Goal: Task Accomplishment & Management: Complete application form

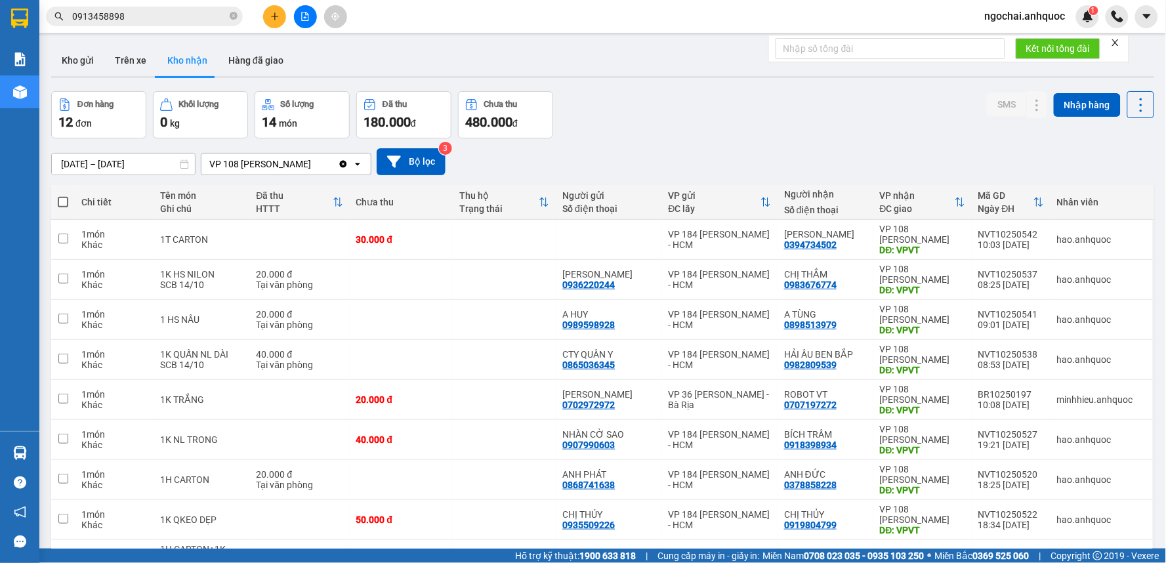
click at [1028, 15] on span "ngochai.anhquoc" at bounding box center [1025, 16] width 102 height 16
click at [1028, 40] on span "Đăng xuất" at bounding box center [1032, 40] width 74 height 14
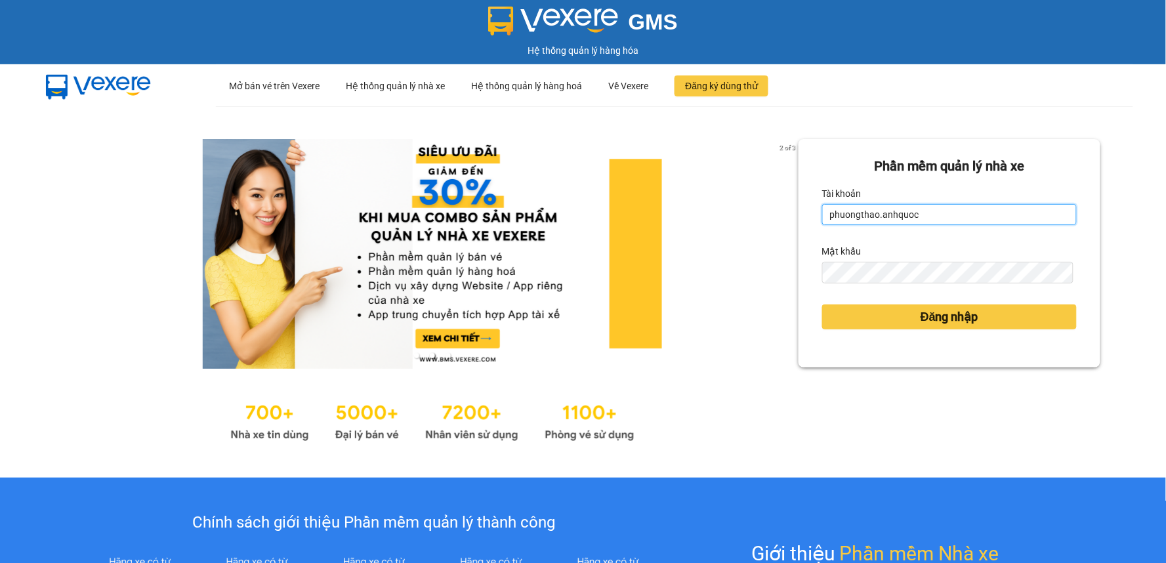
click at [963, 217] on input "phuongthao.anhquoc" at bounding box center [949, 214] width 255 height 21
type input "huyentrang.anhquoc"
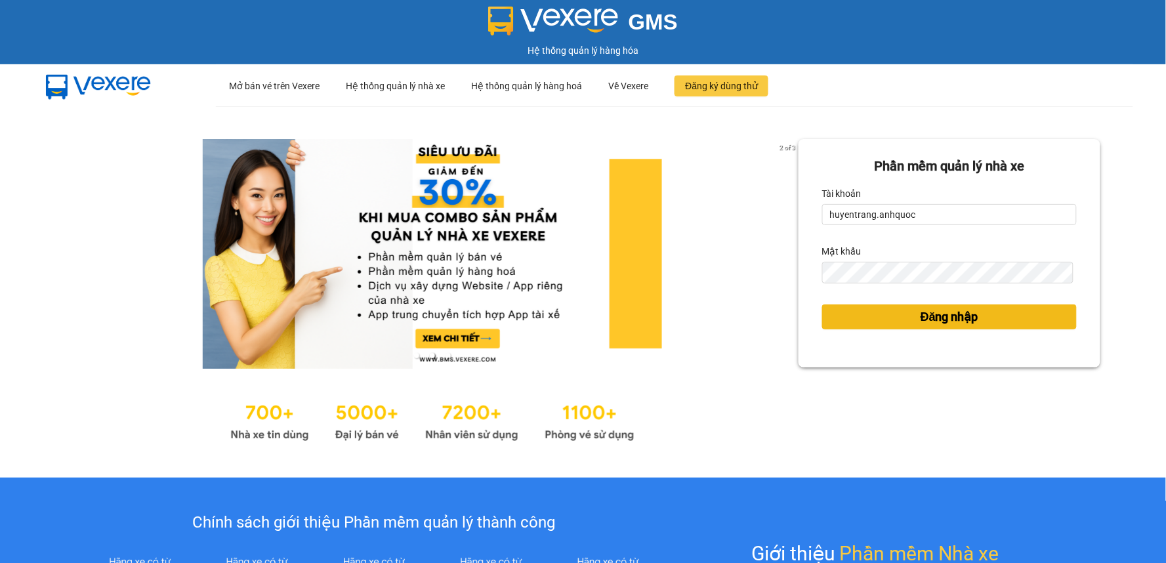
click at [986, 327] on button "Đăng nhập" at bounding box center [949, 316] width 255 height 25
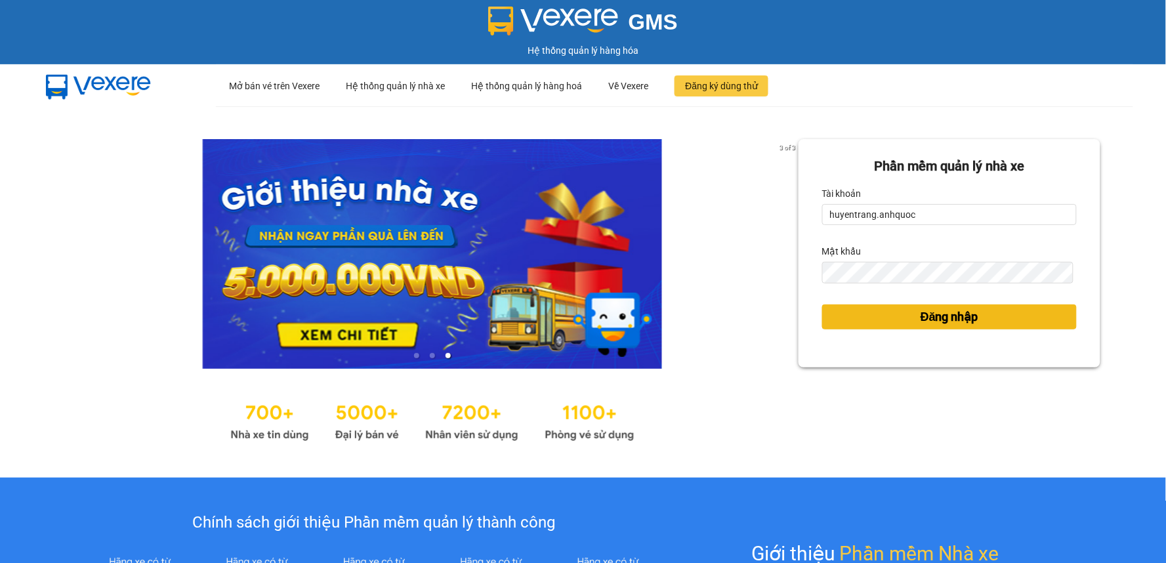
click at [980, 320] on button "Đăng nhập" at bounding box center [949, 316] width 255 height 25
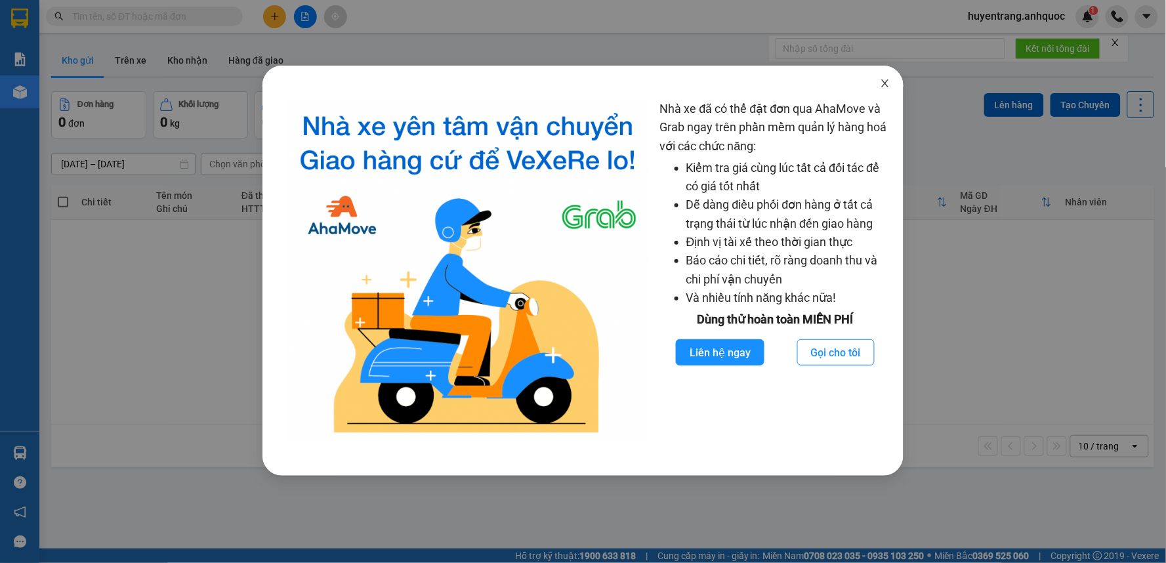
click at [881, 81] on icon "close" at bounding box center [885, 83] width 10 height 10
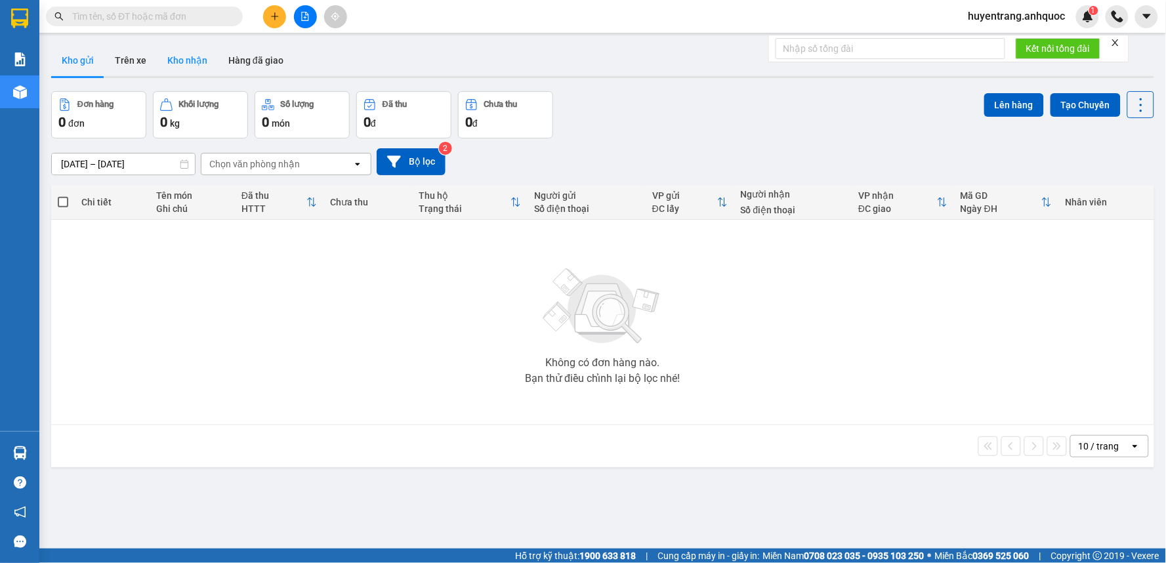
click at [201, 54] on button "Kho nhận" at bounding box center [187, 60] width 61 height 31
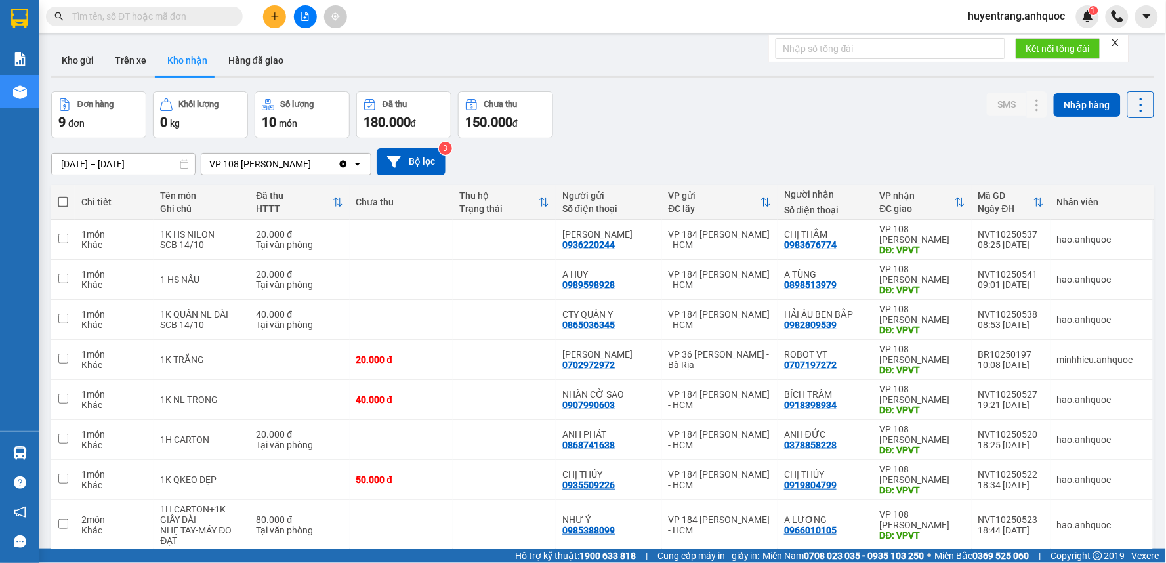
click at [128, 166] on input "[DATE] – [DATE]" at bounding box center [123, 164] width 143 height 21
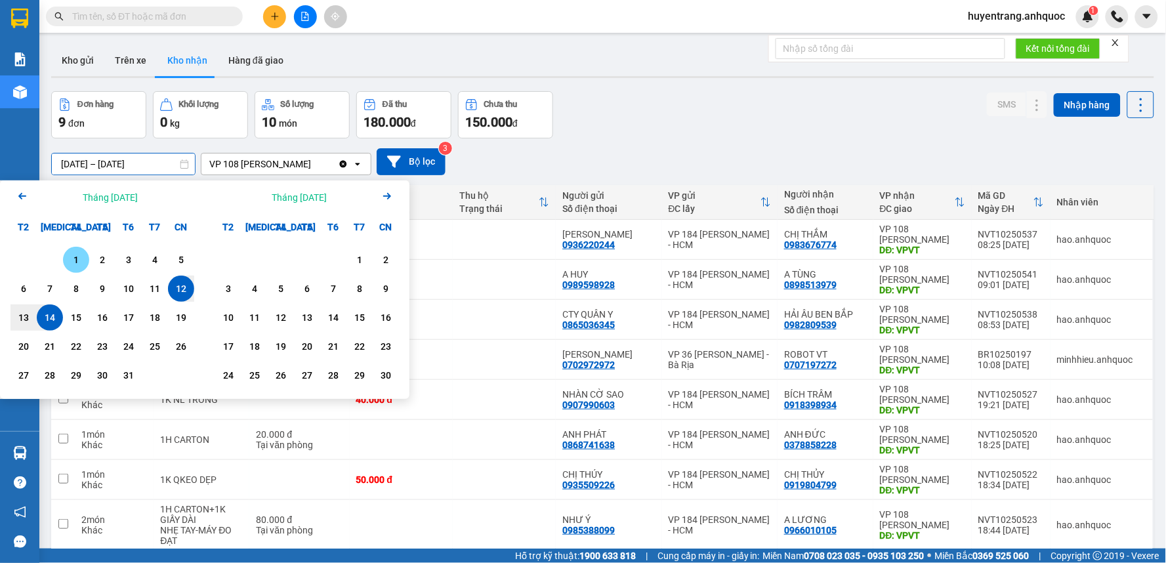
click at [68, 259] on div "1" at bounding box center [76, 260] width 18 height 16
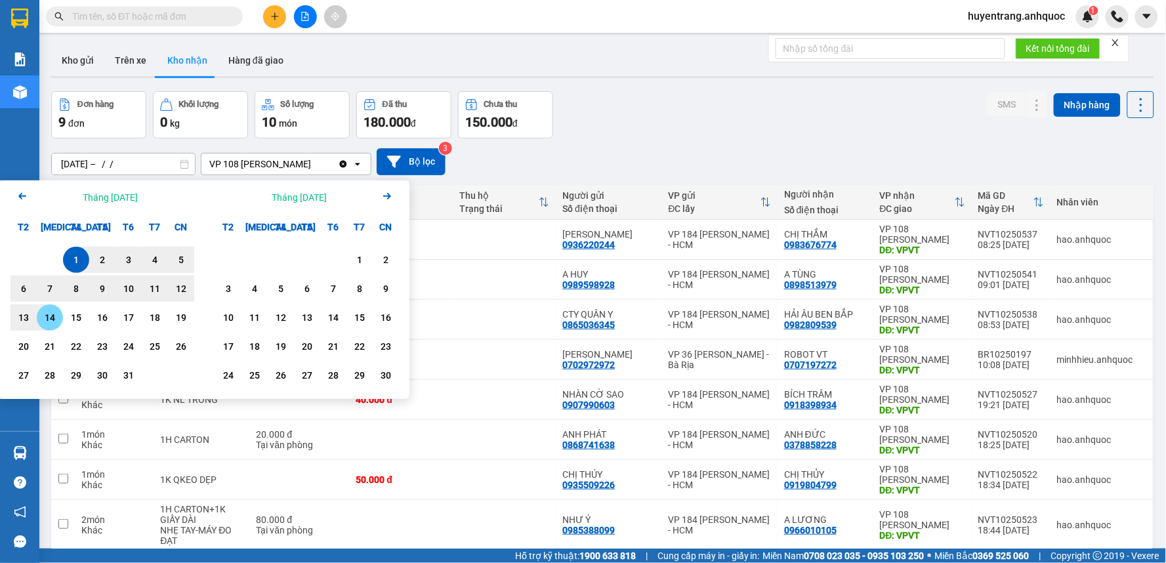
click at [49, 327] on div "14" at bounding box center [50, 317] width 26 height 26
type input "[DATE] – [DATE]"
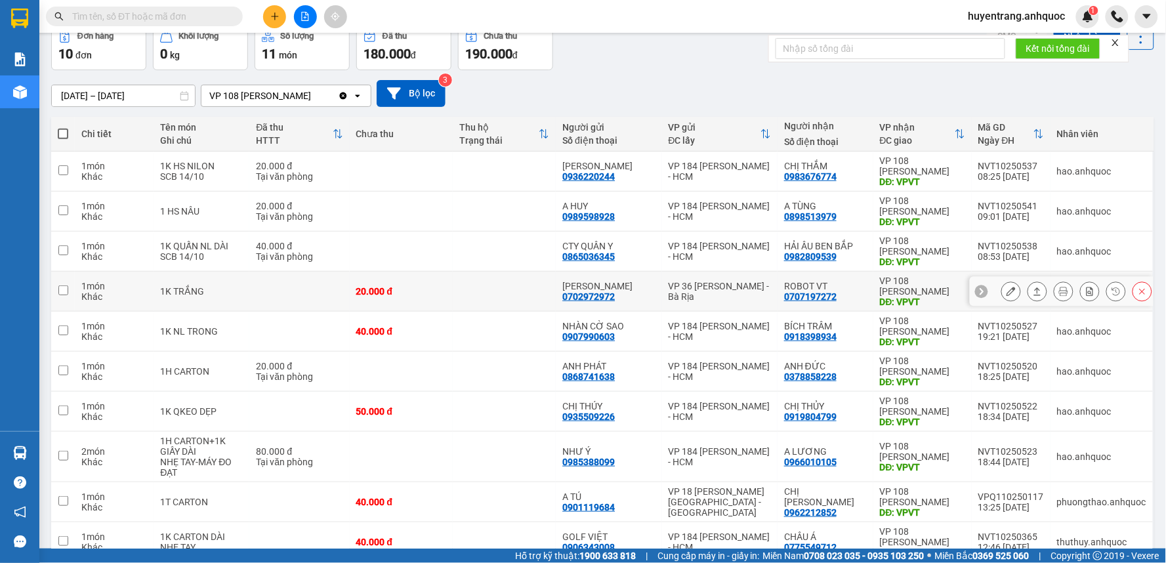
scroll to position [136, 0]
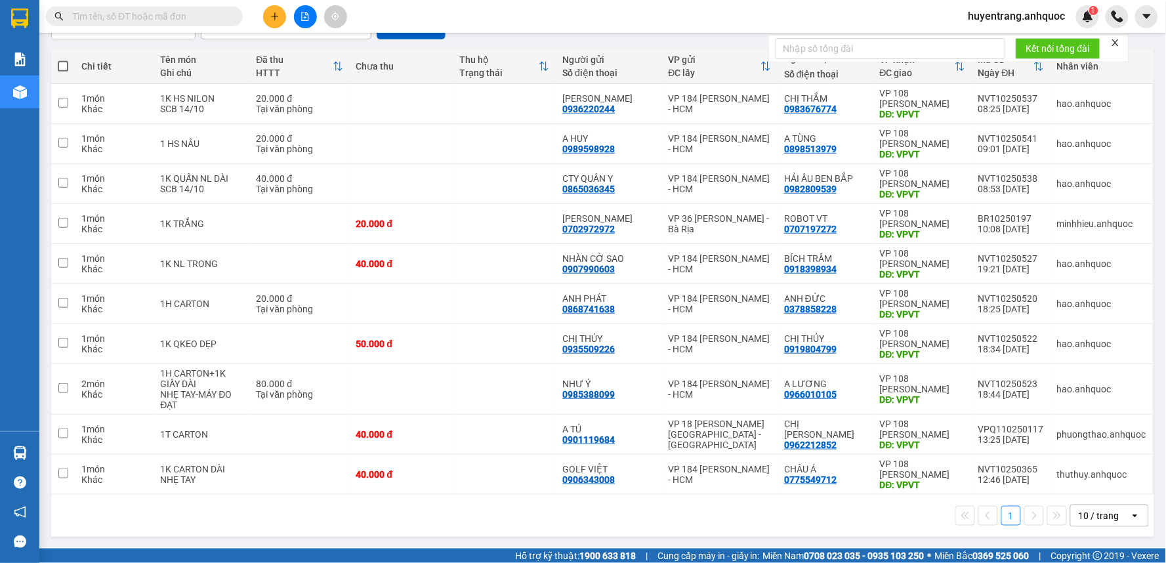
click at [181, 14] on input "text" at bounding box center [149, 16] width 155 height 14
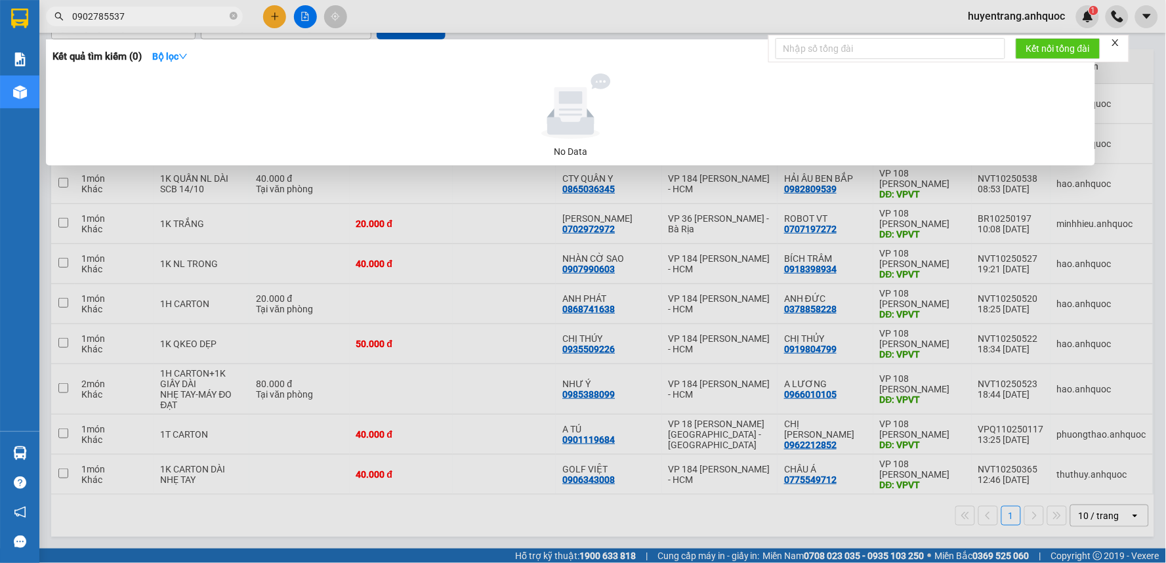
click at [267, 23] on div at bounding box center [583, 281] width 1166 height 563
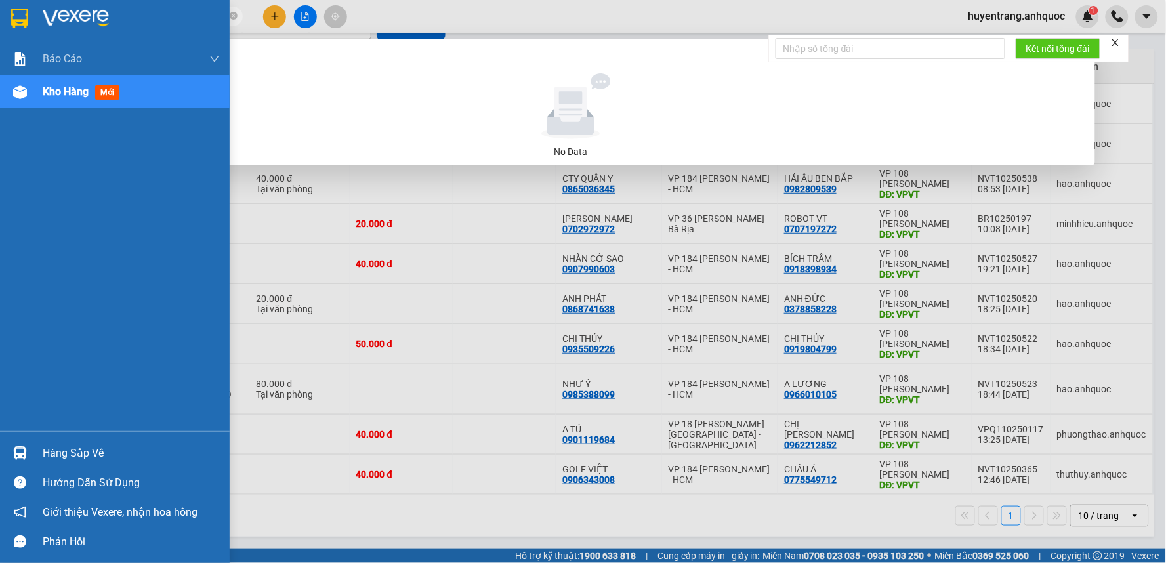
drag, startPoint x: 159, startPoint y: 16, endPoint x: 9, endPoint y: 40, distance: 151.6
click at [9, 40] on section "Kết quả tìm kiếm ( 0 ) Bộ lọc No Data 0902785537 huyentrang.anhquoc 1 Báo cáo B…" at bounding box center [583, 281] width 1166 height 563
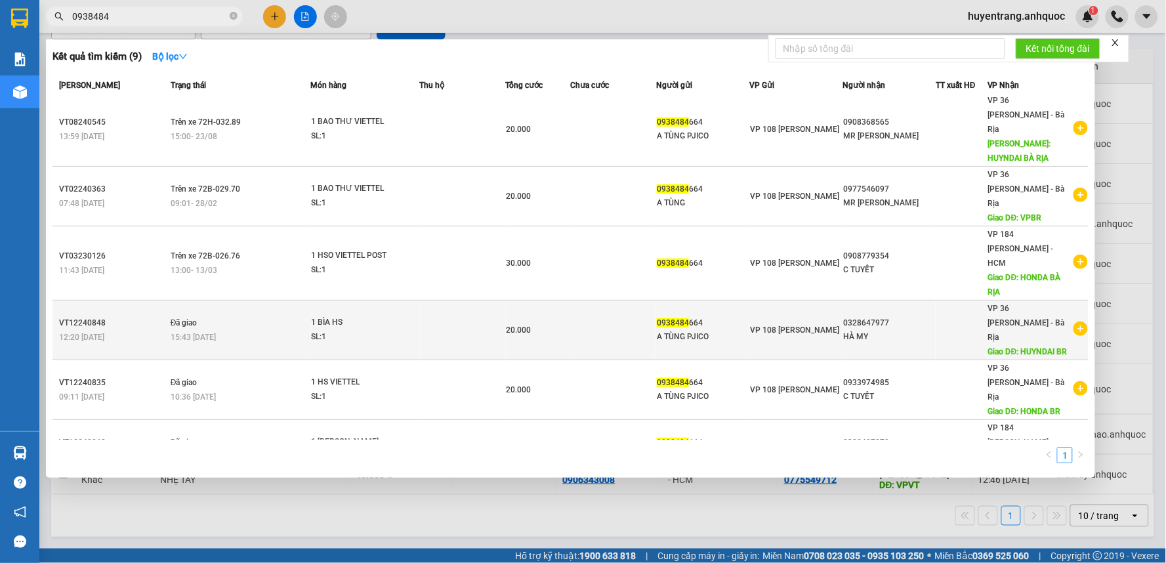
scroll to position [140, 0]
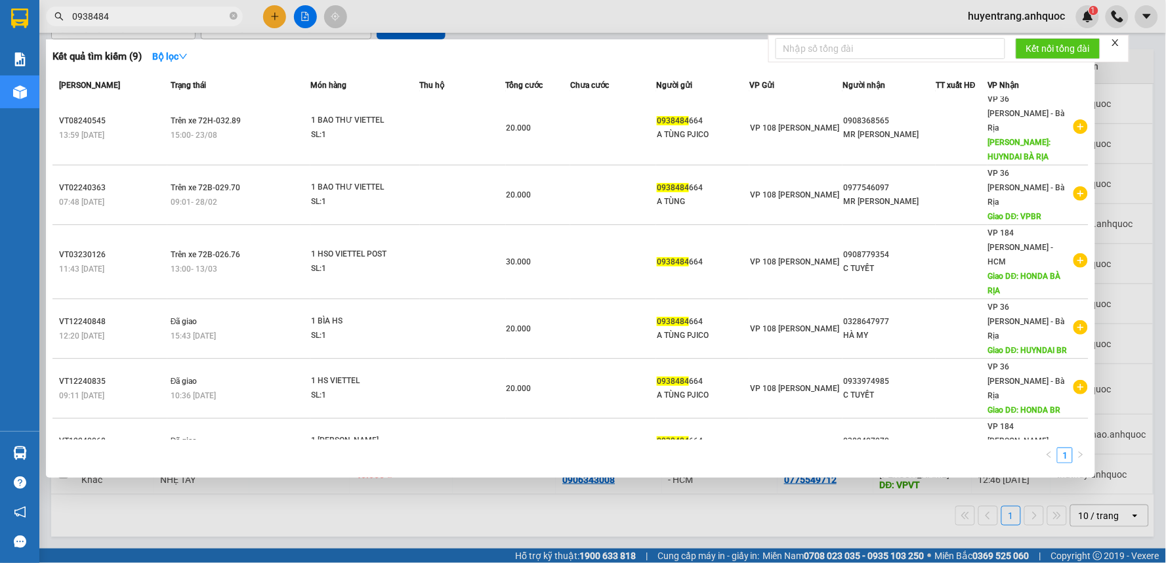
type input "0938484"
click at [233, 15] on icon "close-circle" at bounding box center [234, 16] width 8 height 8
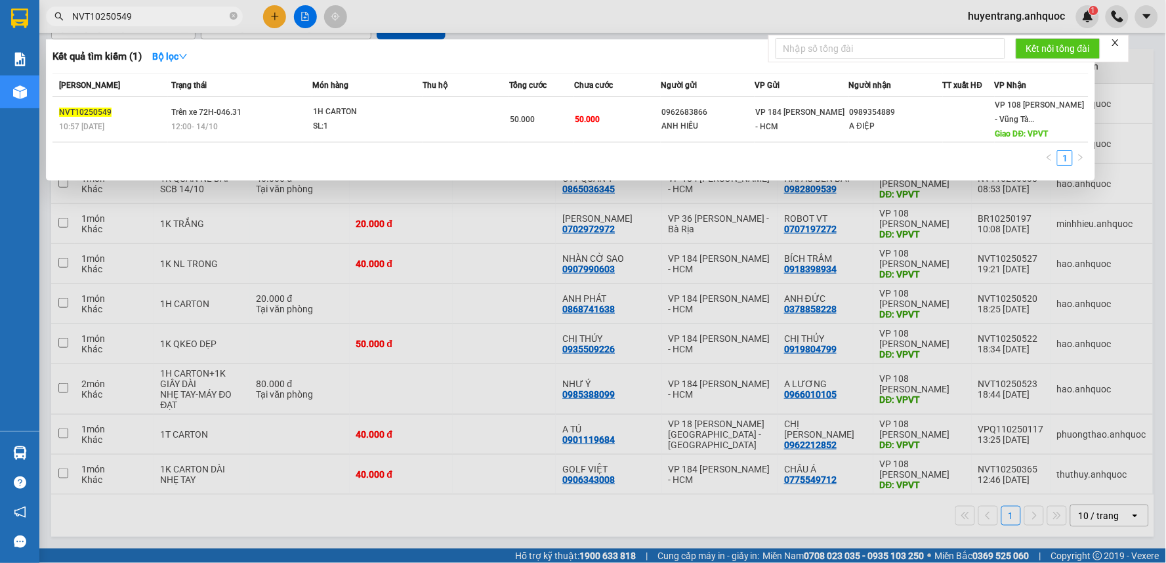
type input "NVT10250549"
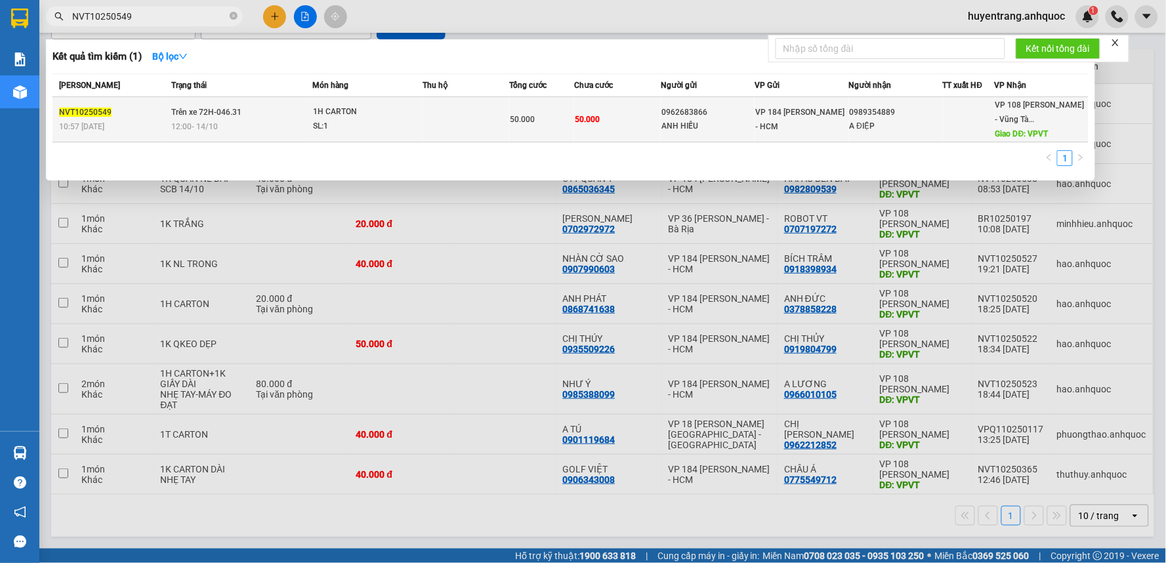
click at [604, 108] on td "50.000" at bounding box center [617, 119] width 87 height 45
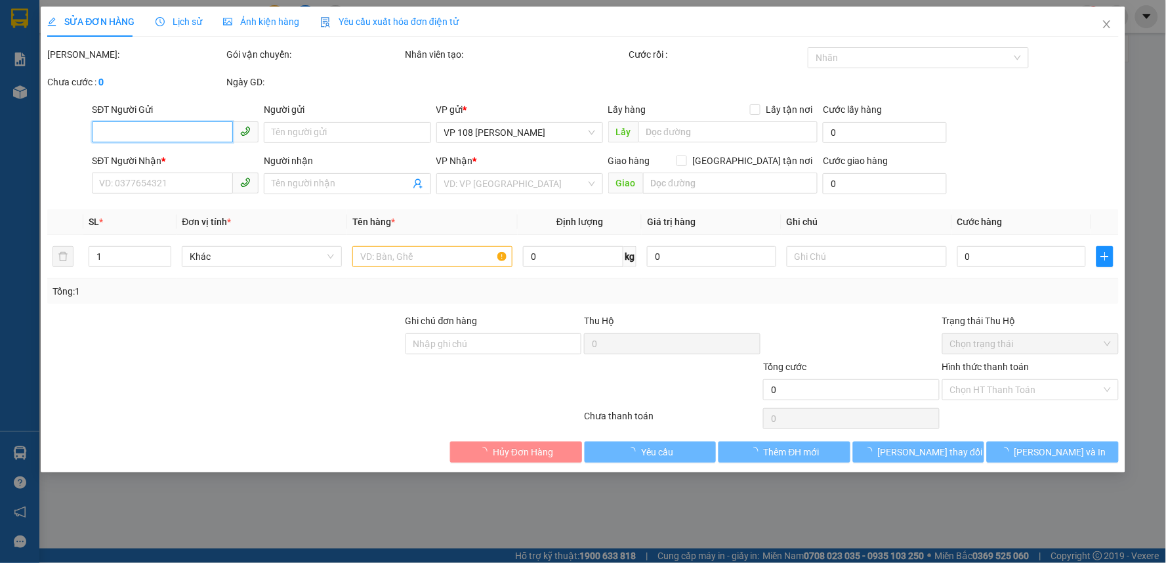
type input "0962683866"
type input "ANH HIẾU"
type input "0989354889"
type input "A ĐIỆP"
type input "VPVT"
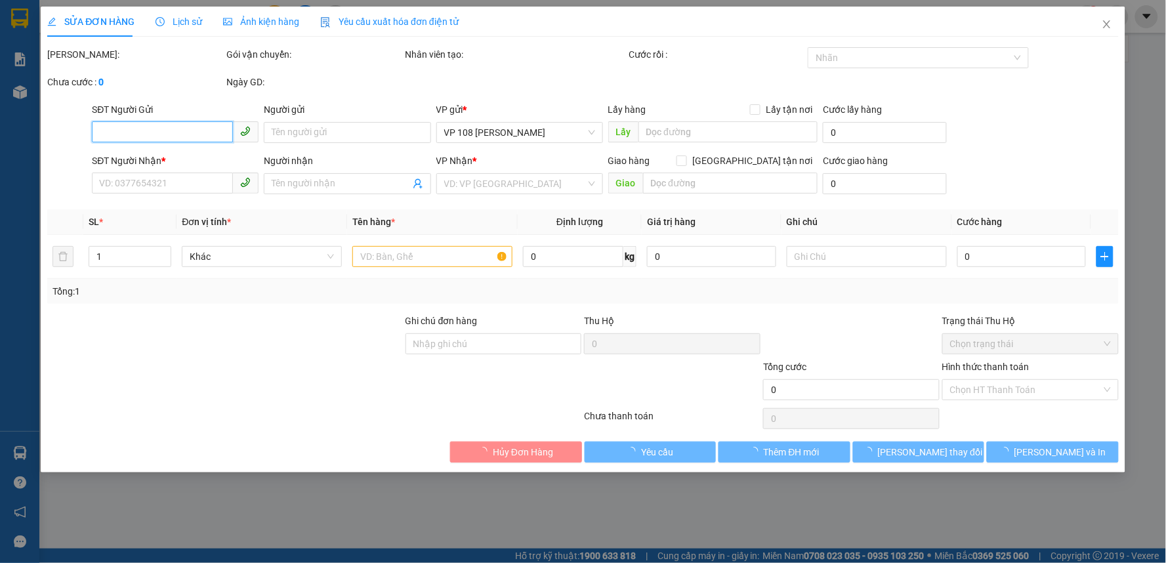
type input "50.000"
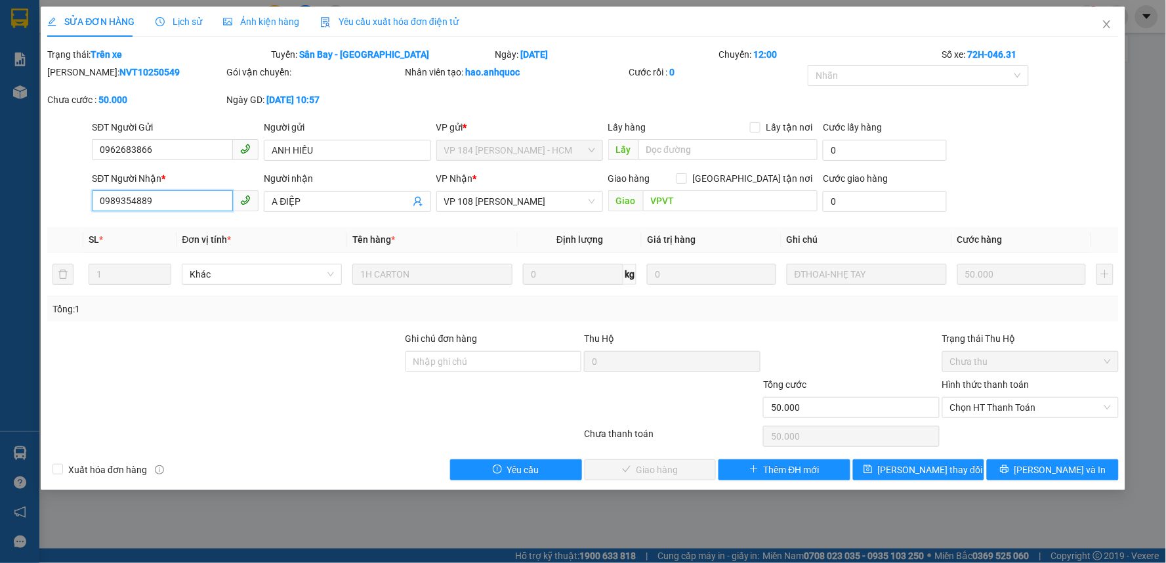
click at [147, 193] on input "0989354889" at bounding box center [162, 200] width 141 height 21
click at [1098, 22] on span "Close" at bounding box center [1107, 25] width 37 height 37
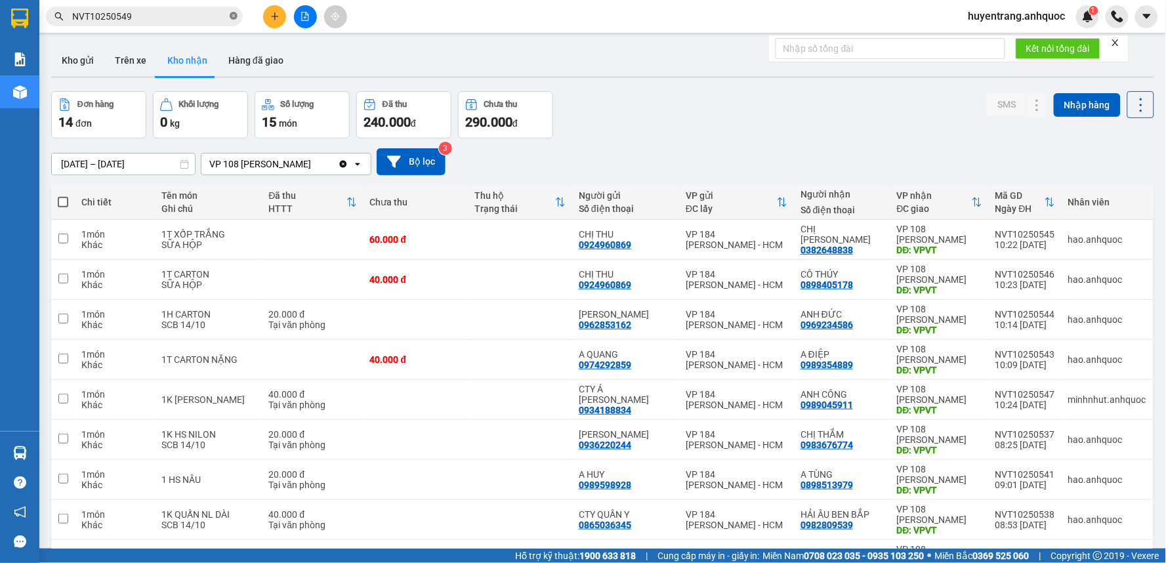
click at [236, 18] on icon "close-circle" at bounding box center [234, 16] width 8 height 8
paste input "0989354889"
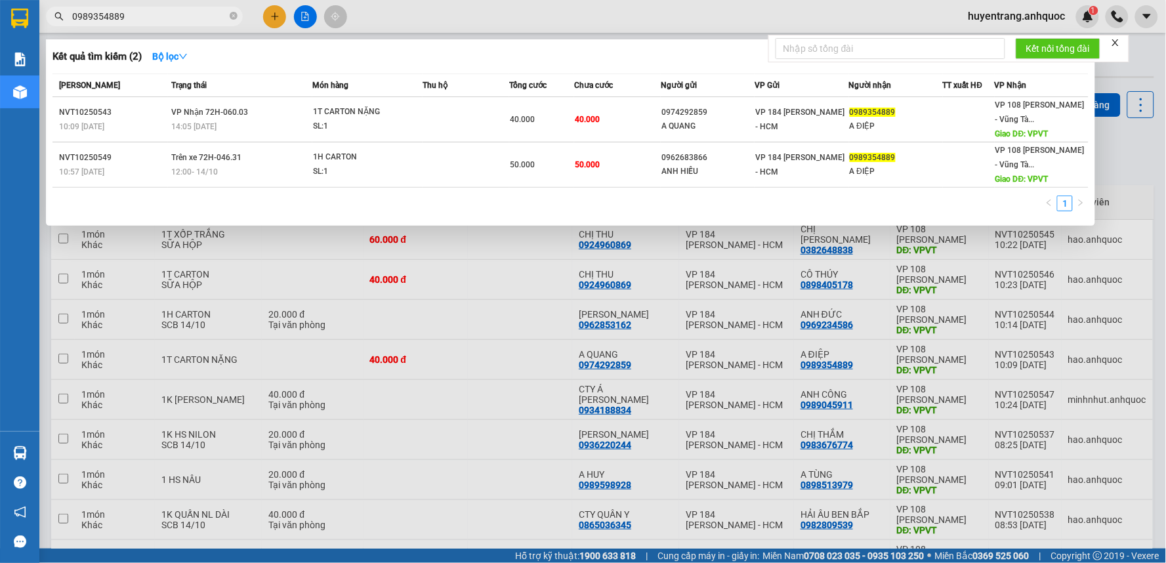
type input "0989354889"
click at [265, 16] on div at bounding box center [583, 281] width 1166 height 563
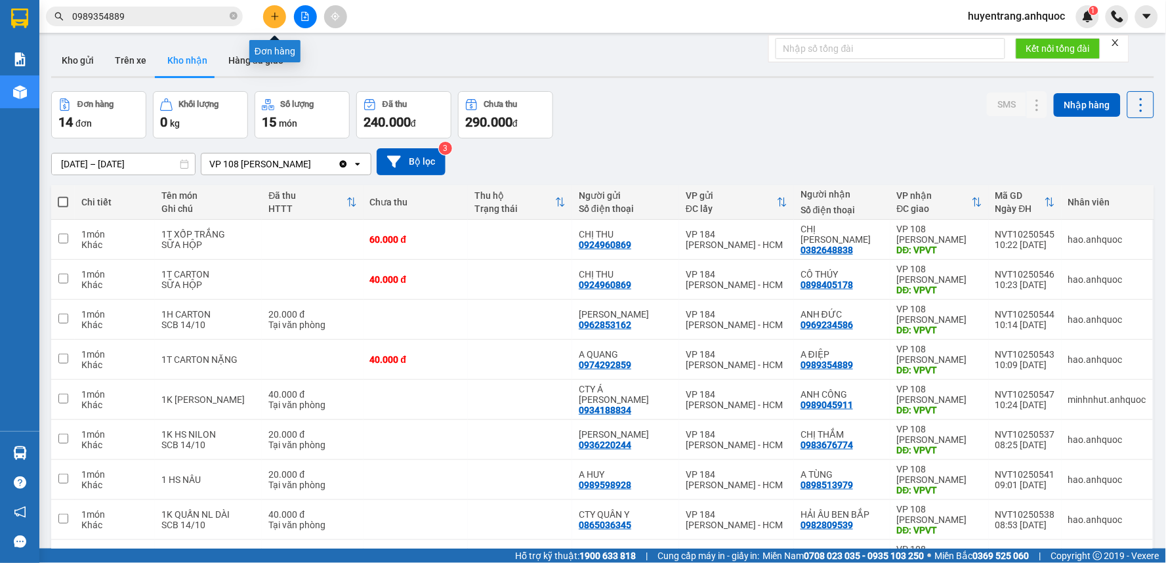
click at [270, 17] on icon "plus" at bounding box center [274, 16] width 9 height 9
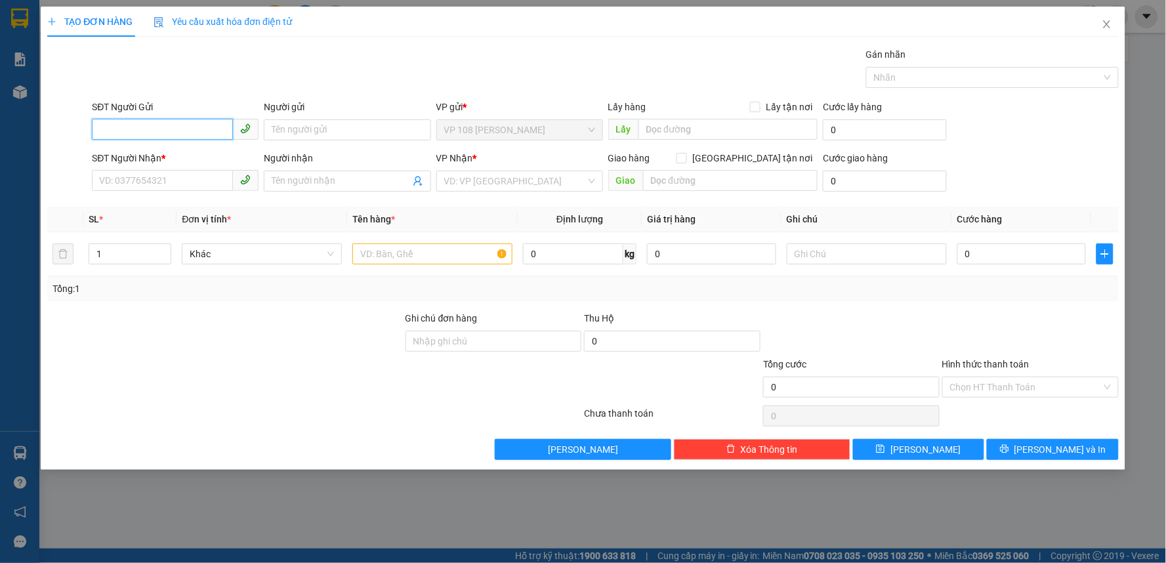
click at [182, 122] on input "SĐT Người Gửi" at bounding box center [162, 129] width 141 height 21
type input "0869771875"
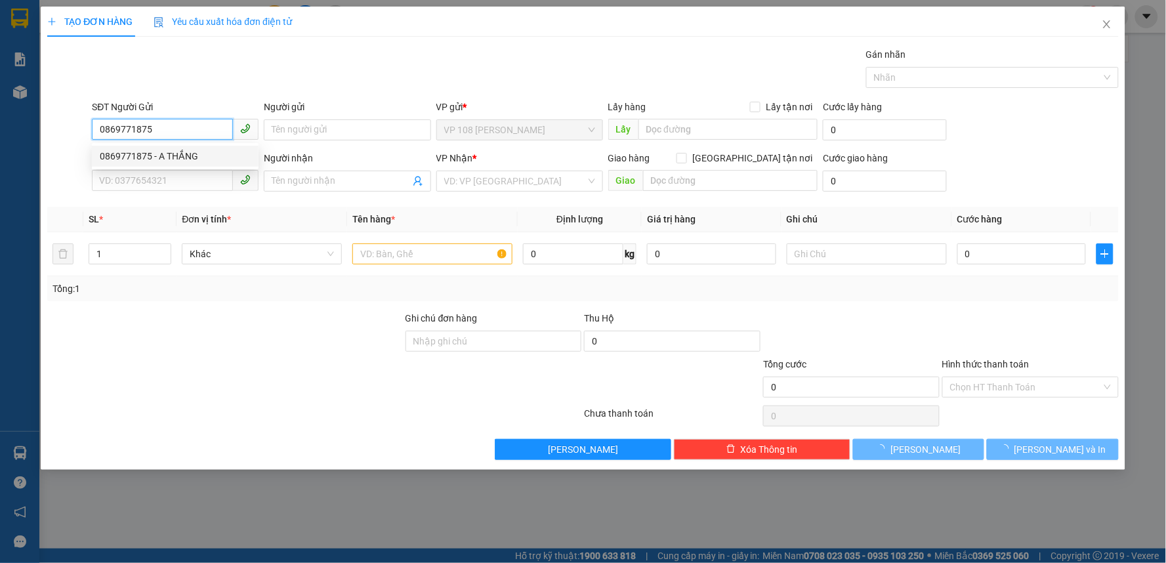
click at [174, 156] on div "0869771875 - A THẮNG" at bounding box center [175, 156] width 151 height 14
type input "A THẮNG"
type input "0912666066"
type input "LAN ANH"
type input "VP184"
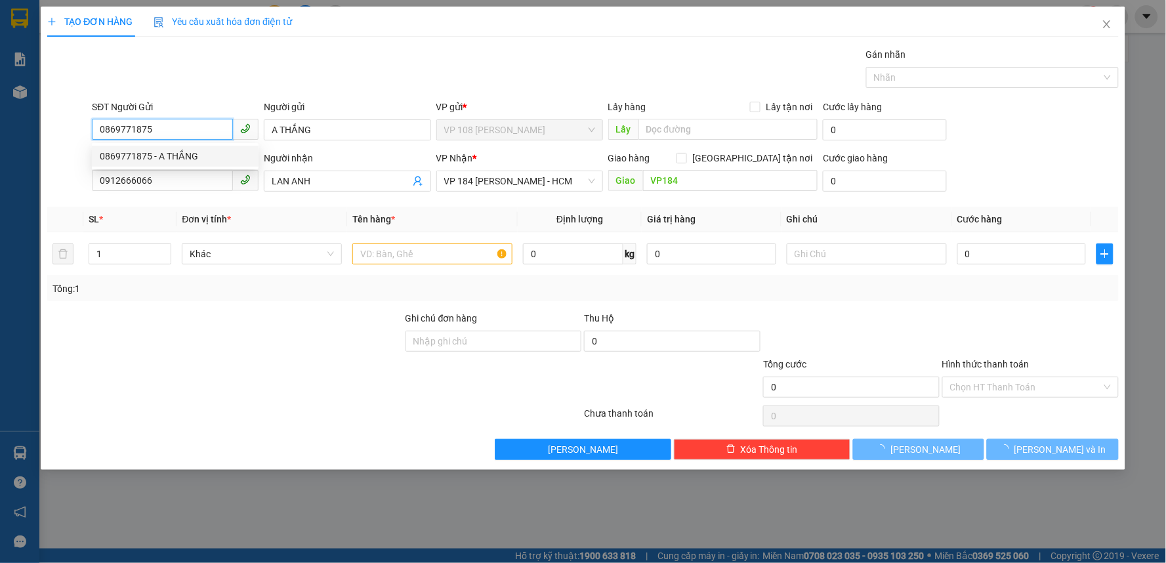
type input "20.000"
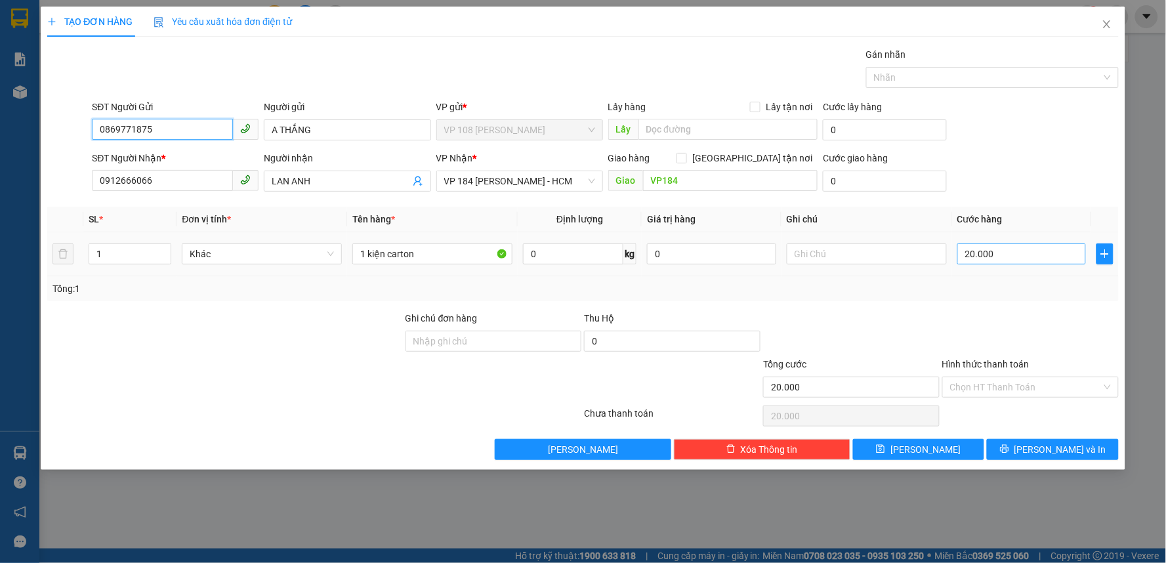
type input "0869771875"
click at [1015, 255] on input "20.000" at bounding box center [1021, 253] width 129 height 21
type input "3"
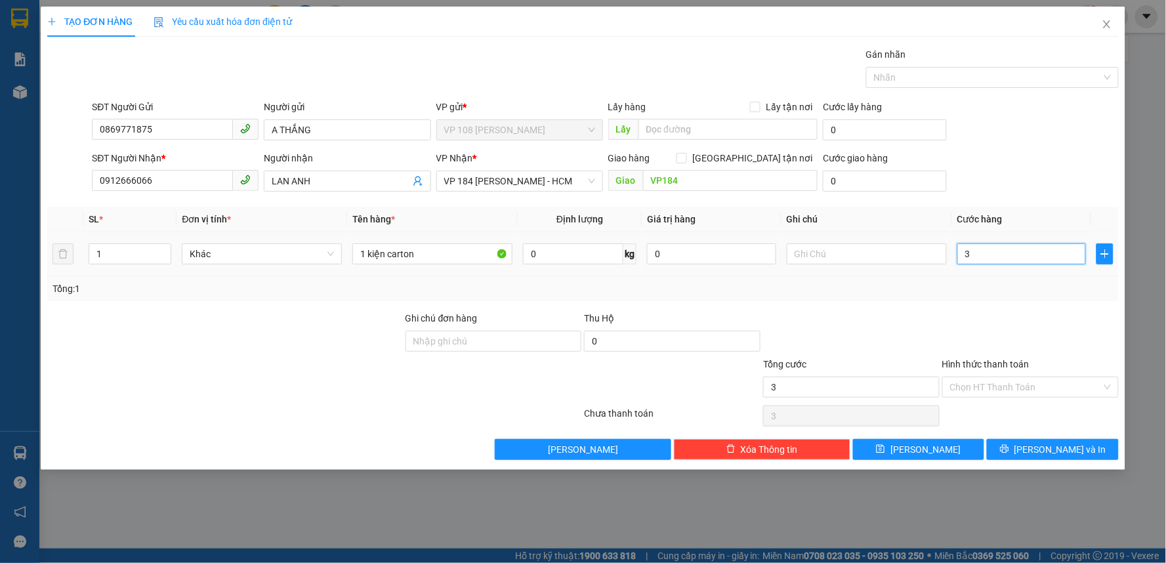
type input "30"
type input "300"
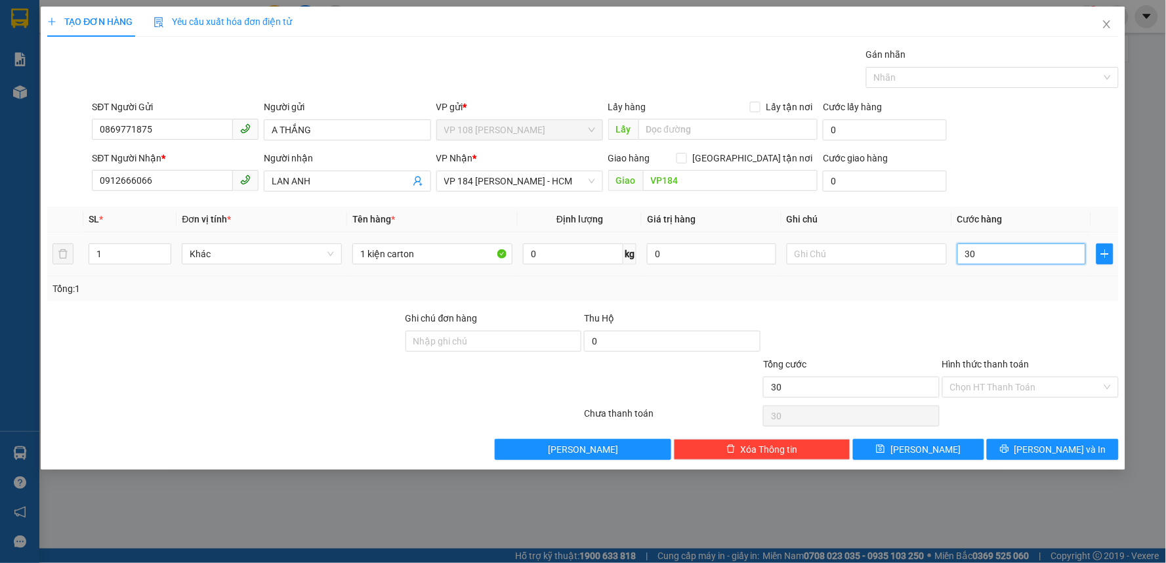
type input "300"
type input "3.000"
type input "30.000"
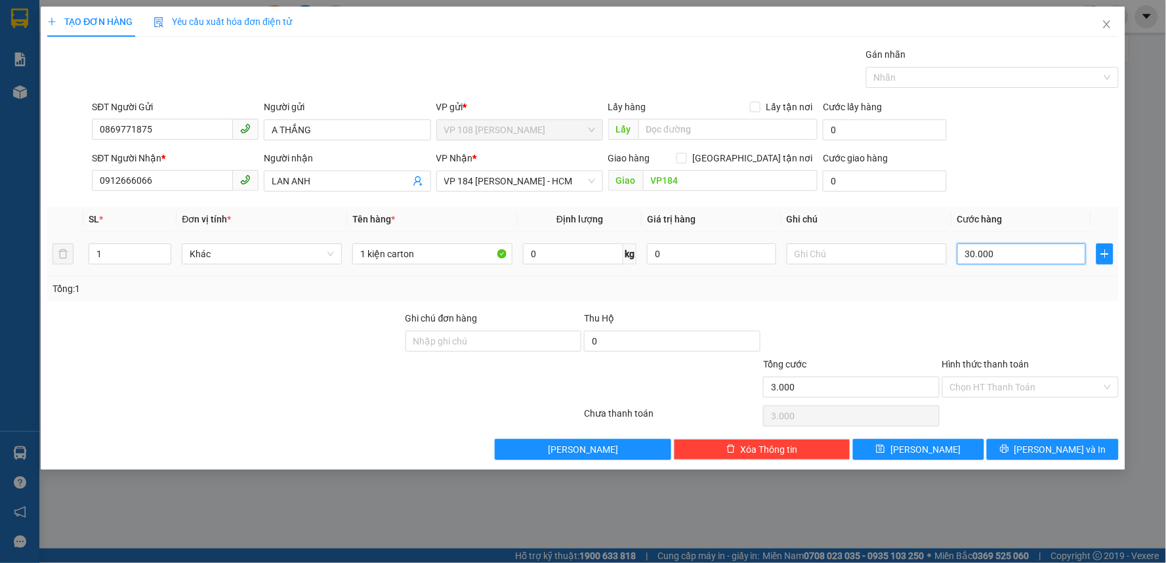
type input "30.000"
click at [1030, 390] on input "Hình thức thanh toán" at bounding box center [1026, 387] width 152 height 20
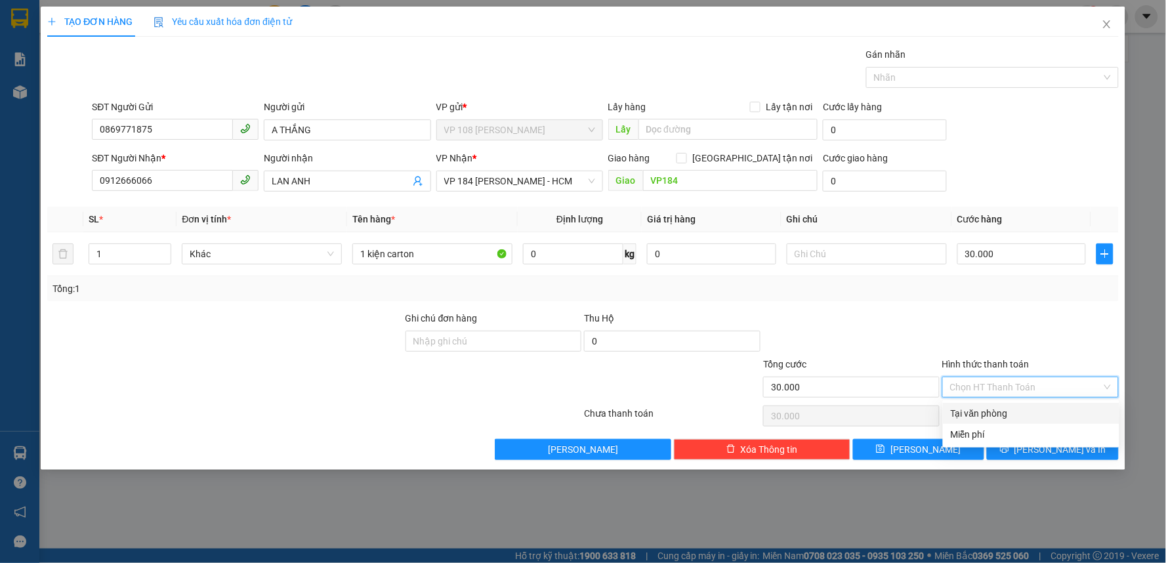
click at [1026, 409] on div "Tại văn phòng" at bounding box center [1031, 413] width 161 height 14
type input "0"
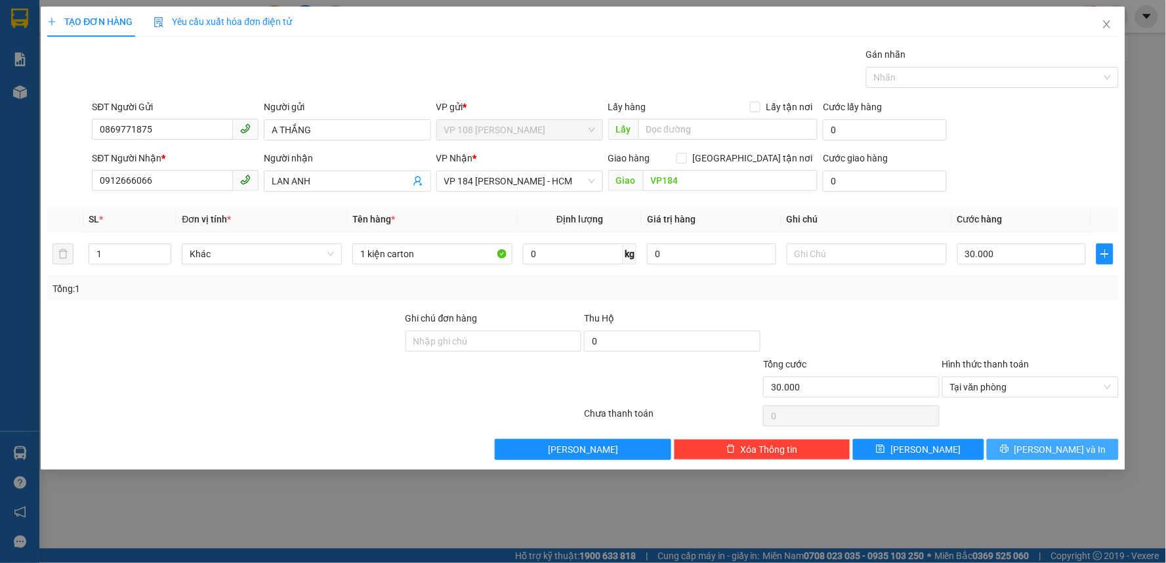
click at [1059, 453] on span "[PERSON_NAME] và In" at bounding box center [1060, 449] width 92 height 14
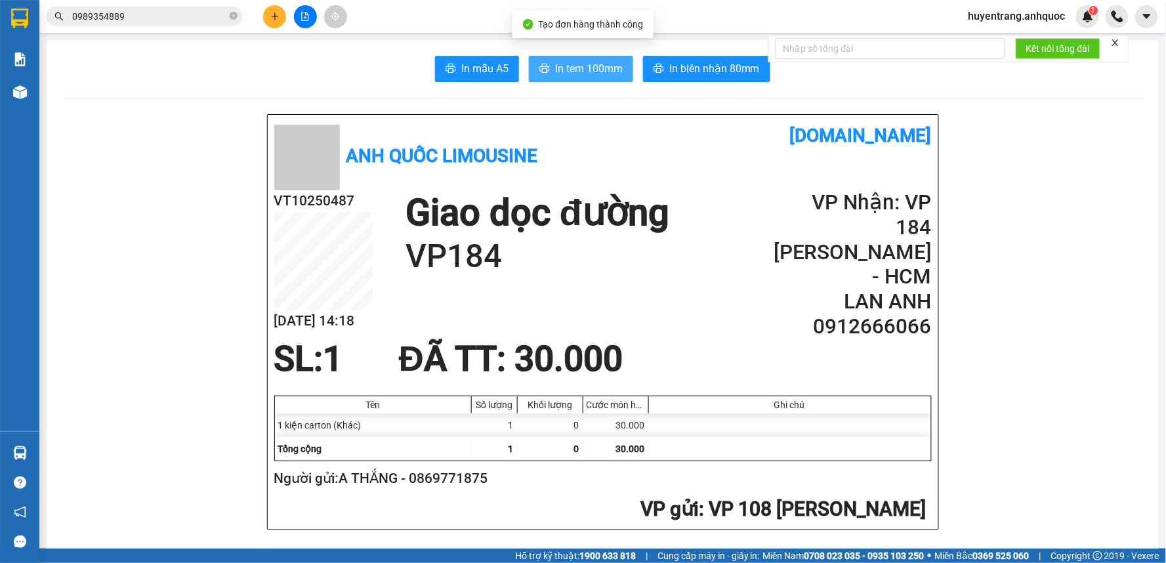
click at [579, 73] on span "In tem 100mm" at bounding box center [589, 68] width 68 height 16
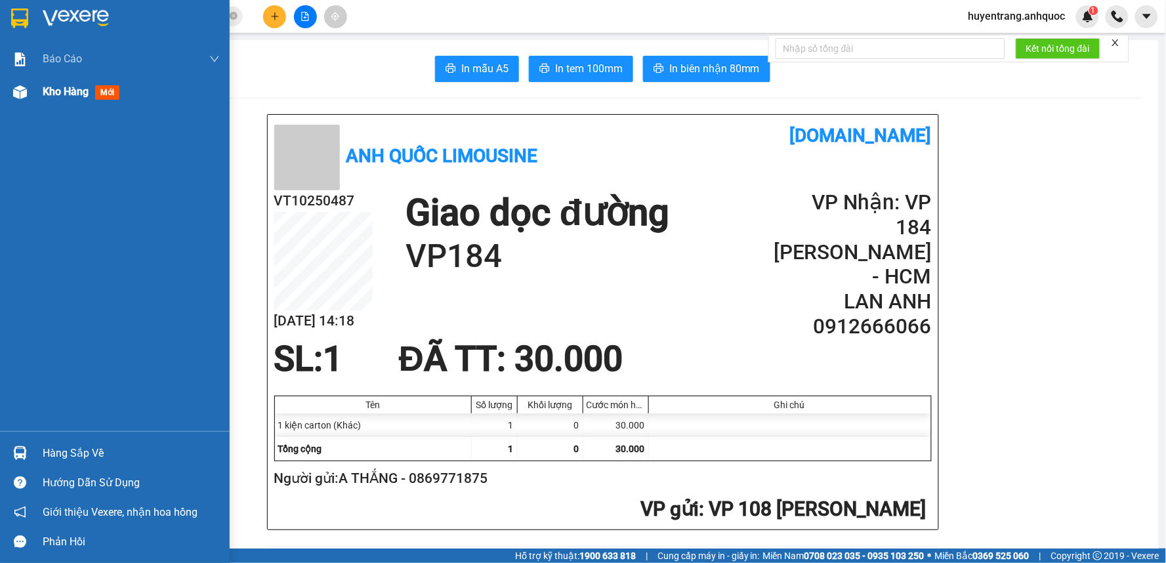
click at [66, 83] on div "Kho hàng mới" at bounding box center [84, 91] width 82 height 16
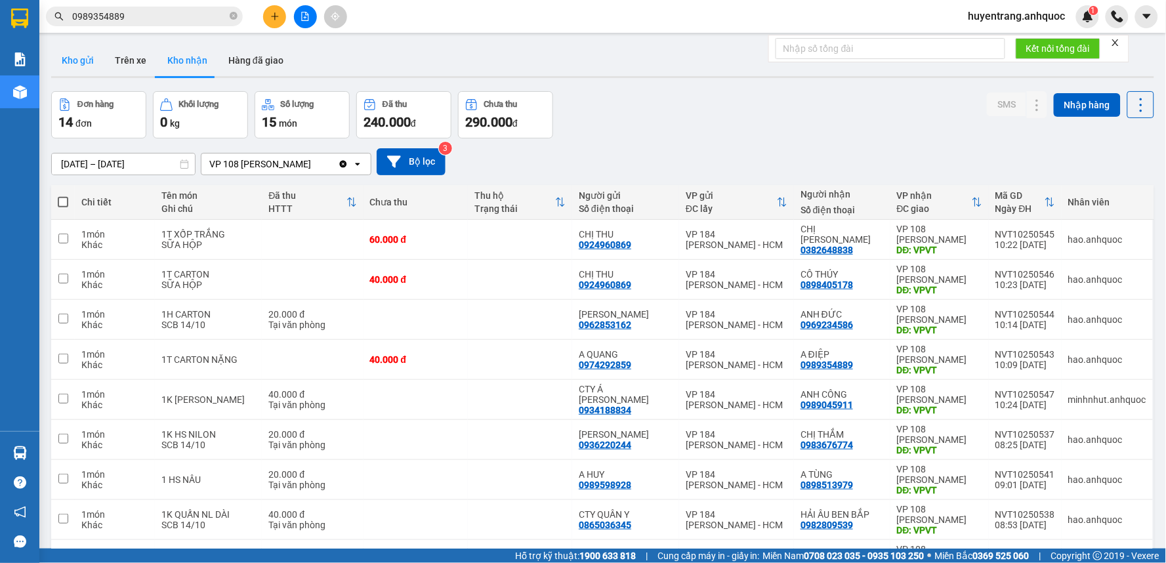
click at [86, 64] on button "Kho gửi" at bounding box center [77, 60] width 53 height 31
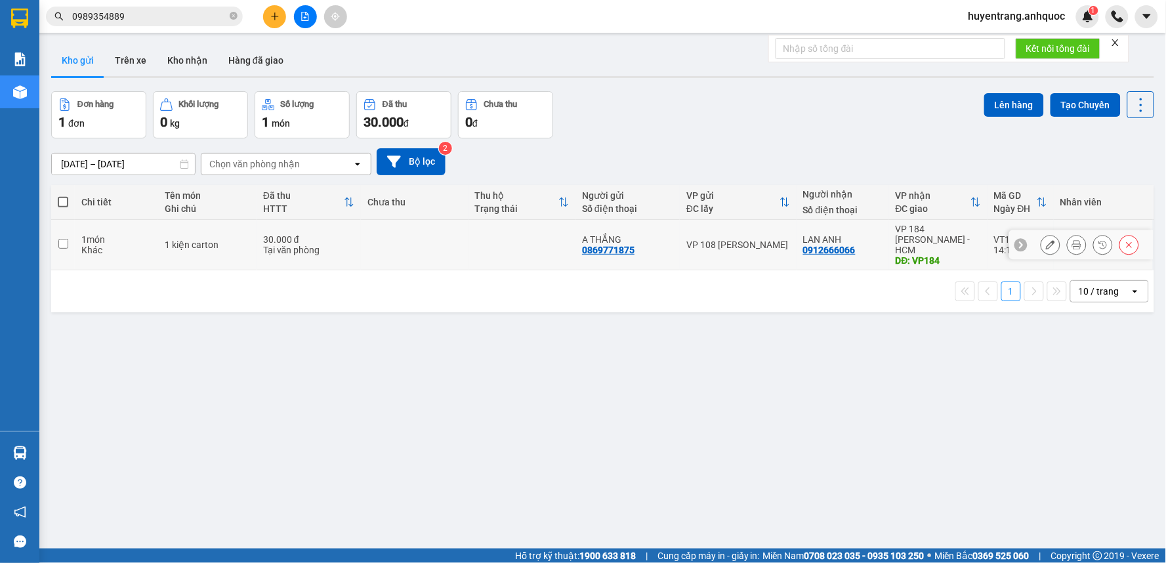
click at [361, 253] on td at bounding box center [415, 245] width 108 height 51
checkbox input "true"
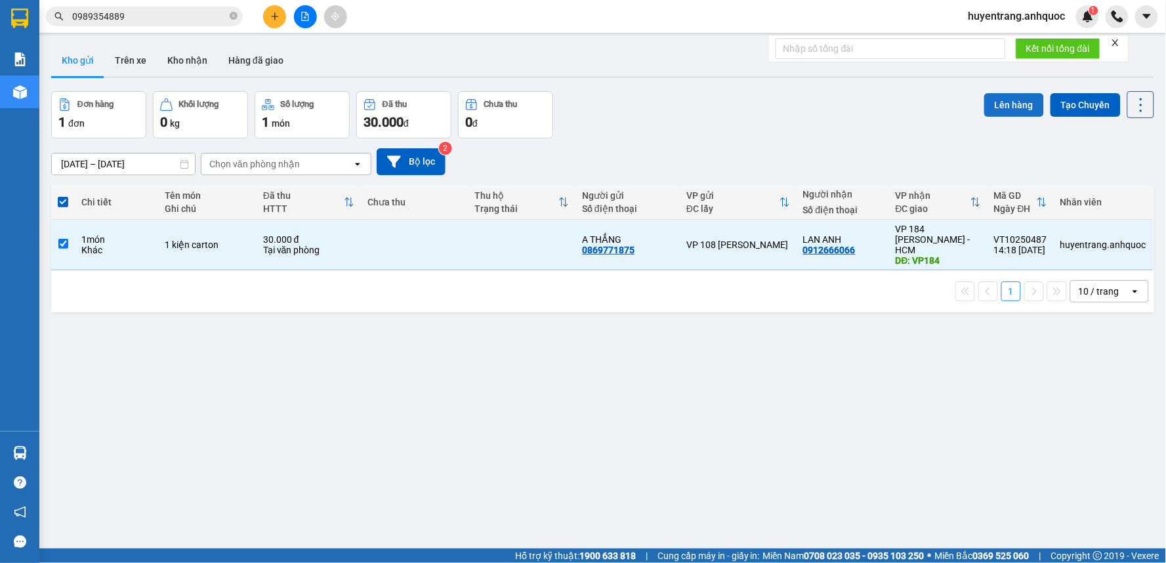
click at [1007, 101] on button "Lên hàng" at bounding box center [1014, 105] width 60 height 24
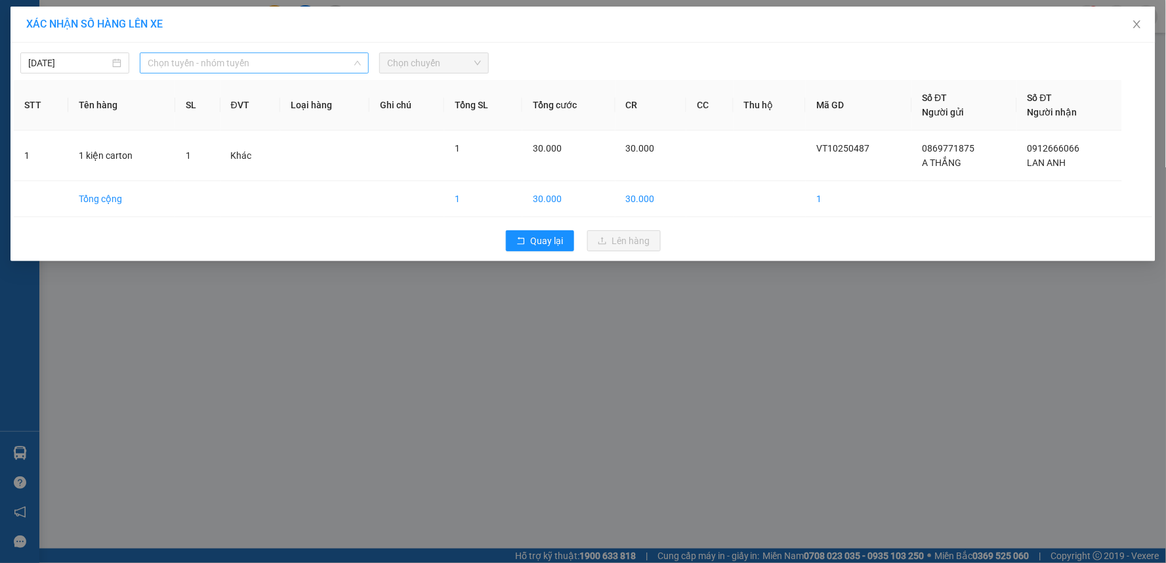
click at [209, 66] on span "Chọn tuyến - nhóm tuyến" at bounding box center [254, 63] width 213 height 20
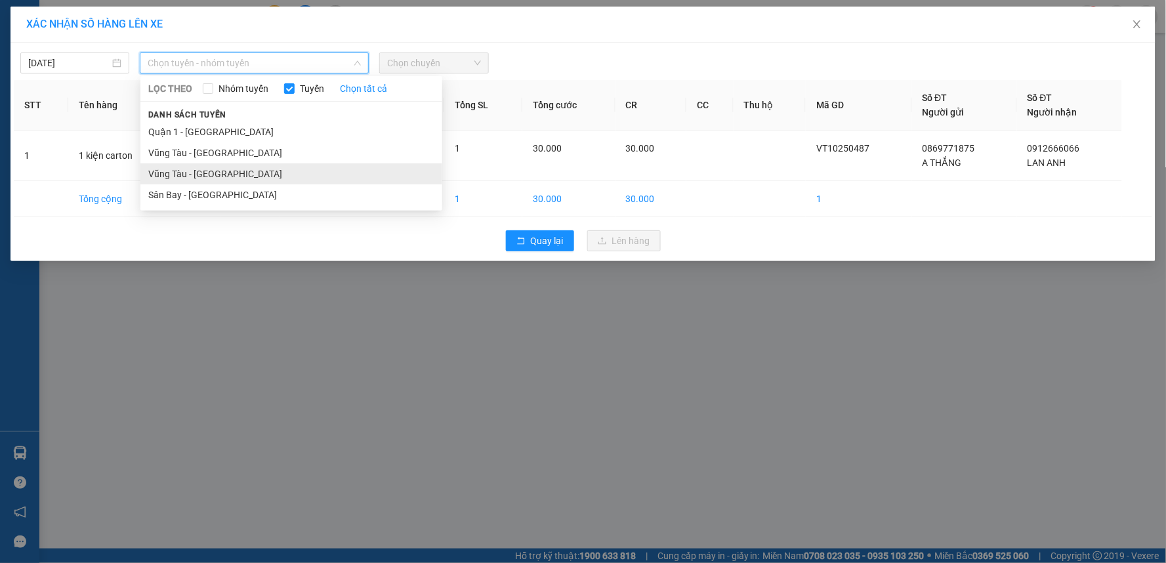
drag, startPoint x: 226, startPoint y: 180, endPoint x: 331, endPoint y: 120, distance: 121.3
click at [226, 180] on li "Vũng Tàu - [GEOGRAPHIC_DATA]" at bounding box center [291, 173] width 302 height 21
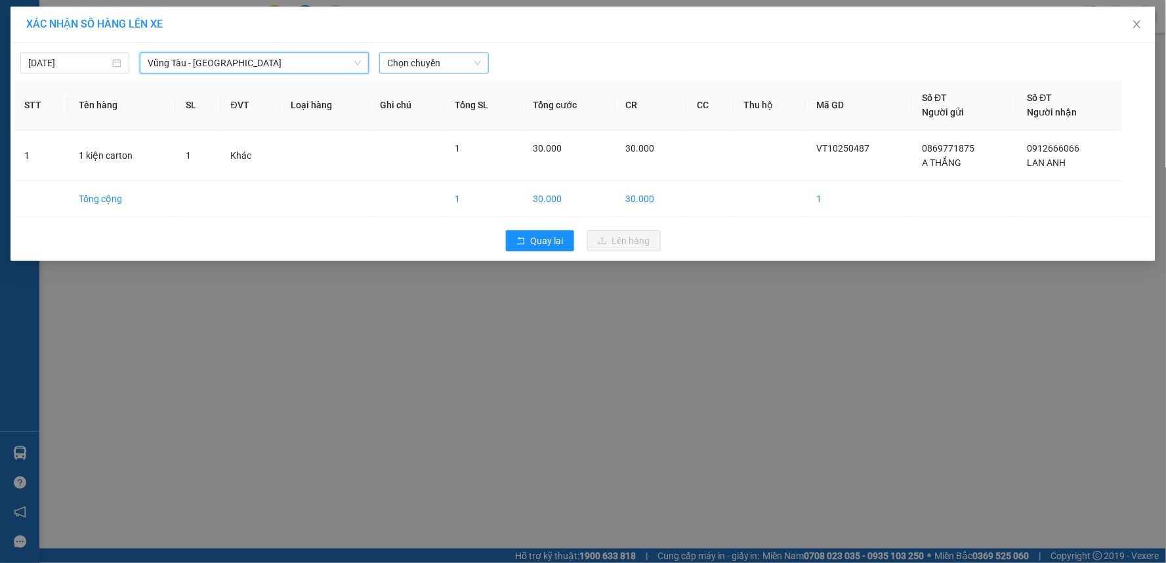
click at [447, 60] on span "Chọn chuyến" at bounding box center [433, 63] width 93 height 20
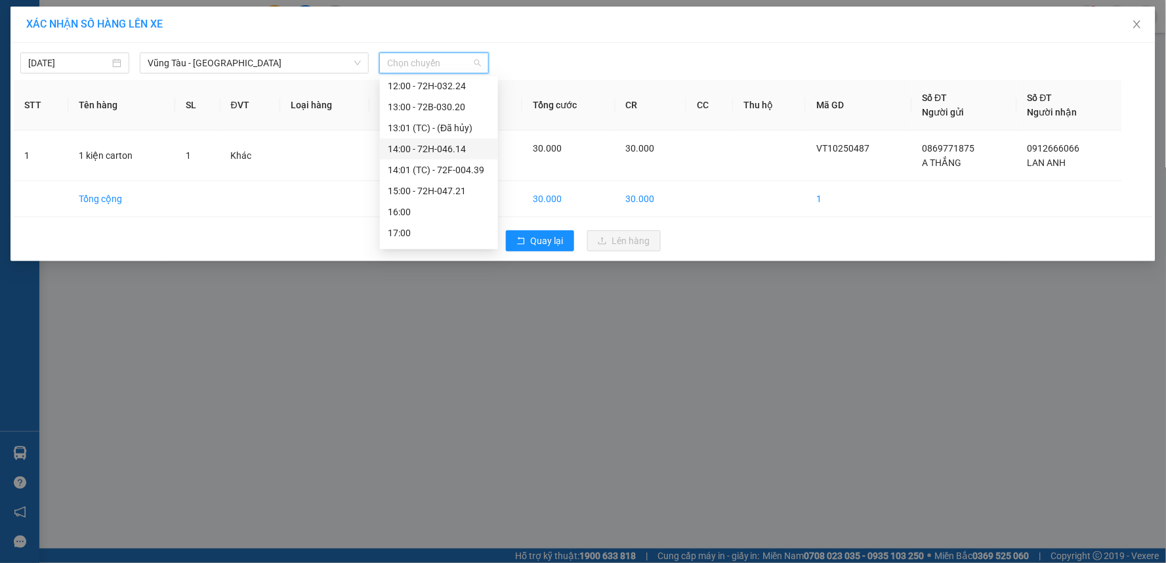
scroll to position [357, 0]
click at [433, 152] on div "15:00 - 72H-047.21" at bounding box center [439, 152] width 102 height 14
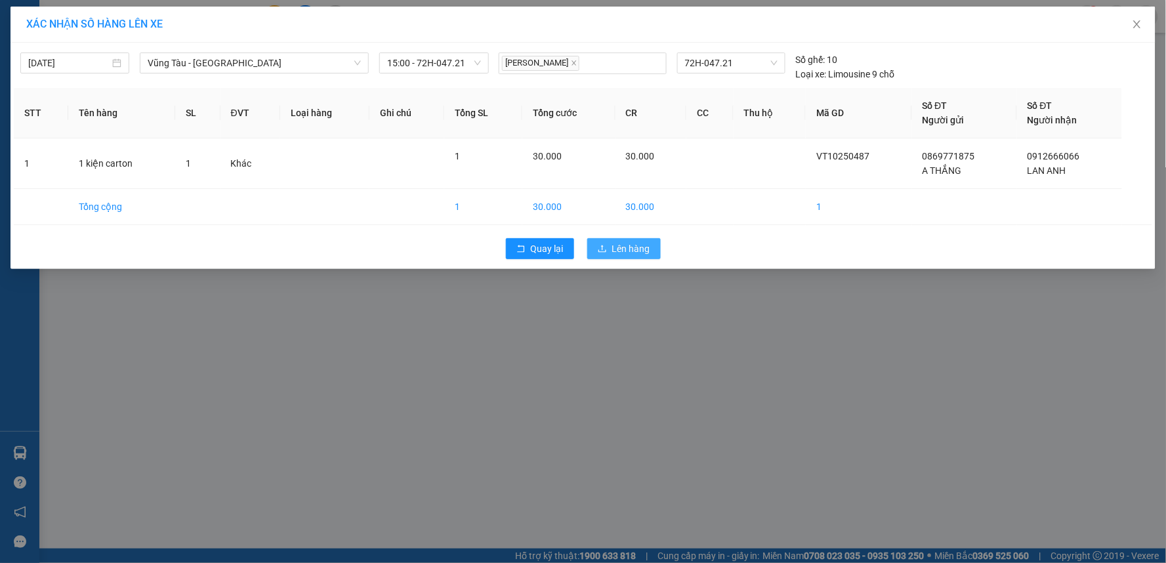
click at [640, 251] on span "Lên hàng" at bounding box center [631, 248] width 38 height 14
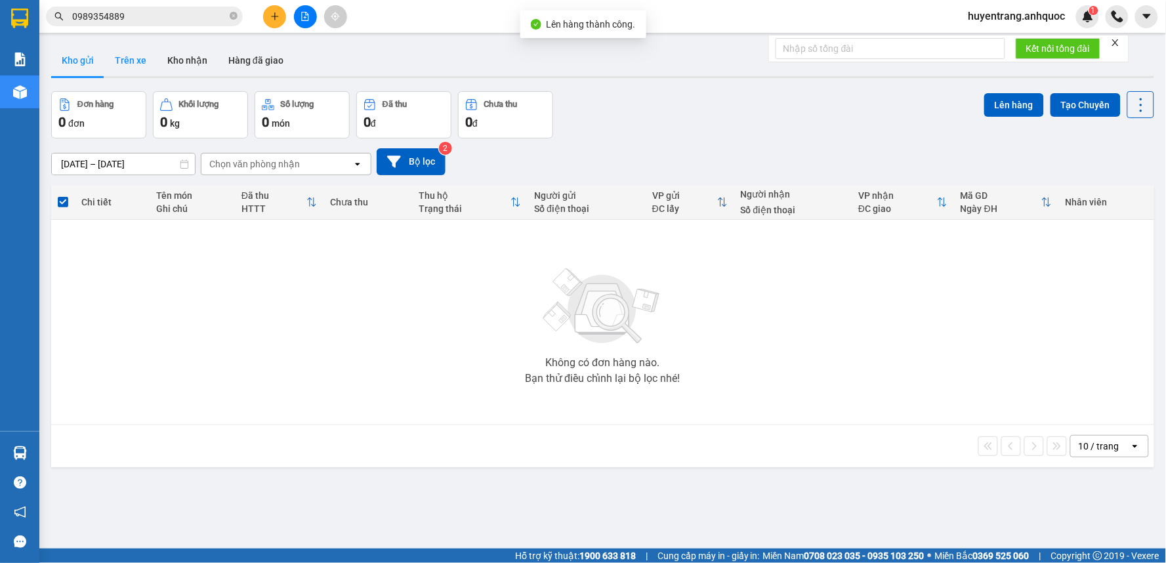
click at [136, 61] on button "Trên xe" at bounding box center [130, 60] width 52 height 31
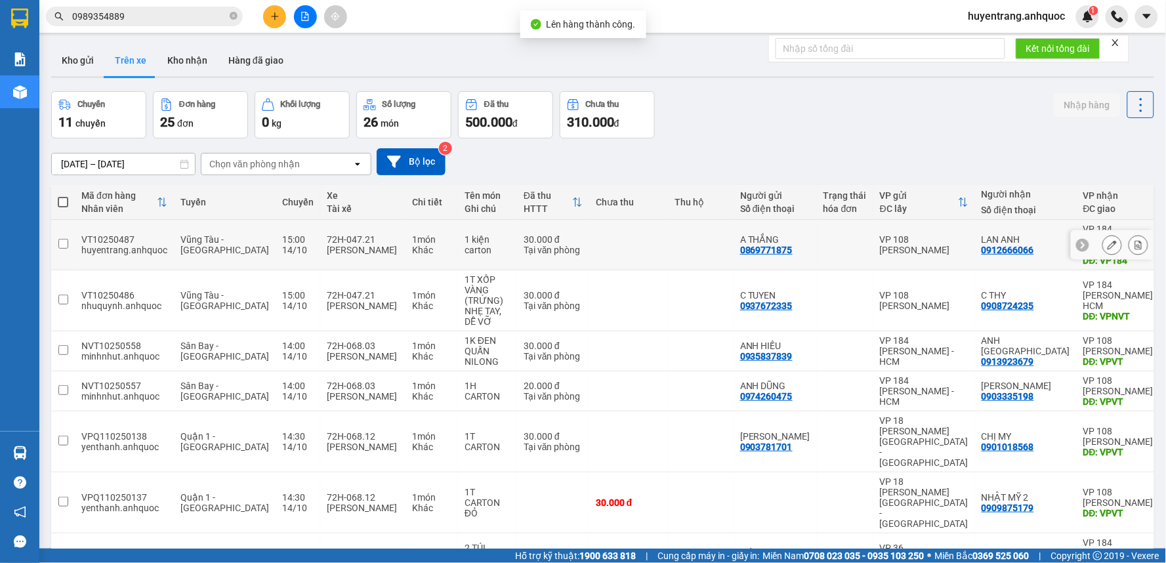
click at [1129, 245] on button at bounding box center [1138, 245] width 18 height 23
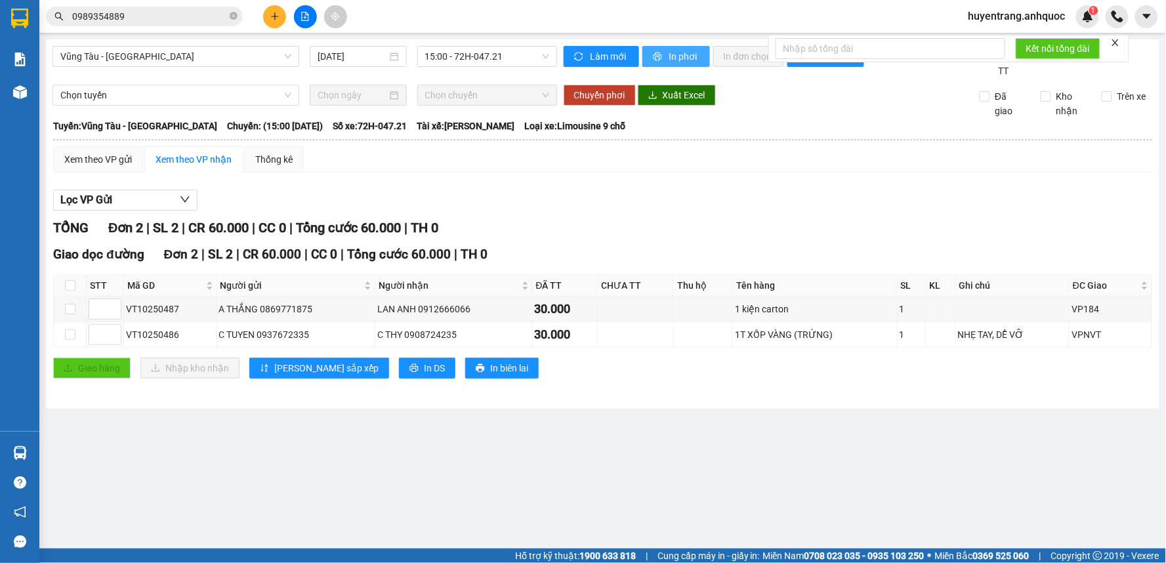
click at [678, 56] on span "In phơi" at bounding box center [684, 56] width 30 height 14
click at [272, 17] on icon "plus" at bounding box center [274, 16] width 9 height 9
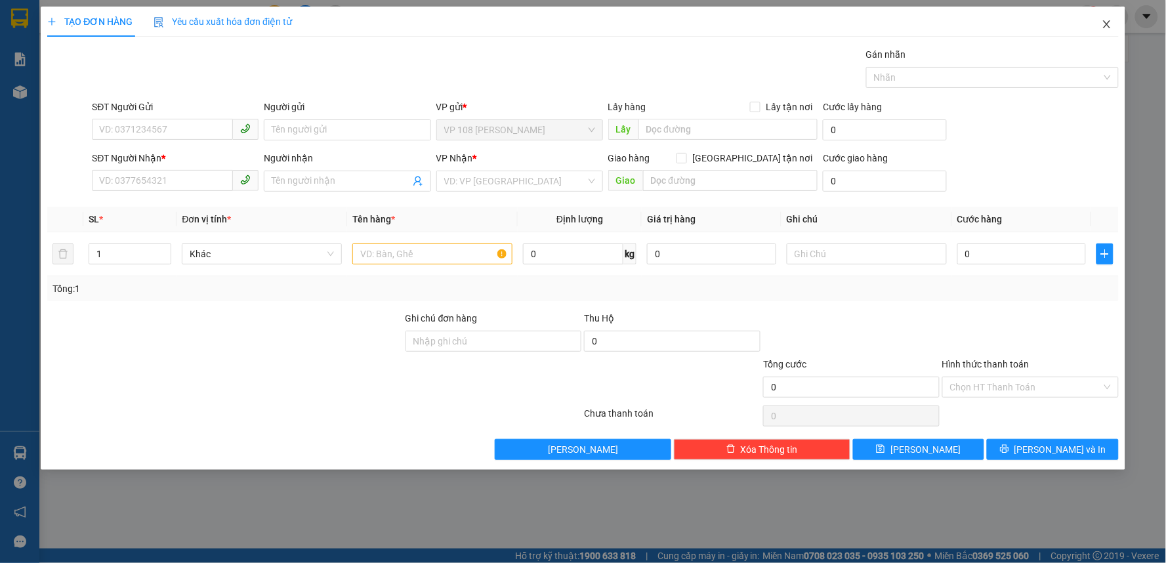
click at [1108, 21] on icon "close" at bounding box center [1107, 24] width 10 height 10
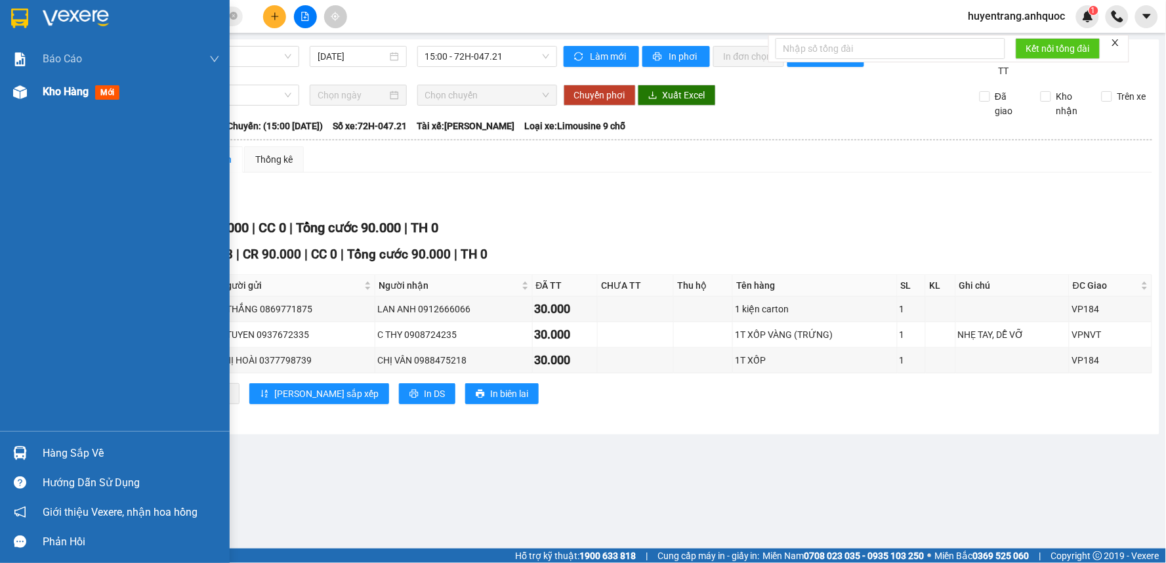
click at [35, 94] on div "Kho hàng mới" at bounding box center [115, 91] width 230 height 33
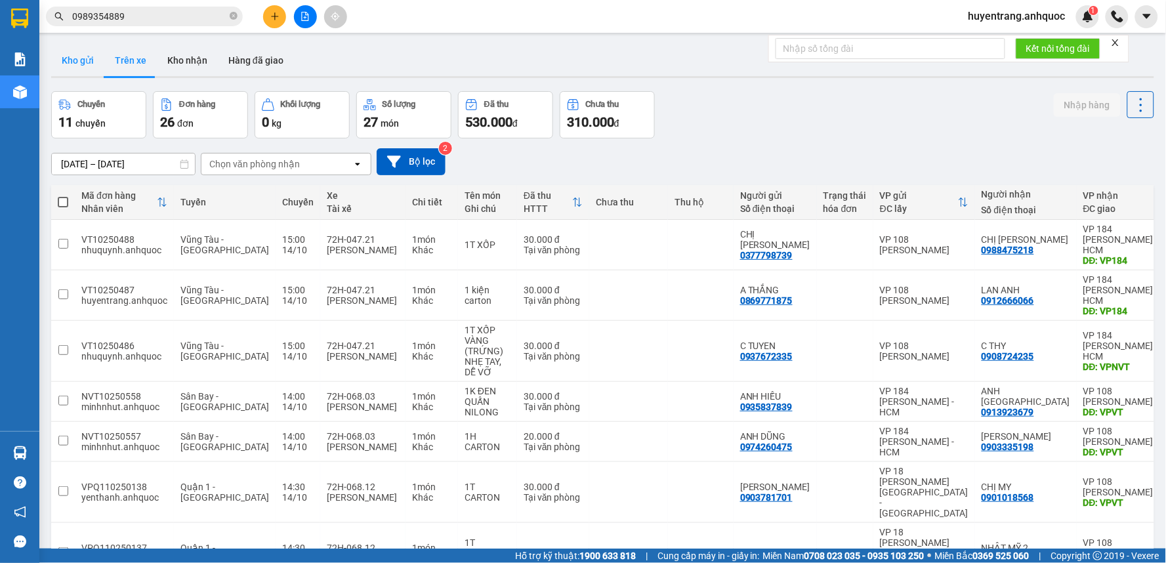
click at [81, 62] on button "Kho gửi" at bounding box center [77, 60] width 53 height 31
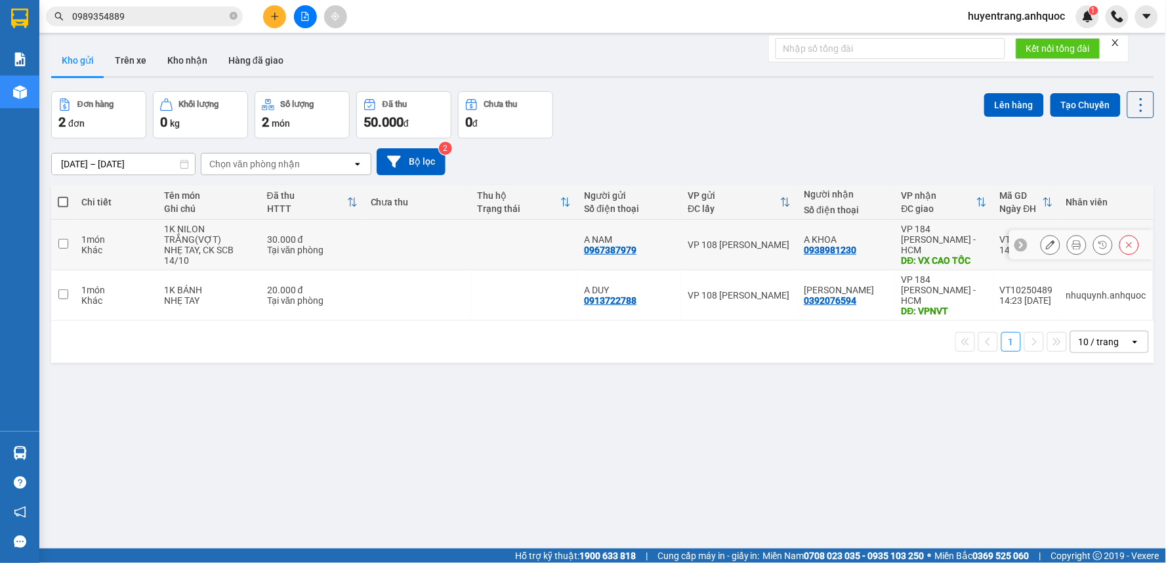
click at [232, 253] on div "NHẸ TAY, CK SCB 14/10" at bounding box center [209, 255] width 90 height 21
checkbox input "true"
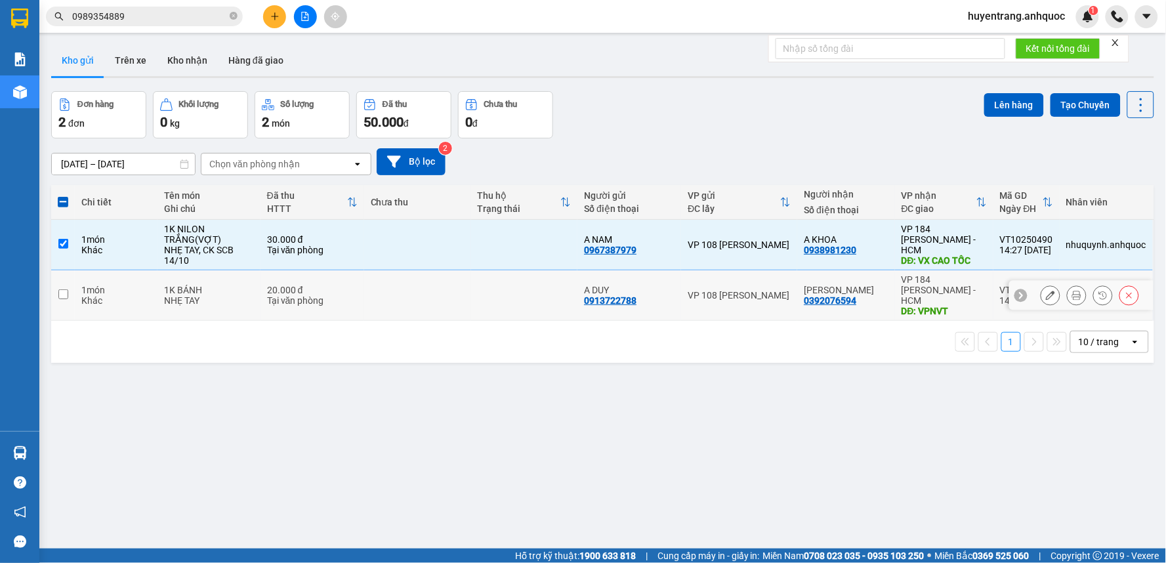
click at [245, 302] on td "1K BÁNH NHẸ TAY" at bounding box center [208, 295] width 103 height 51
checkbox input "true"
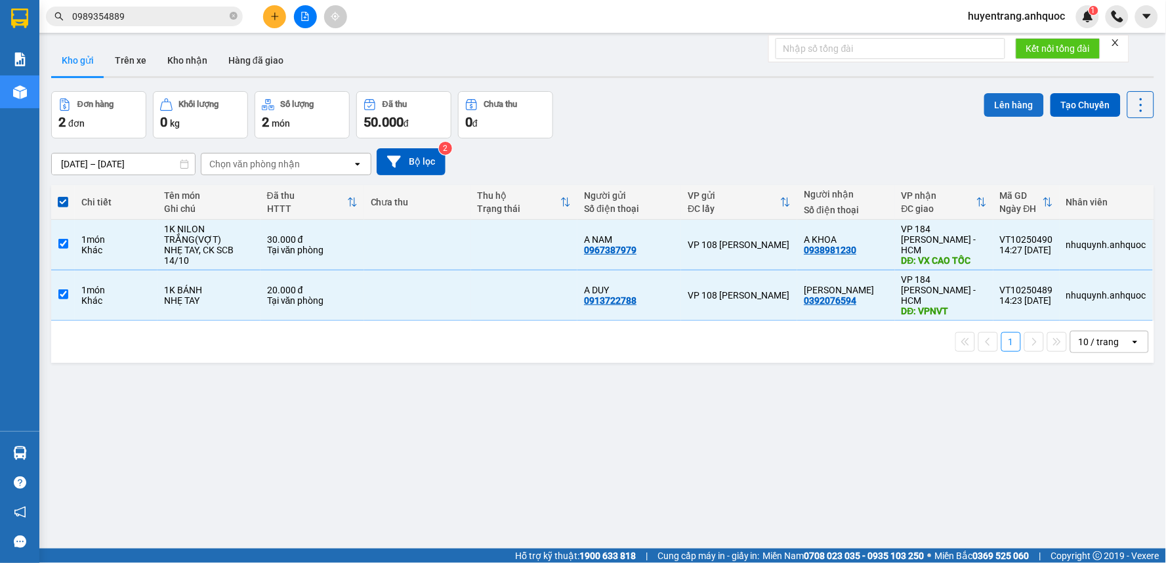
click at [1005, 106] on button "Lên hàng" at bounding box center [1014, 105] width 60 height 24
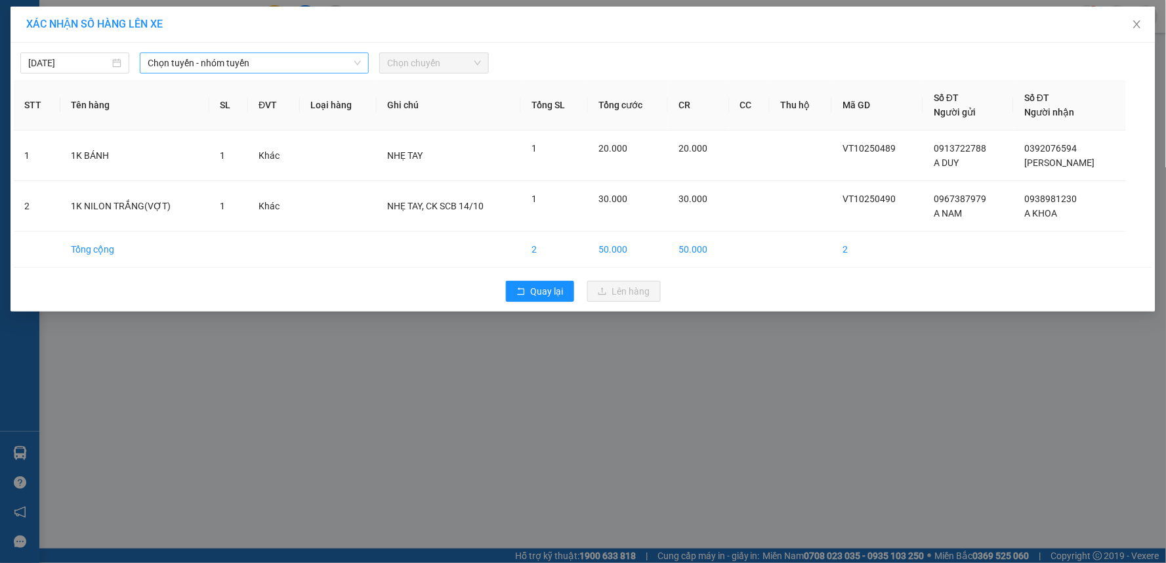
click at [255, 69] on span "Chọn tuyến - nhóm tuyến" at bounding box center [254, 63] width 213 height 20
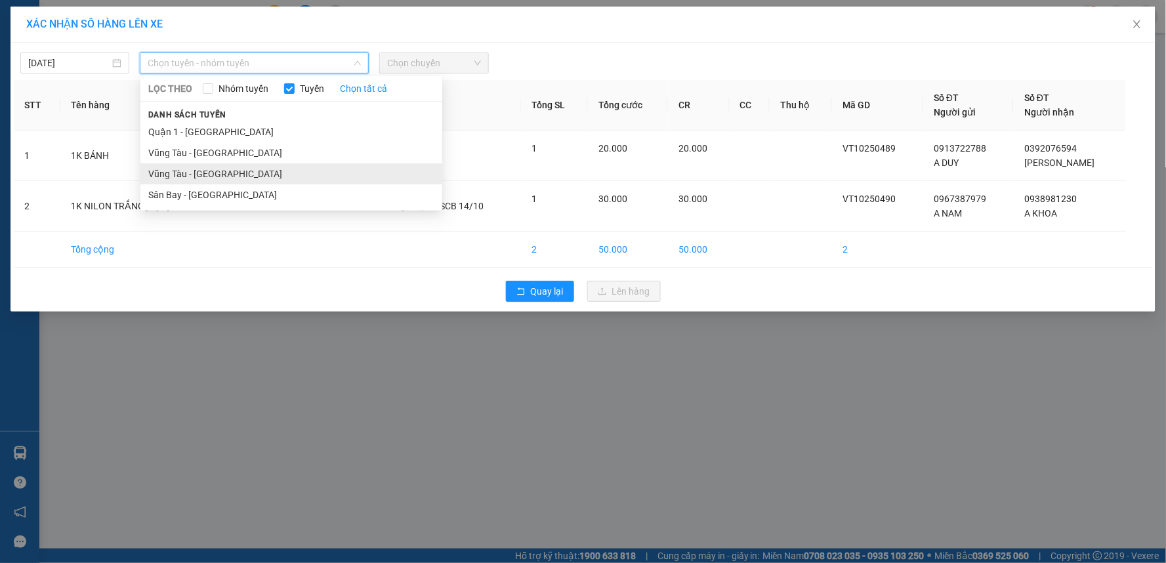
click at [224, 174] on li "Vũng Tàu - [GEOGRAPHIC_DATA]" at bounding box center [291, 173] width 302 height 21
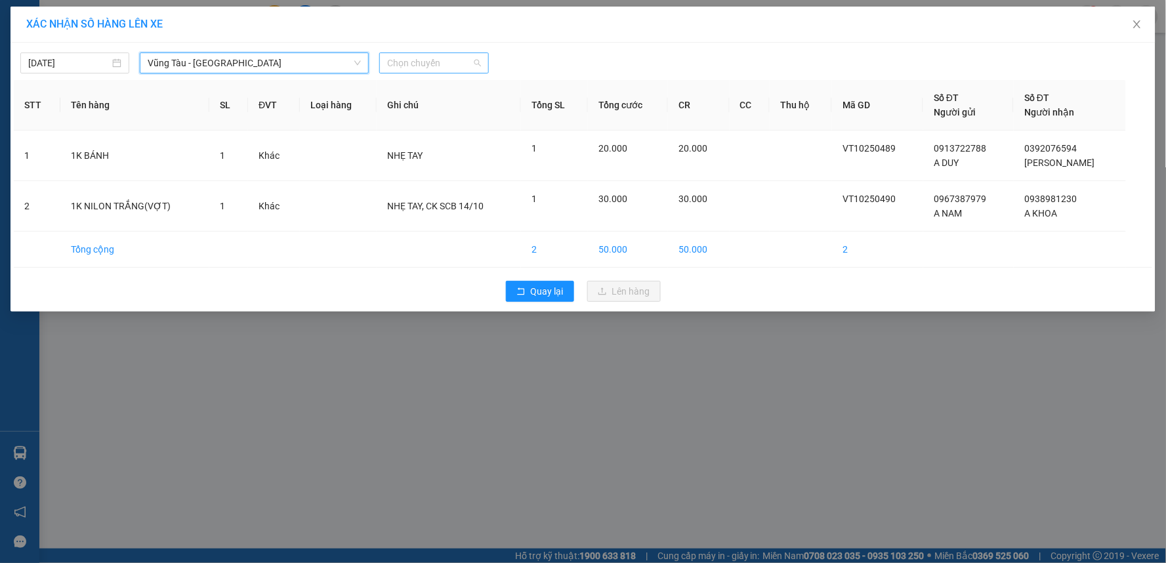
click at [394, 69] on span "Chọn chuyến" at bounding box center [433, 63] width 93 height 20
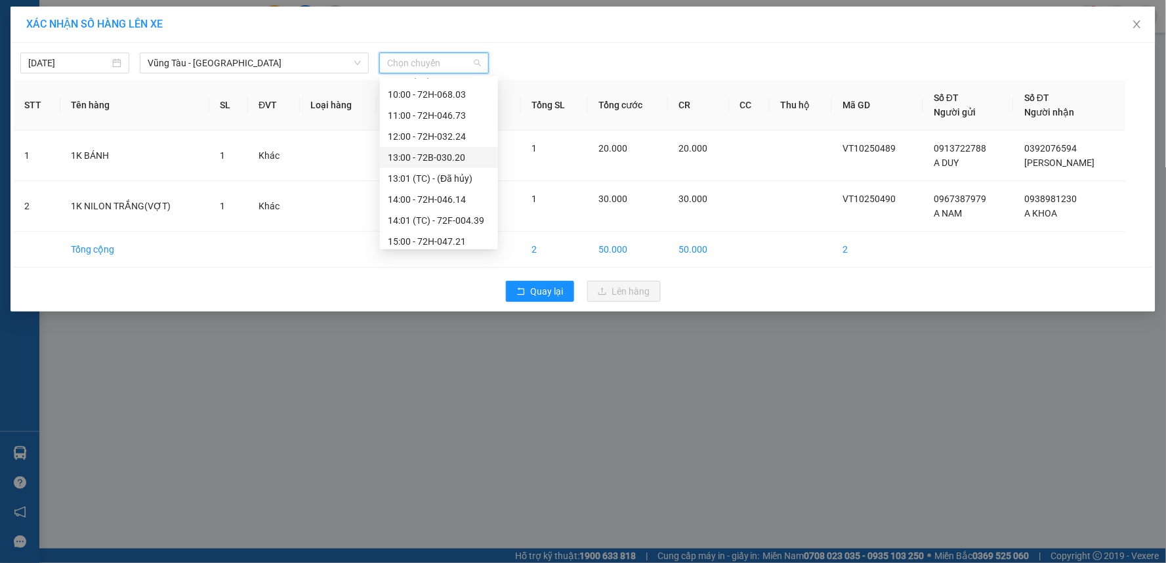
scroll to position [291, 0]
click at [423, 217] on div "15:00 - 72H-047.21" at bounding box center [439, 218] width 102 height 14
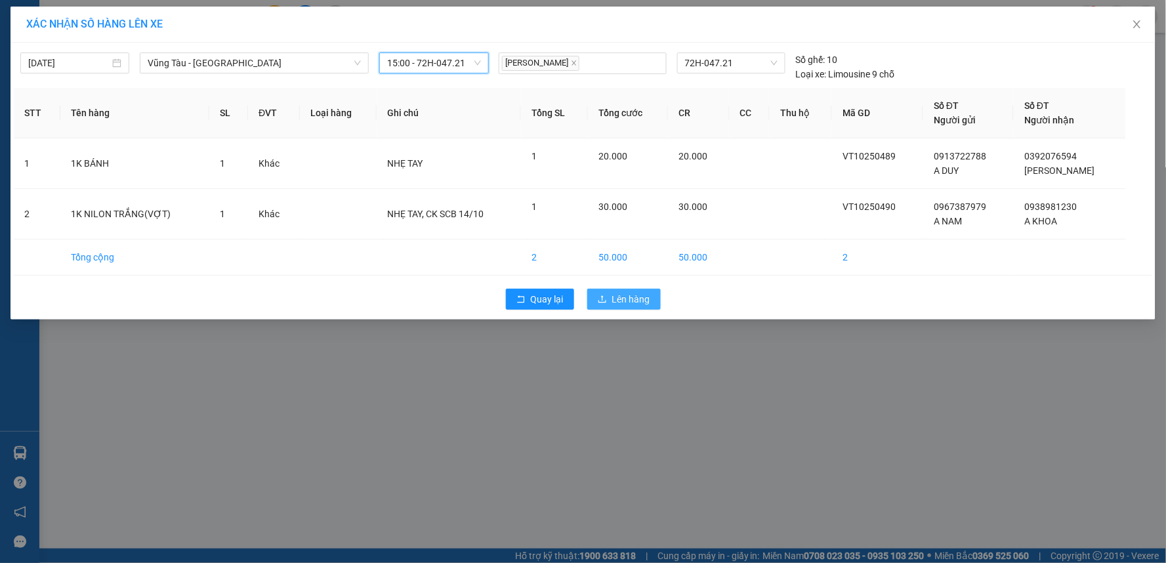
click at [657, 303] on button "Lên hàng" at bounding box center [623, 299] width 73 height 21
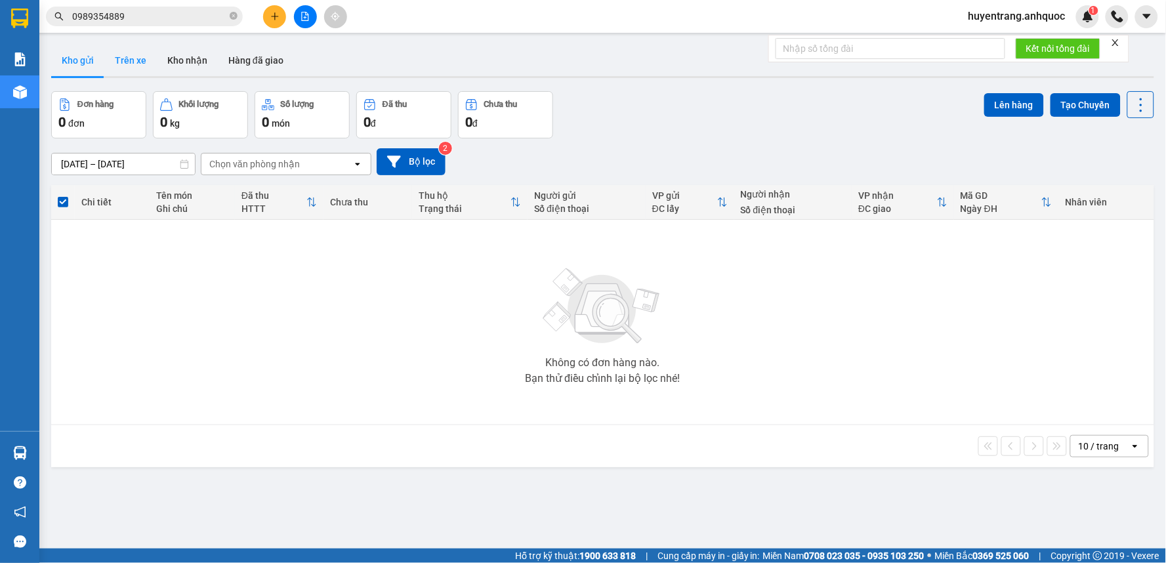
click at [147, 64] on button "Trên xe" at bounding box center [130, 60] width 52 height 31
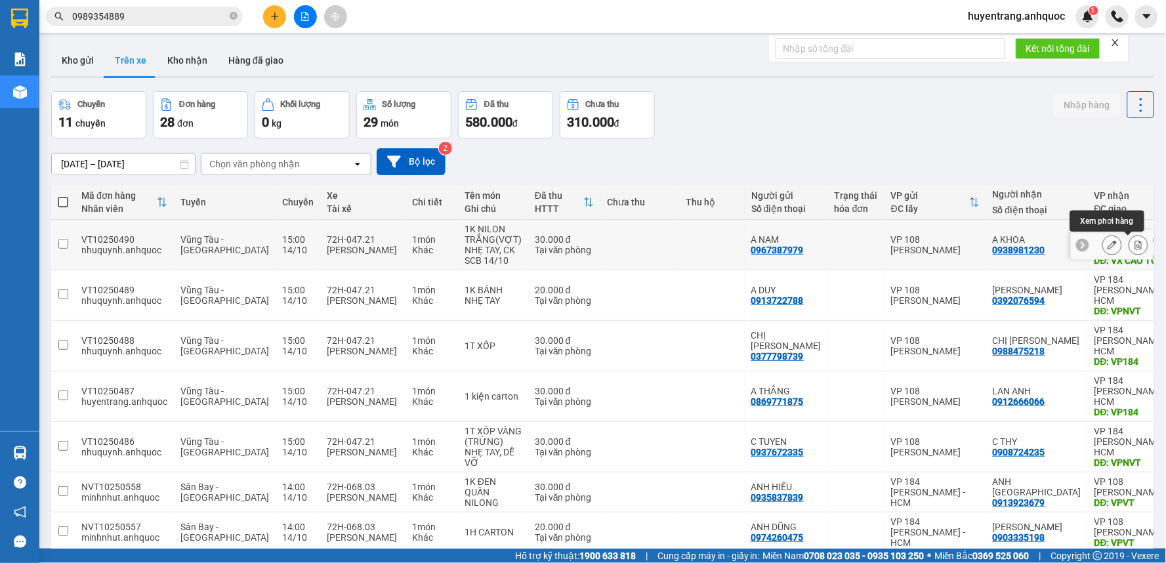
click at [1134, 240] on icon at bounding box center [1138, 244] width 9 height 9
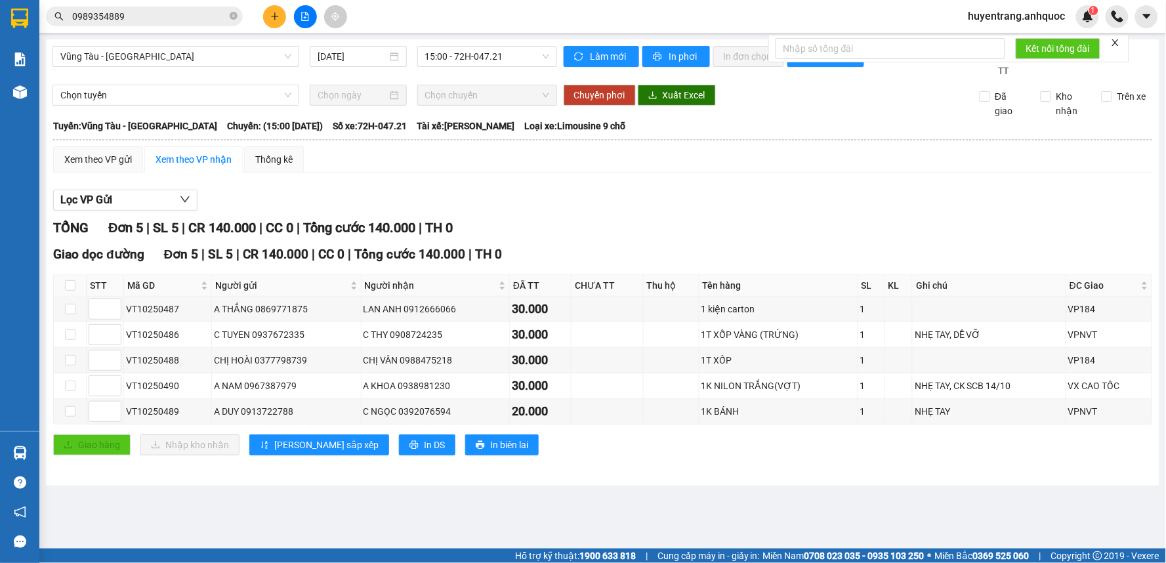
click at [728, 520] on main "[GEOGRAPHIC_DATA] - [GEOGRAPHIC_DATA] [DATE] 15:00 - 72H-047.21 Làm mới In phơi…" at bounding box center [583, 274] width 1166 height 549
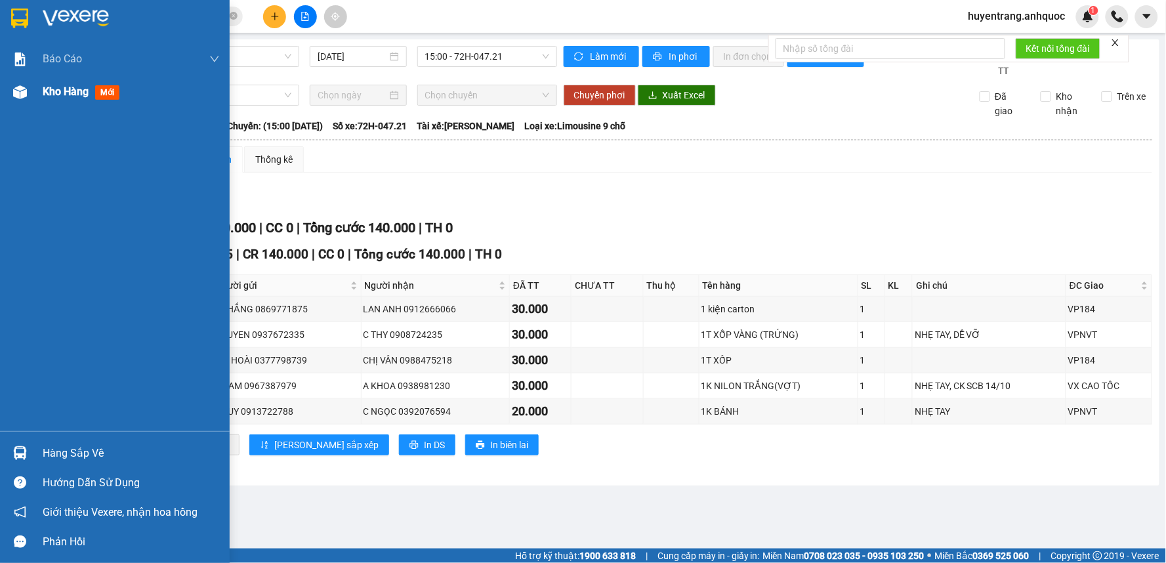
click at [63, 95] on span "Kho hàng" at bounding box center [66, 91] width 46 height 12
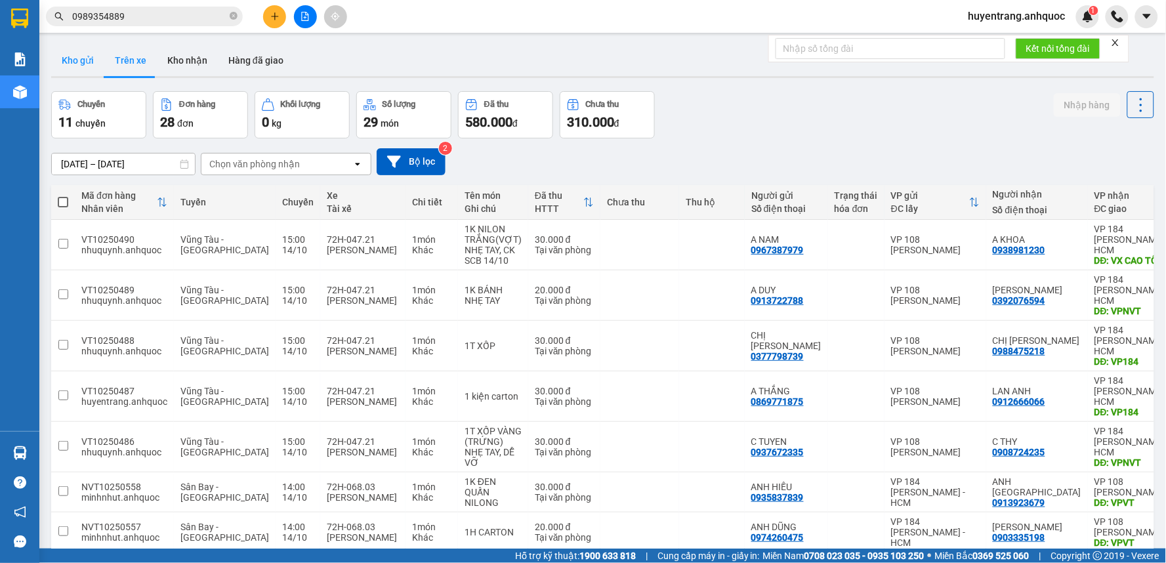
click at [96, 57] on button "Kho gửi" at bounding box center [77, 60] width 53 height 31
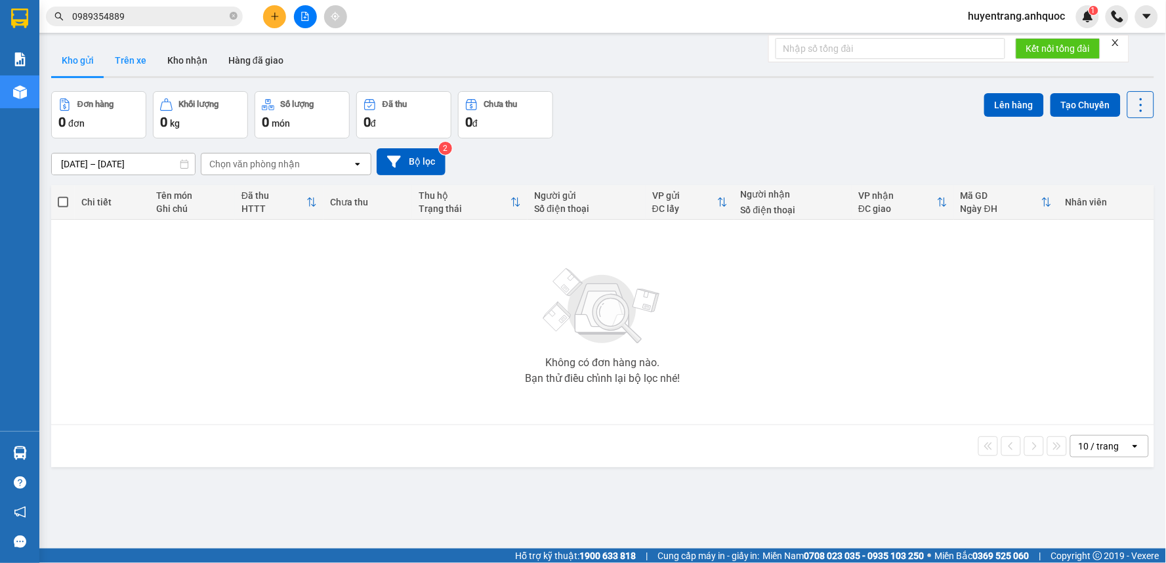
click at [133, 63] on button "Trên xe" at bounding box center [130, 60] width 52 height 31
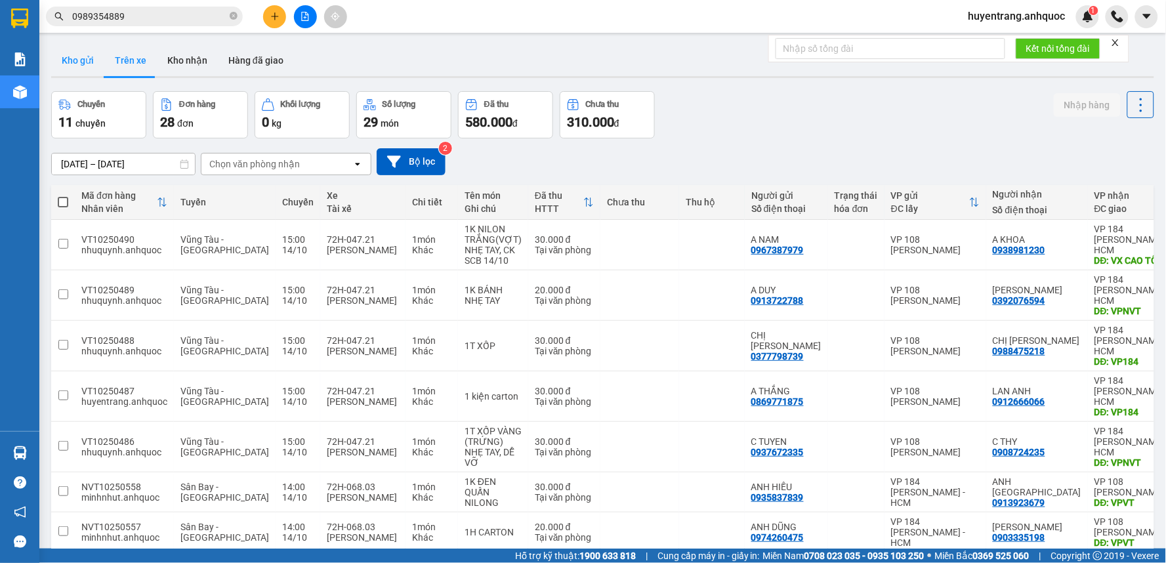
click at [91, 57] on button "Kho gửi" at bounding box center [77, 60] width 53 height 31
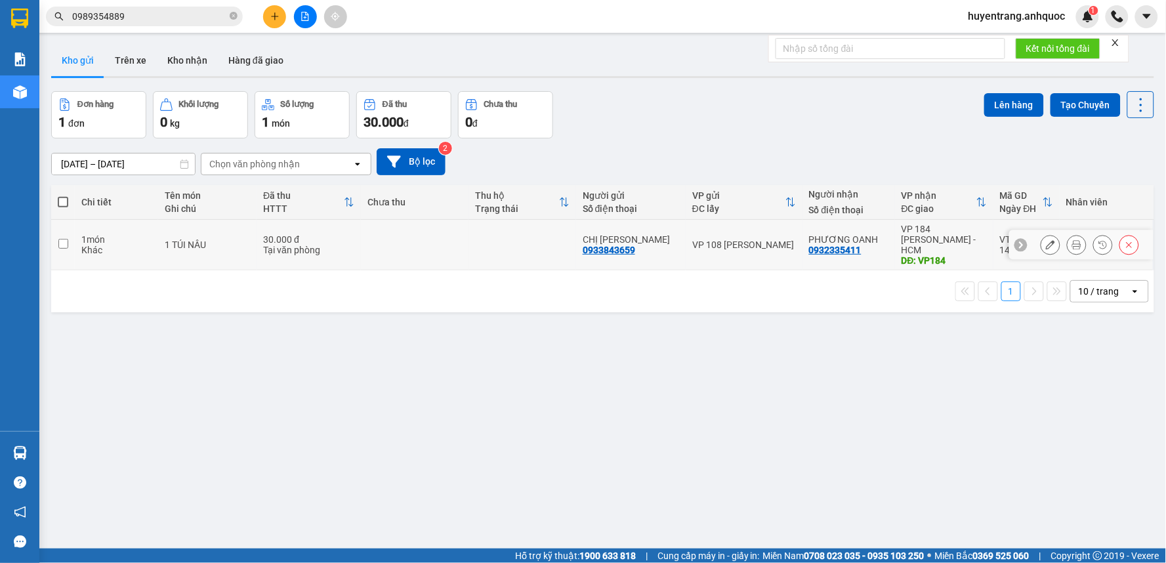
click at [396, 247] on td at bounding box center [415, 245] width 108 height 51
checkbox input "true"
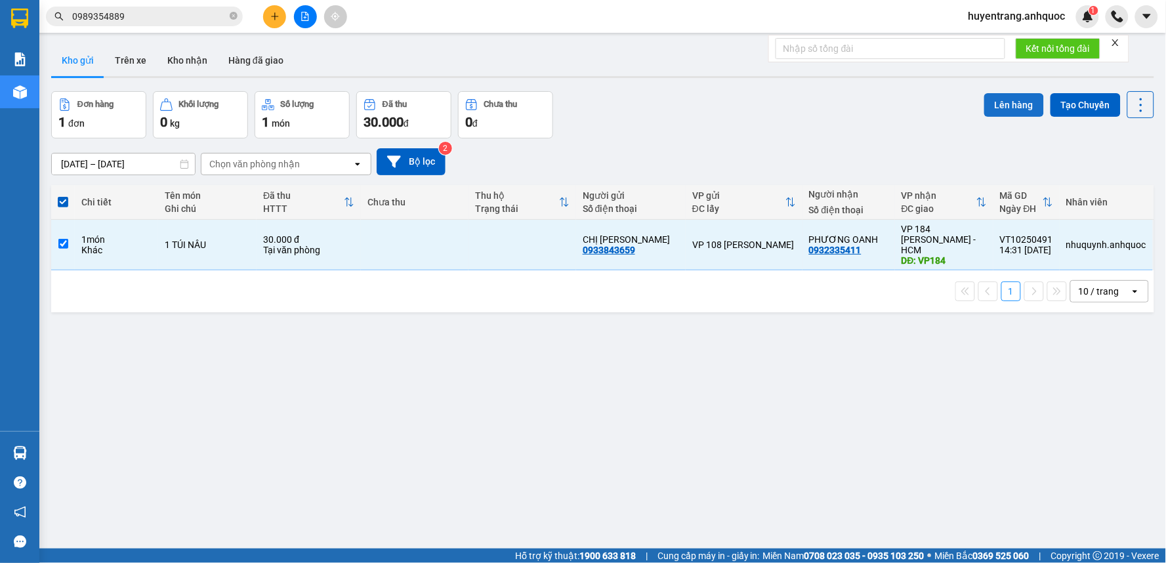
click at [999, 110] on button "Lên hàng" at bounding box center [1014, 105] width 60 height 24
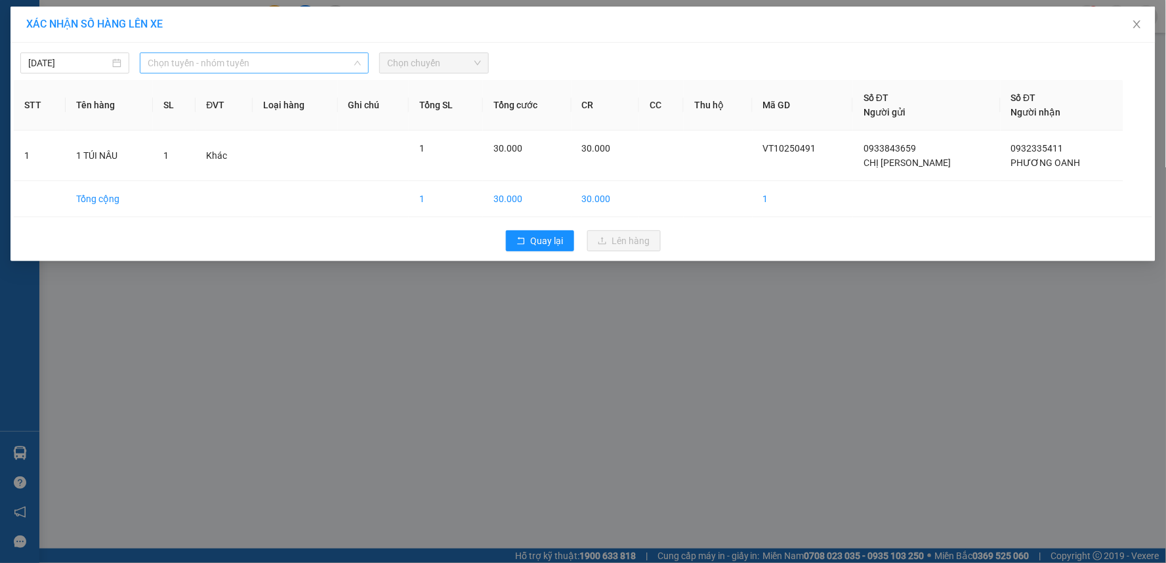
click at [252, 62] on span "Chọn tuyến - nhóm tuyến" at bounding box center [254, 63] width 213 height 20
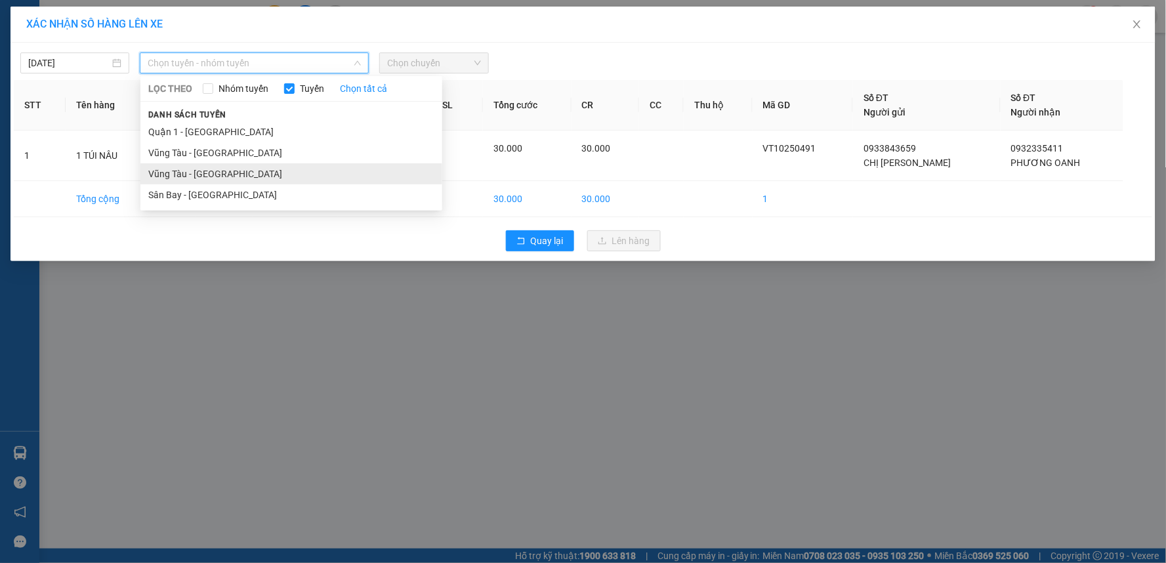
drag, startPoint x: 235, startPoint y: 174, endPoint x: 360, endPoint y: 96, distance: 147.1
click at [240, 171] on li "Vũng Tàu - [GEOGRAPHIC_DATA]" at bounding box center [291, 173] width 302 height 21
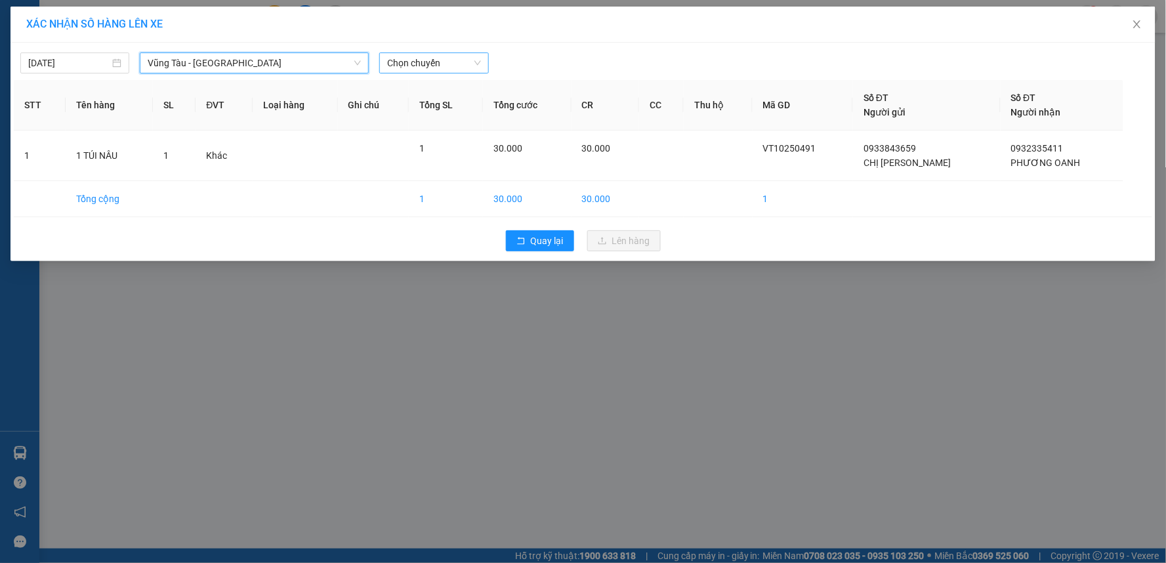
click at [437, 57] on span "Chọn chuyến" at bounding box center [433, 63] width 93 height 20
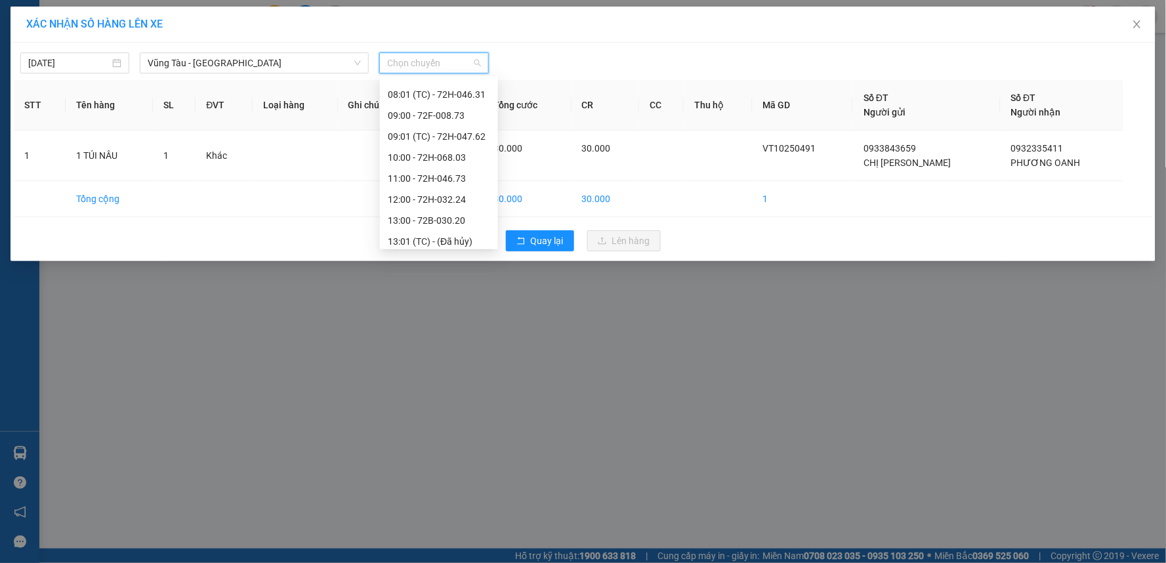
scroll to position [357, 0]
click at [421, 150] on div "15:00 - 72H-047.21" at bounding box center [439, 152] width 102 height 14
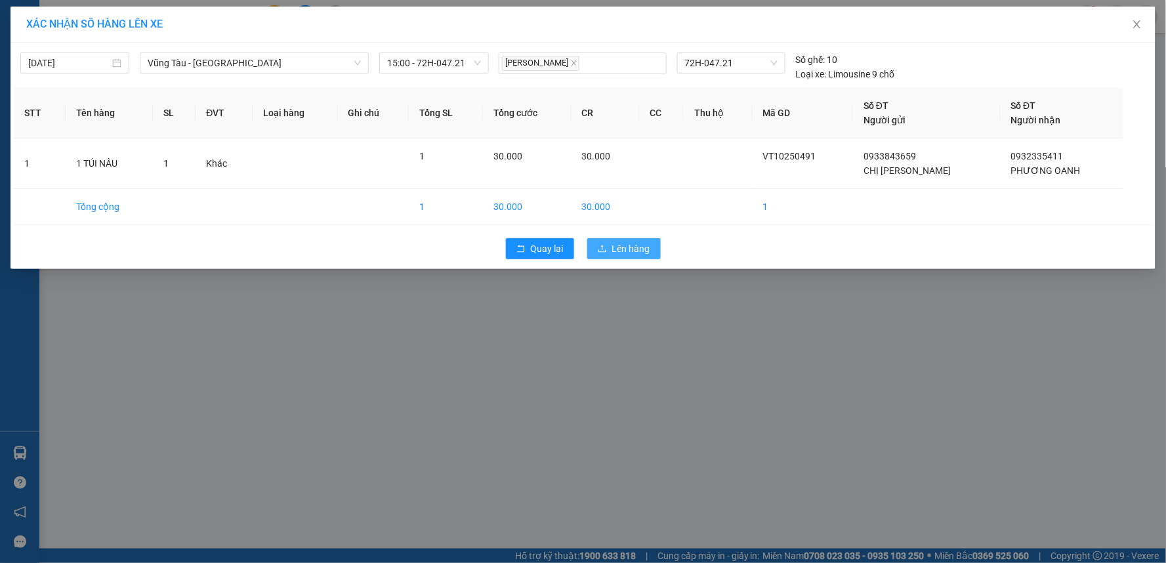
click at [631, 253] on span "Lên hàng" at bounding box center [631, 248] width 38 height 14
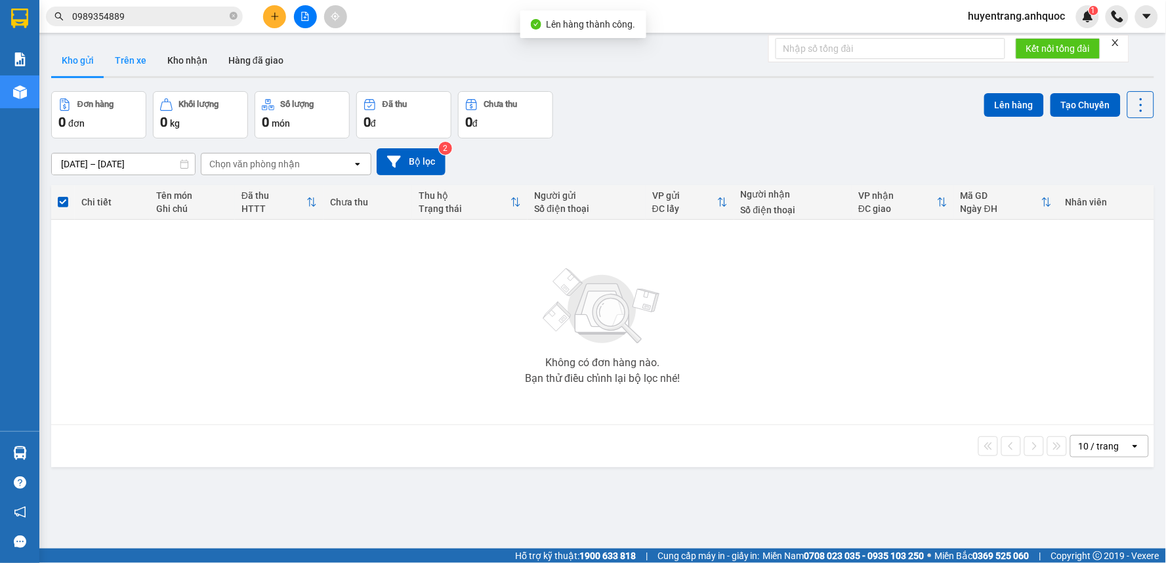
click at [119, 57] on button "Trên xe" at bounding box center [130, 60] width 52 height 31
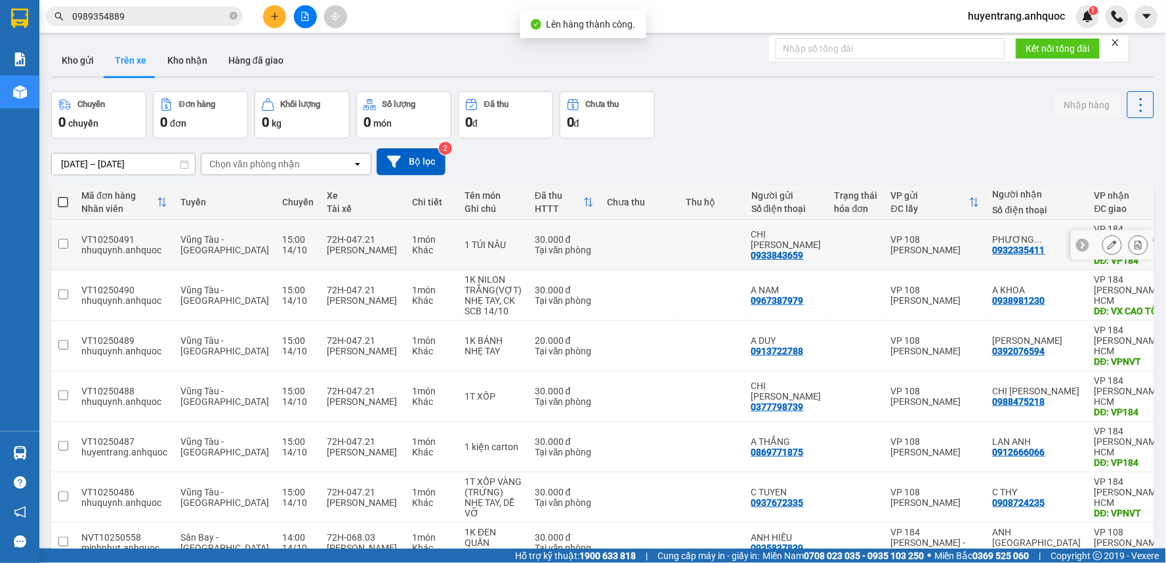
click at [1113, 244] on div at bounding box center [1125, 245] width 46 height 20
click at [1134, 240] on icon at bounding box center [1138, 244] width 9 height 9
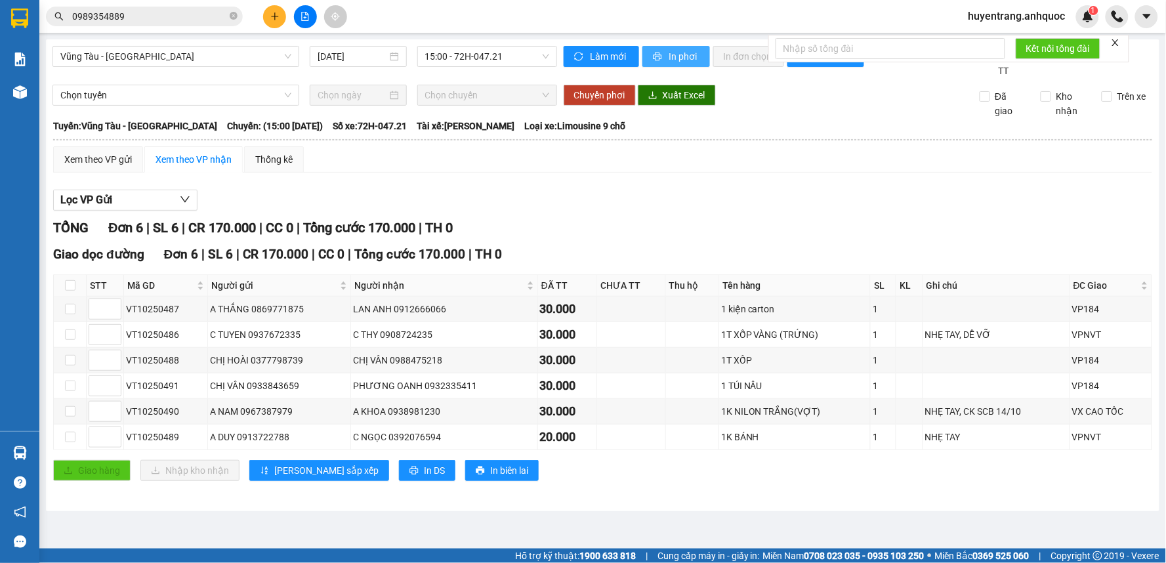
click at [669, 56] on span "In phơi" at bounding box center [684, 56] width 30 height 14
click at [274, 20] on icon "plus" at bounding box center [274, 16] width 9 height 9
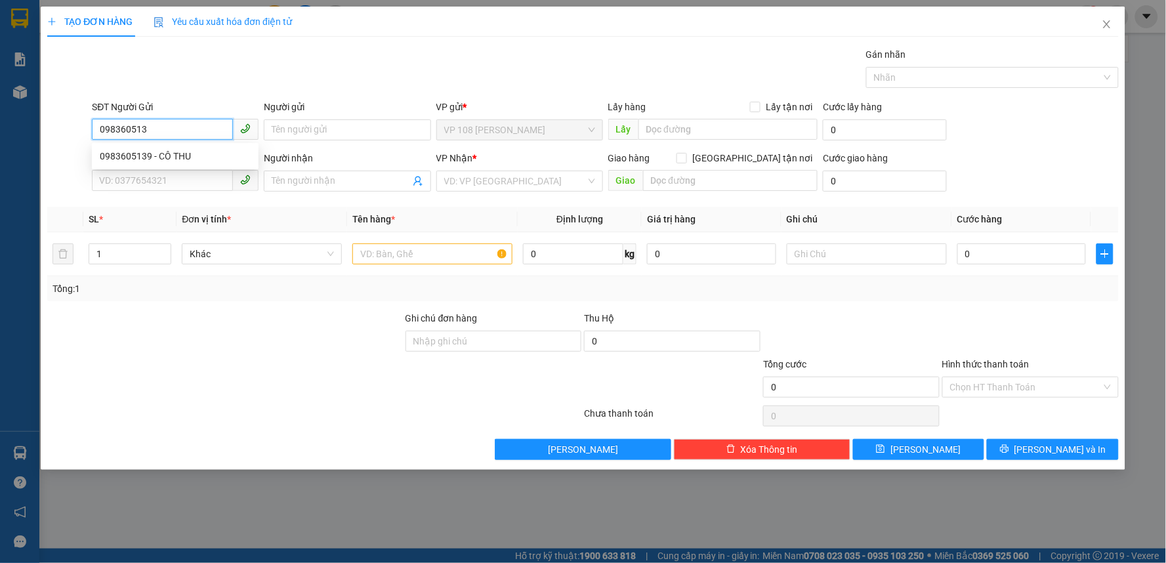
type input "0983605139"
click at [202, 149] on div "0983605139 - CÔ THU" at bounding box center [175, 156] width 151 height 14
type input "CÔ THU"
type input "0974657982"
type input "C YẾN"
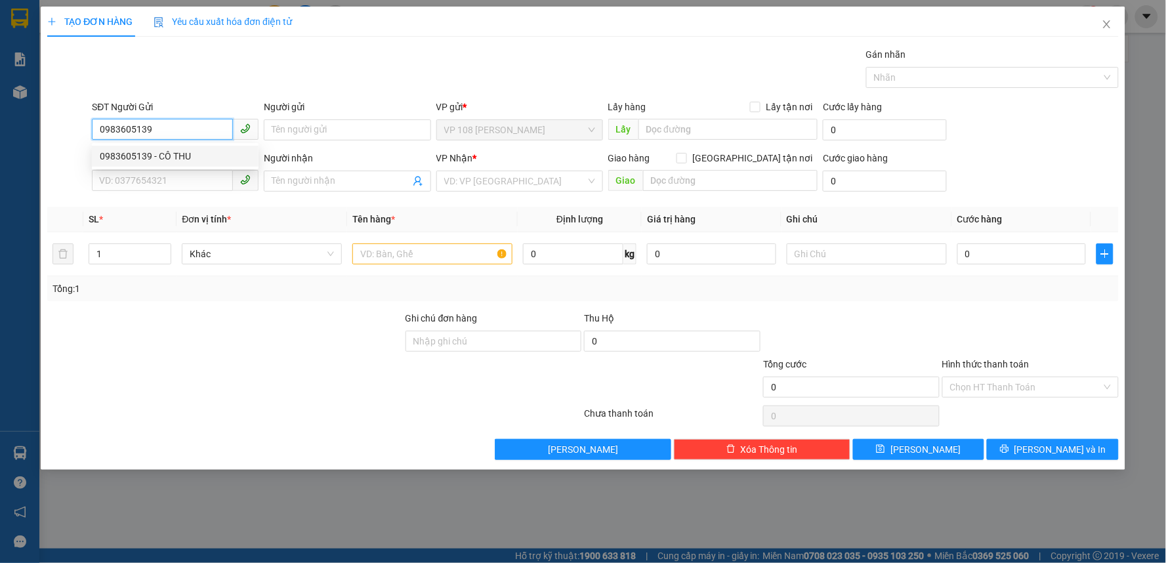
type input "VP184"
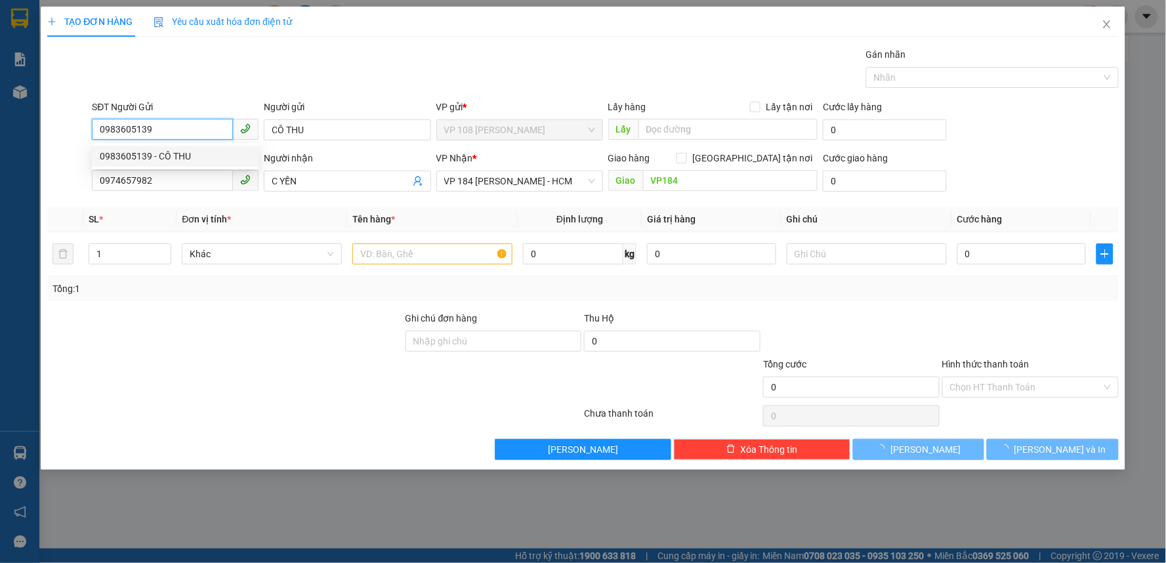
type input "50.000"
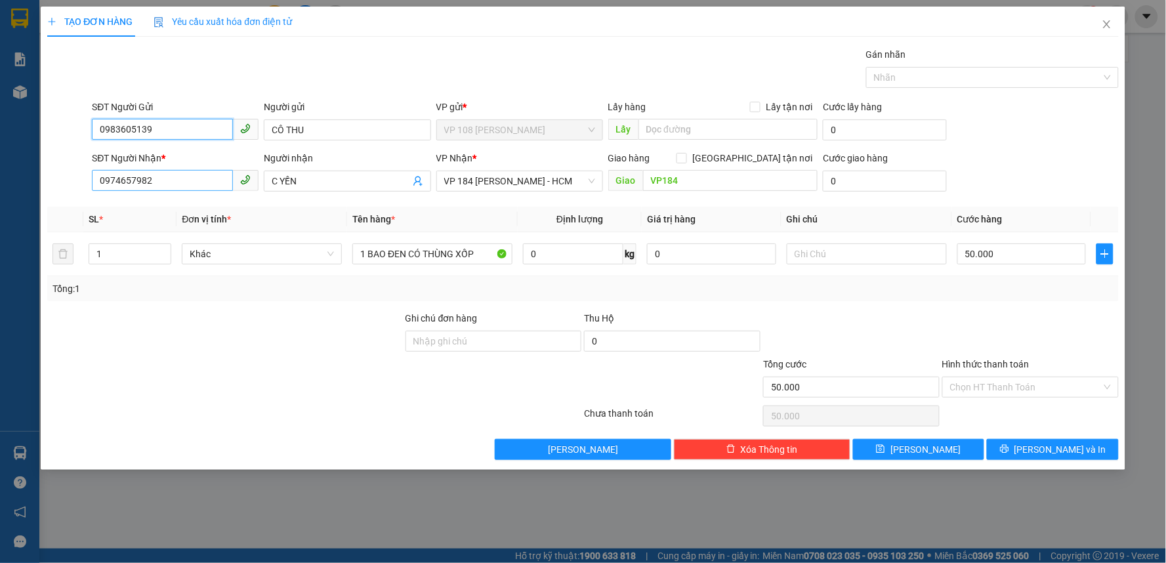
type input "0983605139"
drag, startPoint x: 187, startPoint y: 175, endPoint x: 59, endPoint y: 176, distance: 128.0
click at [59, 176] on div "SĐT Người Nhận * 0974657982 Người nhận C YẾN VP Nhận * VP 184 [PERSON_NAME] - H…" at bounding box center [583, 174] width 1074 height 46
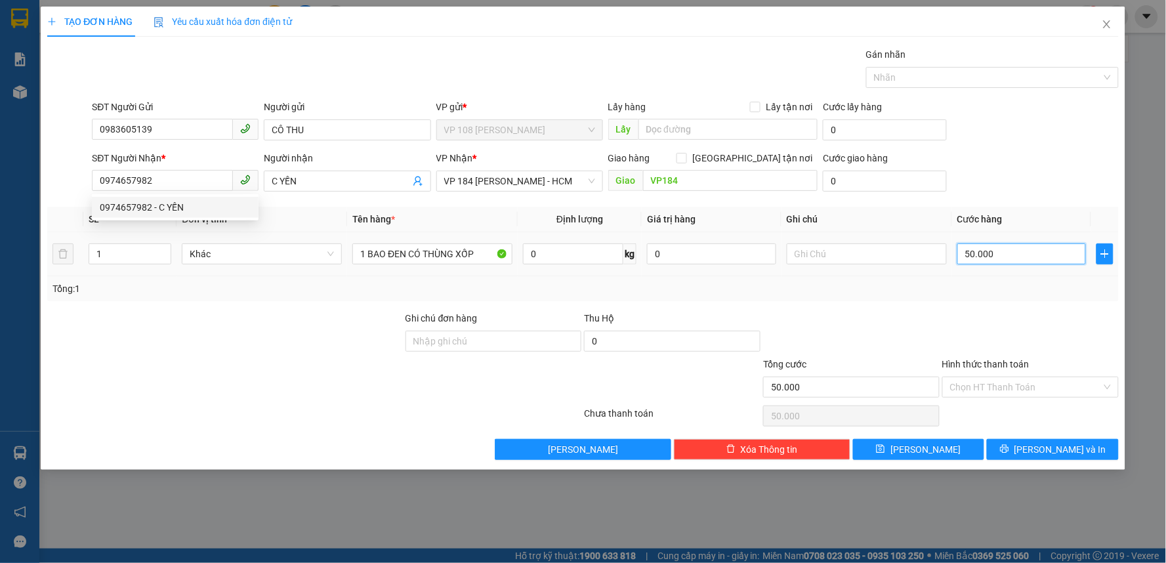
click at [1003, 253] on input "50.000" at bounding box center [1021, 253] width 129 height 21
type input "4"
type input "40"
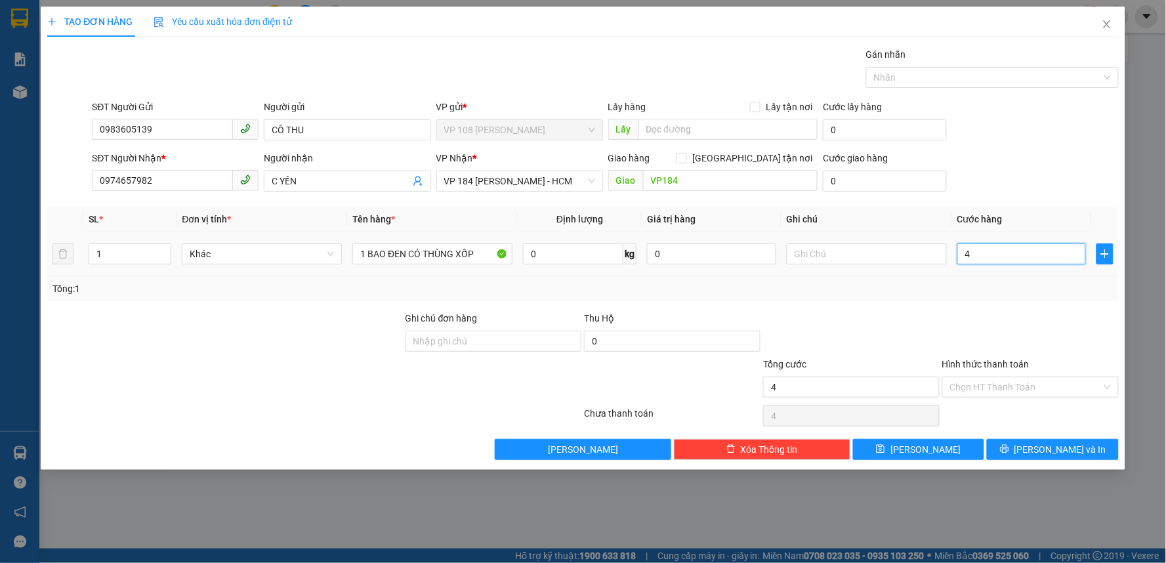
type input "40"
type input "400"
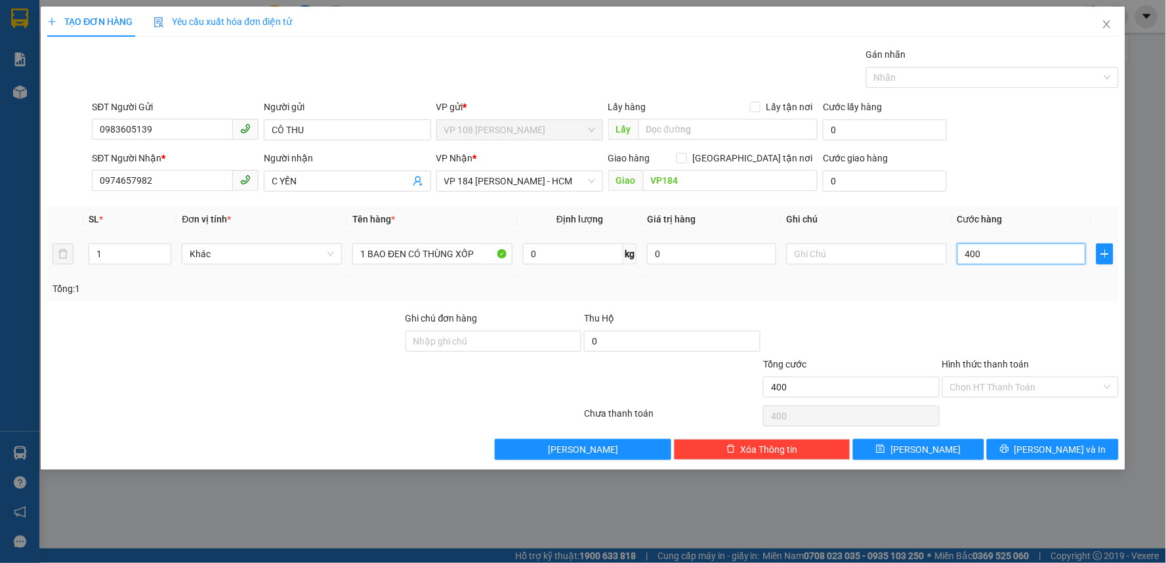
type input "4.000"
type input "40.000"
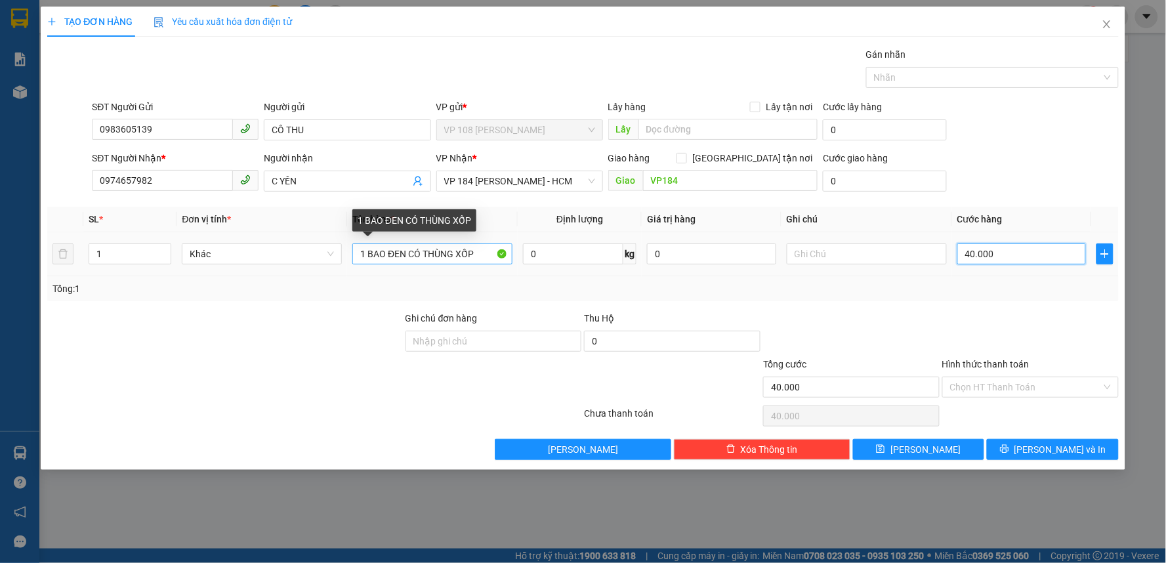
type input "40.000"
drag, startPoint x: 423, startPoint y: 253, endPoint x: 369, endPoint y: 263, distance: 54.7
click at [369, 263] on input "1 BAO ĐEN CÓ THÙNG XỐP" at bounding box center [432, 253] width 160 height 21
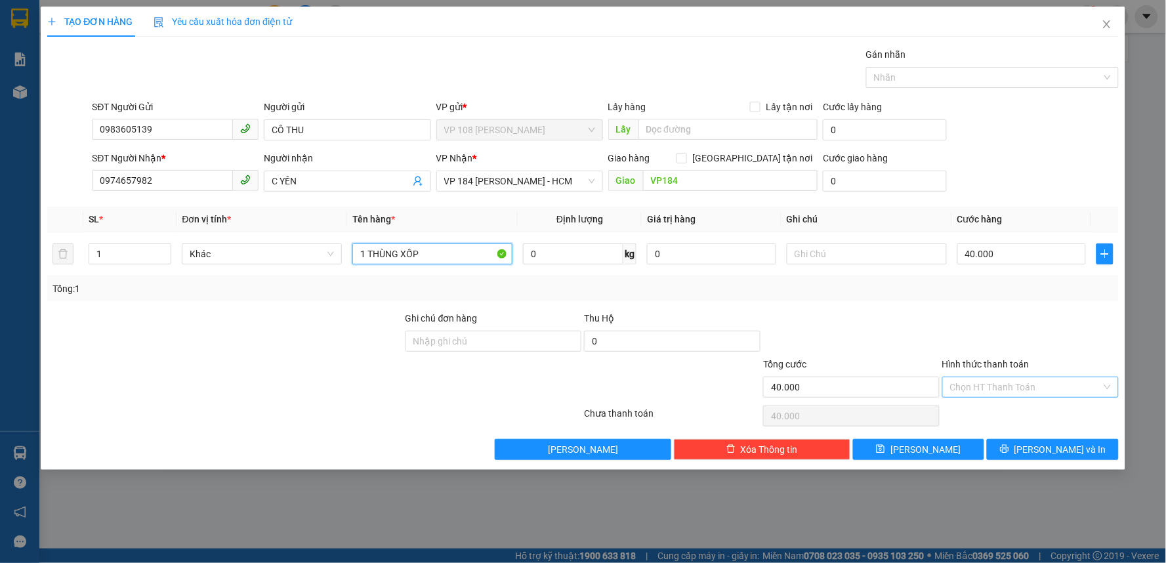
type input "1 THÙNG XỐP"
click at [1009, 390] on input "Hình thức thanh toán" at bounding box center [1026, 387] width 152 height 20
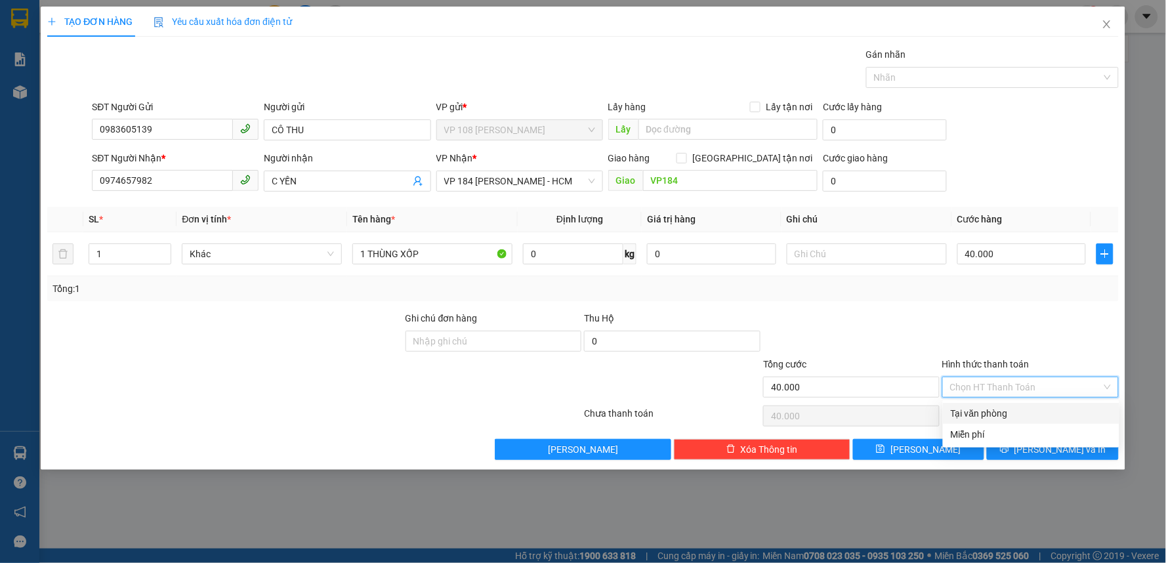
click at [1012, 411] on div "Tại văn phòng" at bounding box center [1031, 413] width 161 height 14
type input "0"
click at [1066, 455] on span "[PERSON_NAME] và In" at bounding box center [1060, 449] width 92 height 14
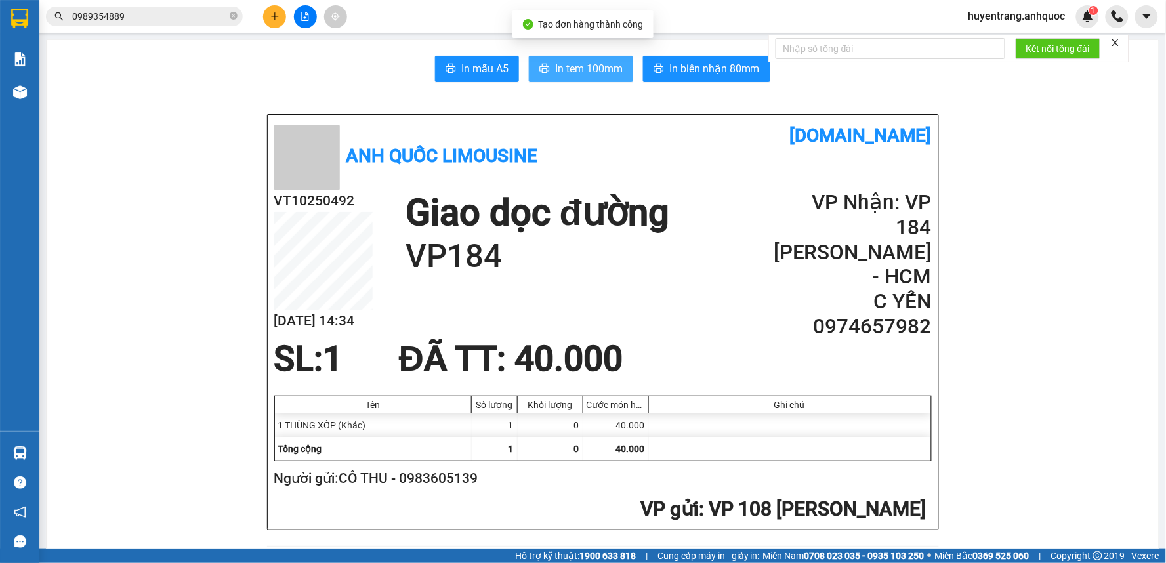
click at [579, 70] on span "In tem 100mm" at bounding box center [589, 68] width 68 height 16
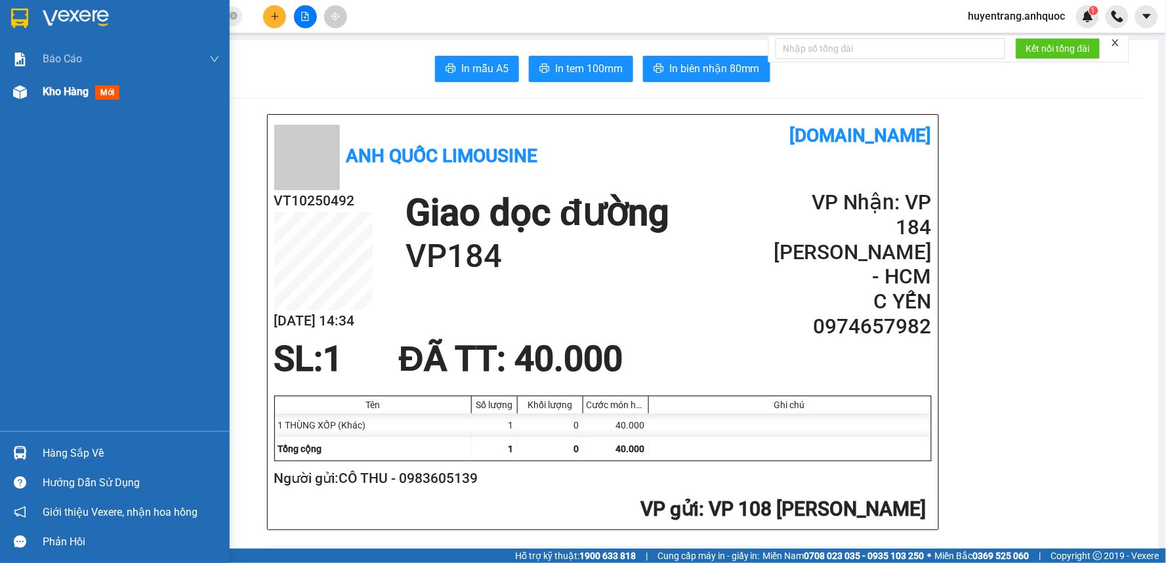
click at [83, 100] on div "Kho hàng mới" at bounding box center [84, 91] width 82 height 16
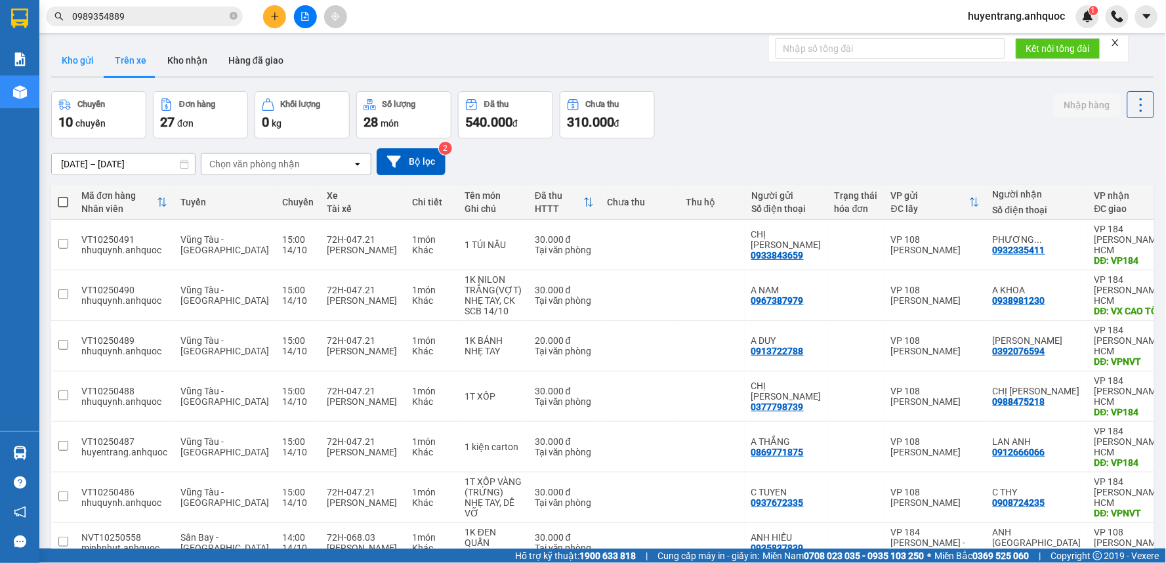
click at [82, 70] on button "Kho gửi" at bounding box center [77, 60] width 53 height 31
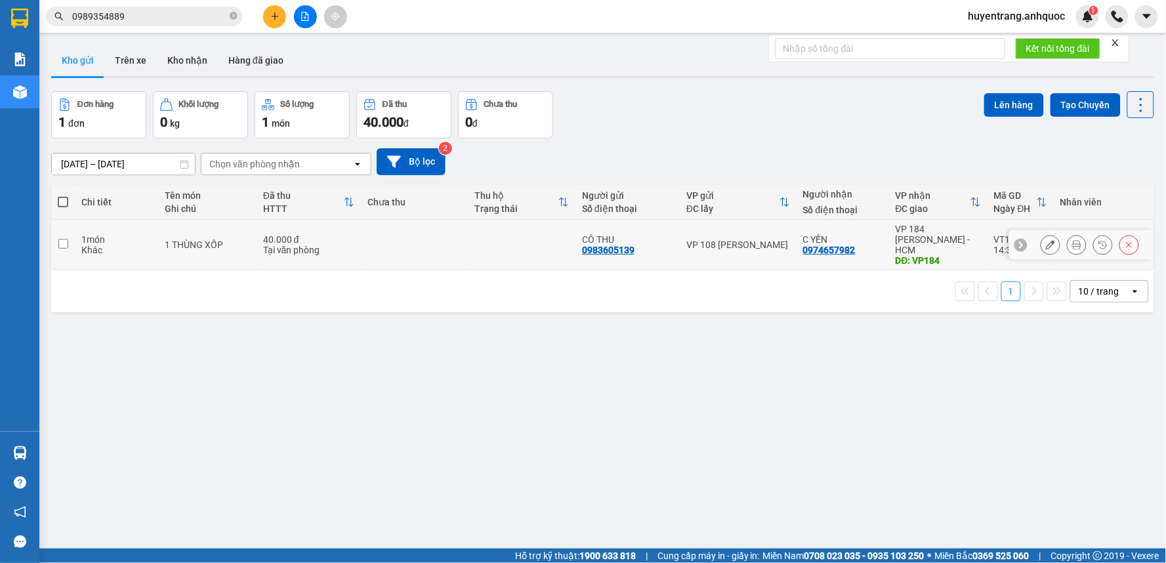
click at [293, 245] on div "Tại văn phòng" at bounding box center [308, 250] width 91 height 10
checkbox input "true"
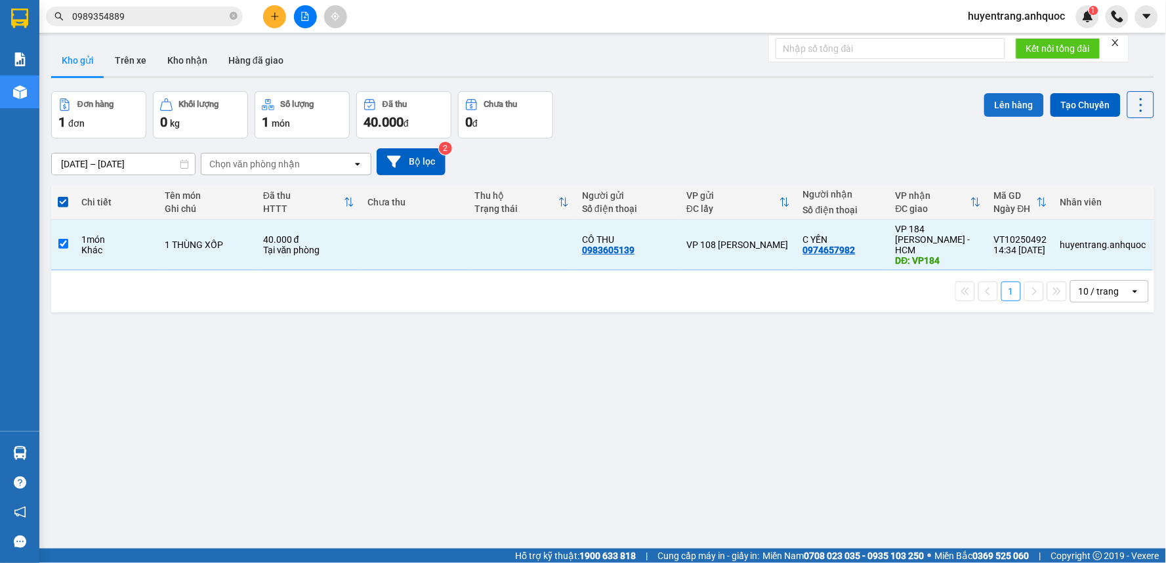
click at [1015, 104] on button "Lên hàng" at bounding box center [1014, 105] width 60 height 24
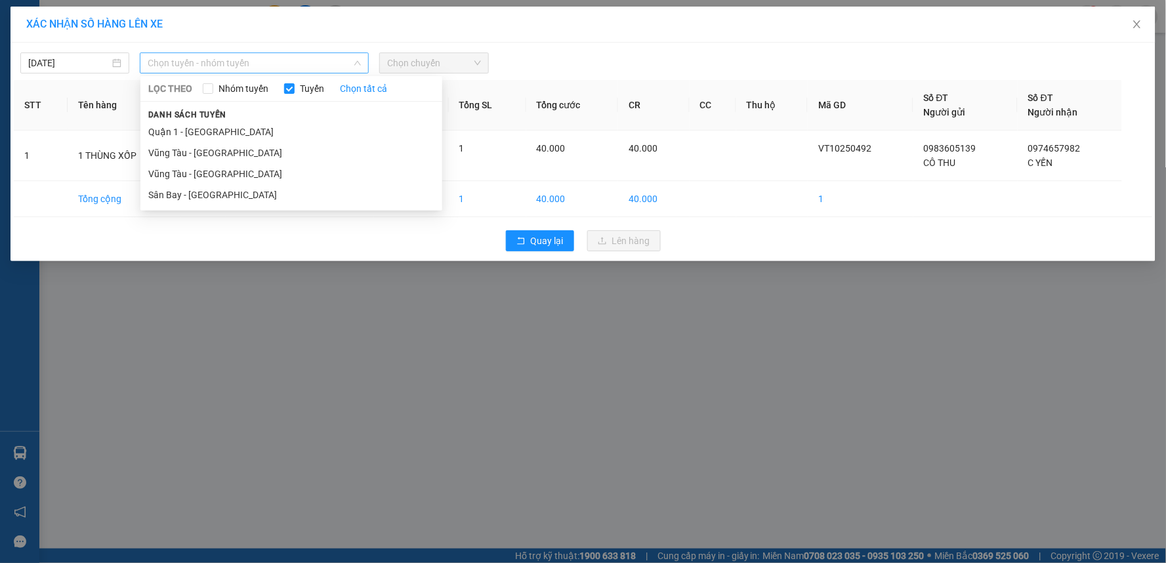
click at [249, 64] on span "Chọn tuyến - nhóm tuyến" at bounding box center [254, 63] width 213 height 20
click at [245, 173] on li "Vũng Tàu - [GEOGRAPHIC_DATA]" at bounding box center [291, 173] width 302 height 21
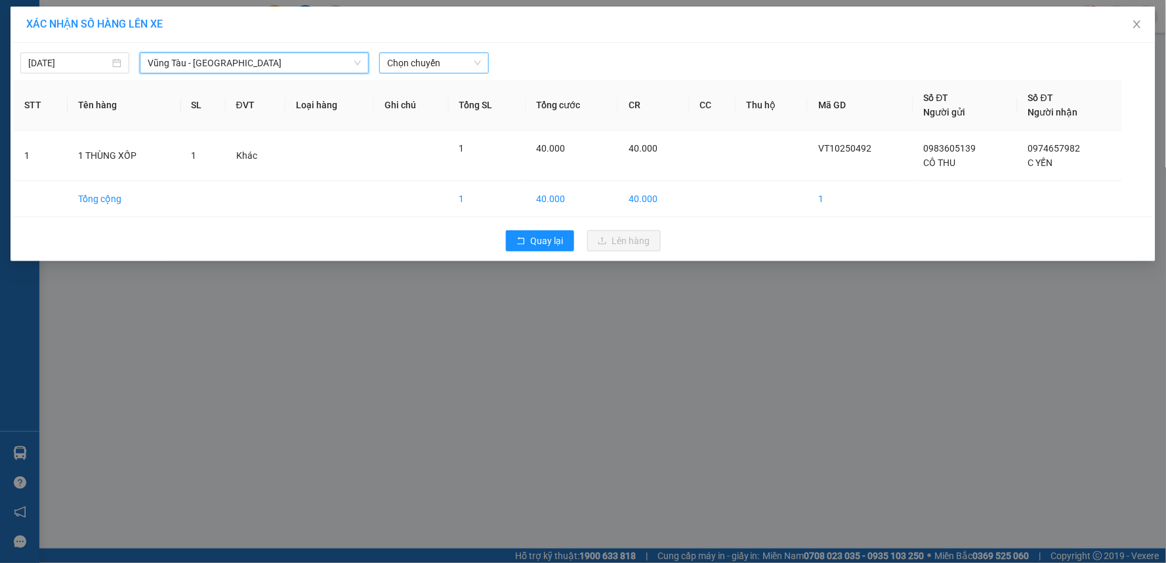
click at [448, 60] on span "Chọn chuyến" at bounding box center [433, 63] width 93 height 20
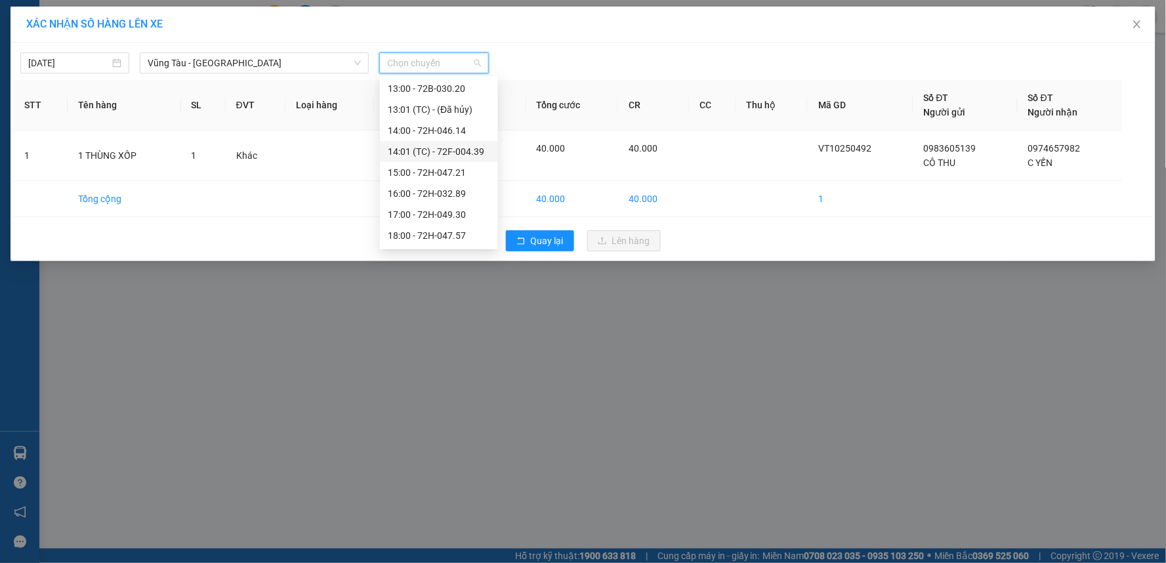
scroll to position [357, 0]
click at [430, 154] on div "15:00 - 72H-047.21" at bounding box center [439, 152] width 102 height 14
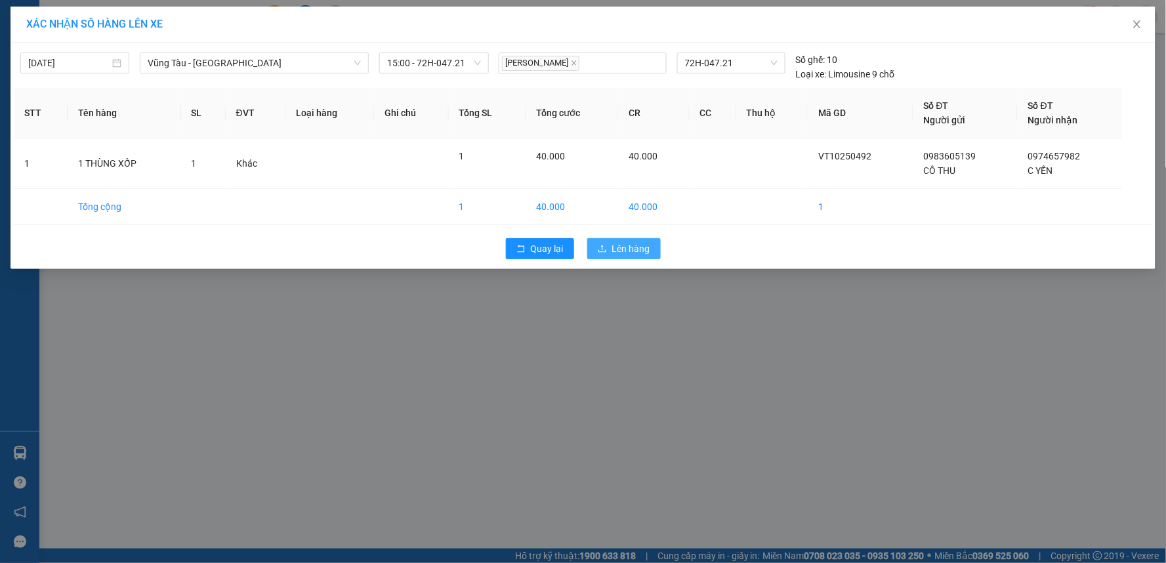
click at [614, 240] on button "Lên hàng" at bounding box center [623, 248] width 73 height 21
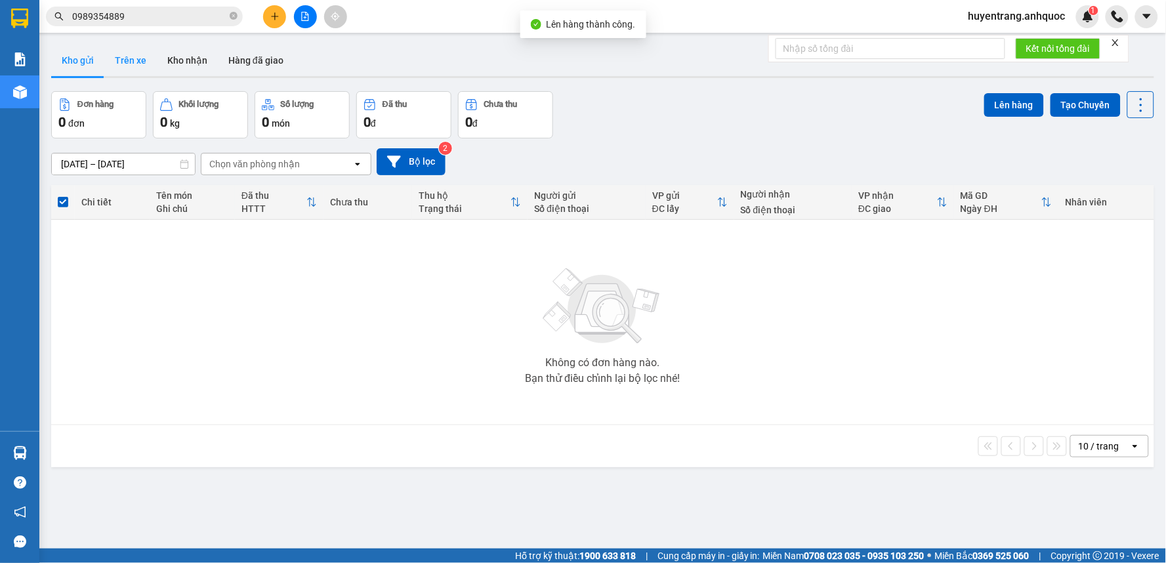
click at [132, 66] on button "Trên xe" at bounding box center [130, 60] width 52 height 31
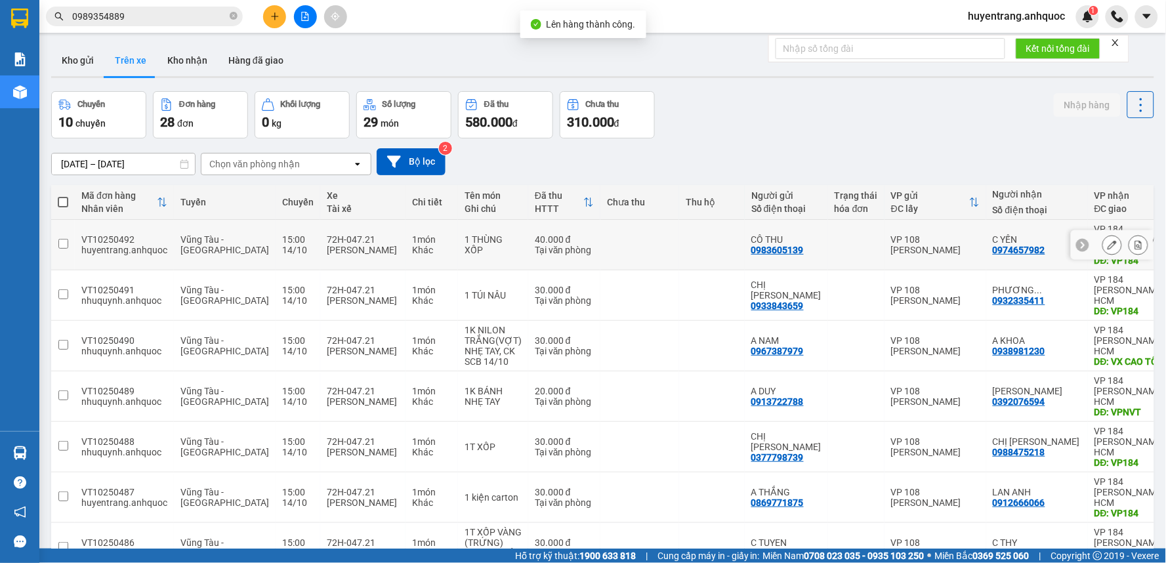
click at [1134, 240] on icon at bounding box center [1138, 244] width 9 height 9
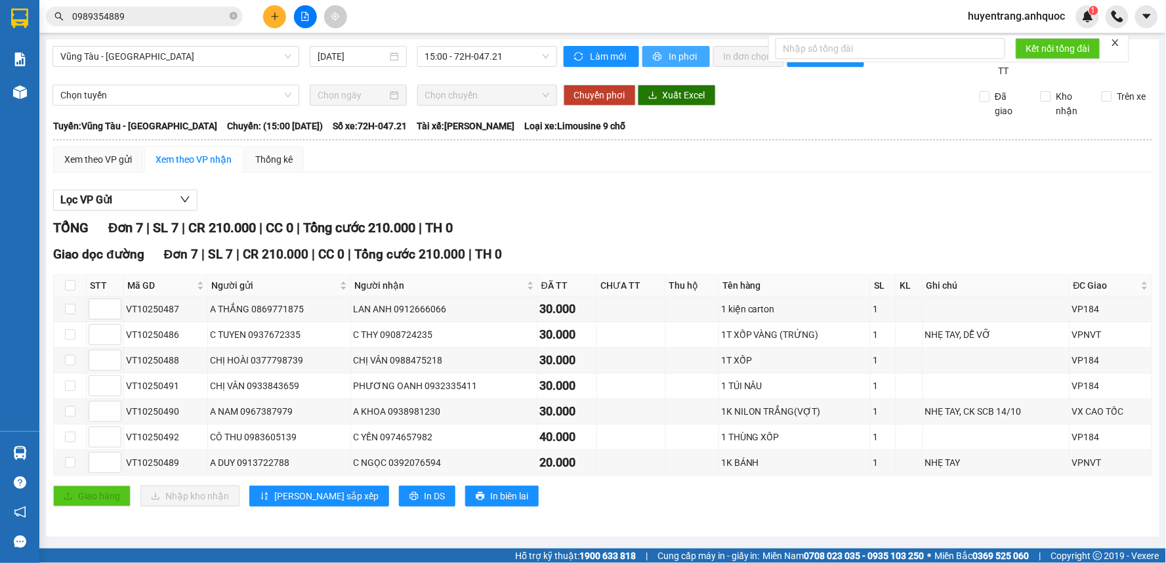
click at [678, 58] on span "In phơi" at bounding box center [684, 56] width 30 height 14
drag, startPoint x: 167, startPoint y: 414, endPoint x: 123, endPoint y: 418, distance: 44.8
click at [123, 418] on tr "VT10250490 A NAM 0967387979 A KHOA 0938981230 30.000 1K NILON TRẮNG(VỢT) 1 NHẸ …" at bounding box center [603, 412] width 1098 height 26
copy tr "VT10250490"
click at [265, 416] on div "A NAM 0967387979" at bounding box center [279, 411] width 138 height 14
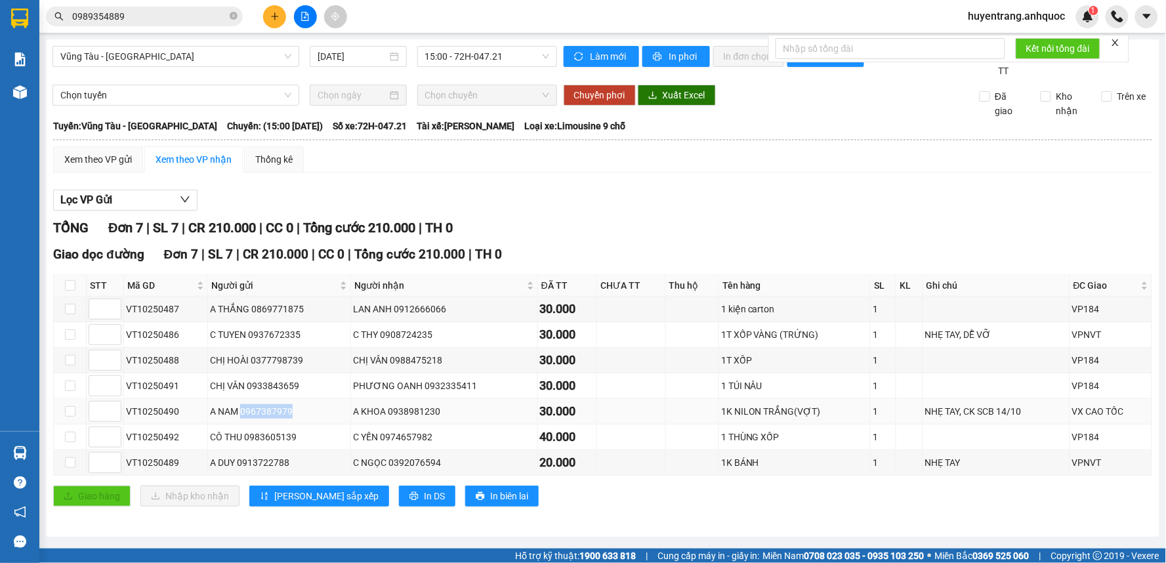
click at [265, 416] on div "A NAM 0967387979" at bounding box center [279, 411] width 138 height 14
copy div "0967387979"
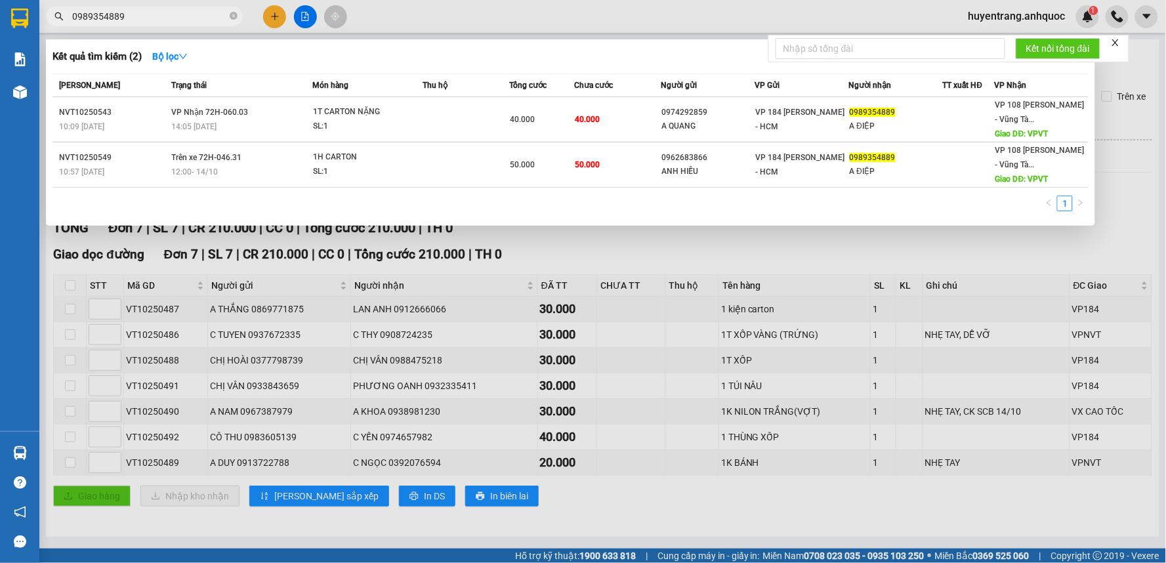
drag, startPoint x: 149, startPoint y: 16, endPoint x: 7, endPoint y: 43, distance: 144.3
click at [7, 43] on section "Kết quả tìm kiếm ( 2 ) Bộ lọc Mã ĐH Trạng thái Món hàng Thu hộ Tổng cước Chưa c…" at bounding box center [583, 281] width 1166 height 563
click at [403, 249] on div at bounding box center [583, 281] width 1166 height 563
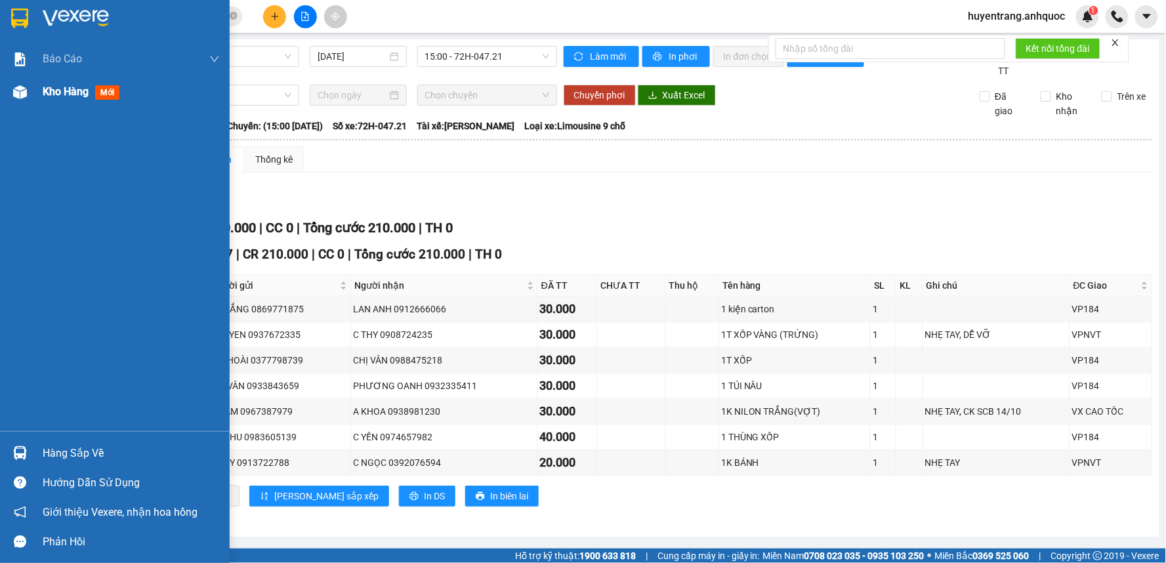
click at [66, 101] on div "Kho hàng mới" at bounding box center [131, 91] width 177 height 33
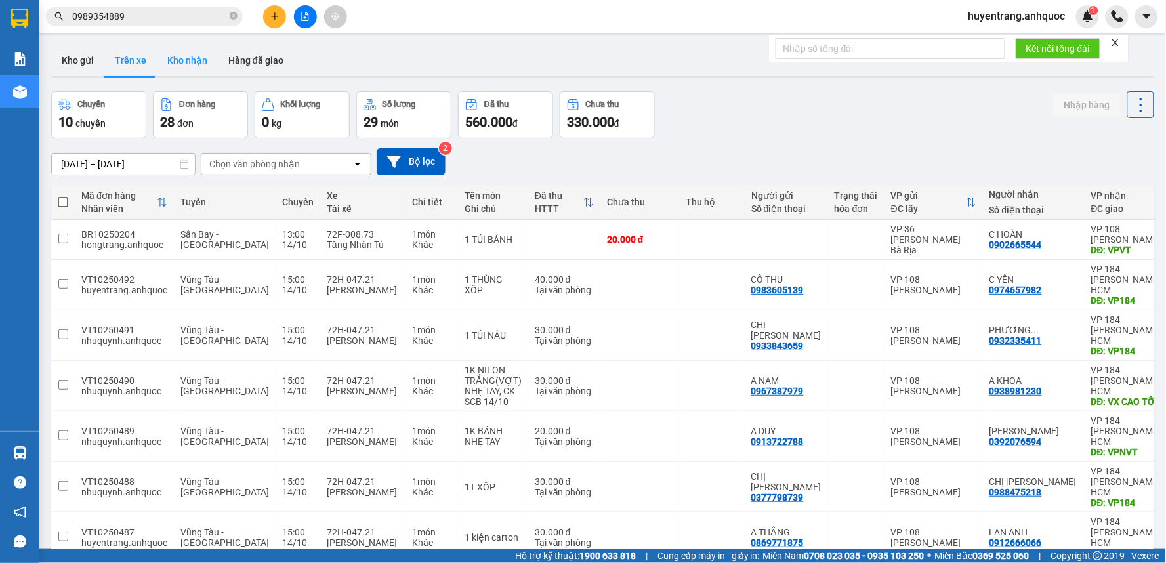
click at [197, 62] on button "Kho nhận" at bounding box center [187, 60] width 61 height 31
type input "[DATE] – [DATE]"
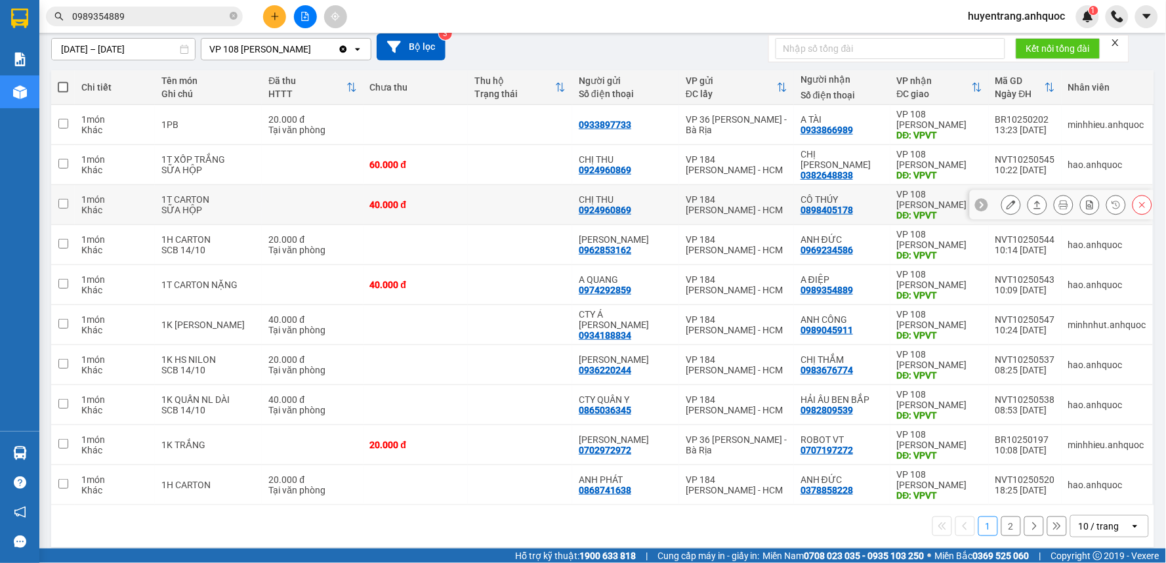
scroll to position [126, 0]
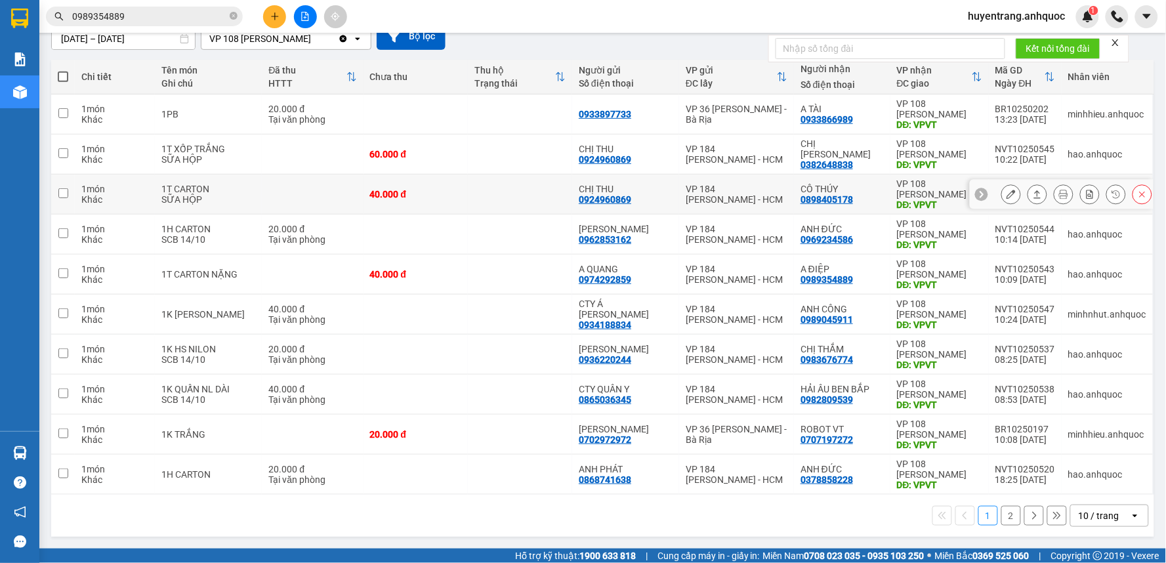
click at [722, 201] on div "VP 184 [PERSON_NAME] - HCM" at bounding box center [737, 194] width 102 height 21
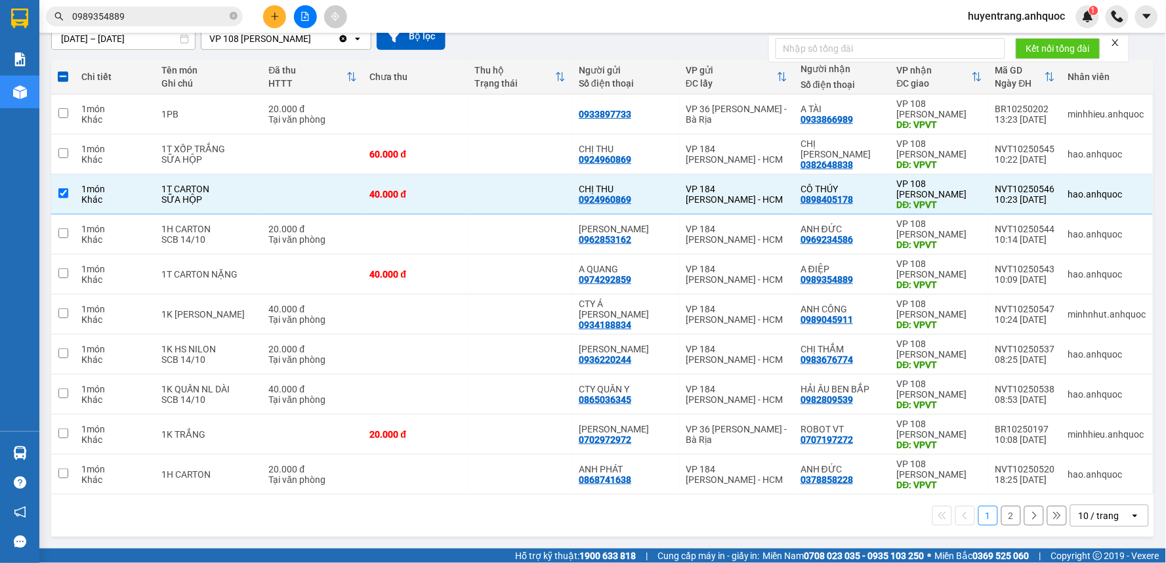
click at [1001, 517] on button "2" at bounding box center [1011, 516] width 20 height 20
checkbox input "false"
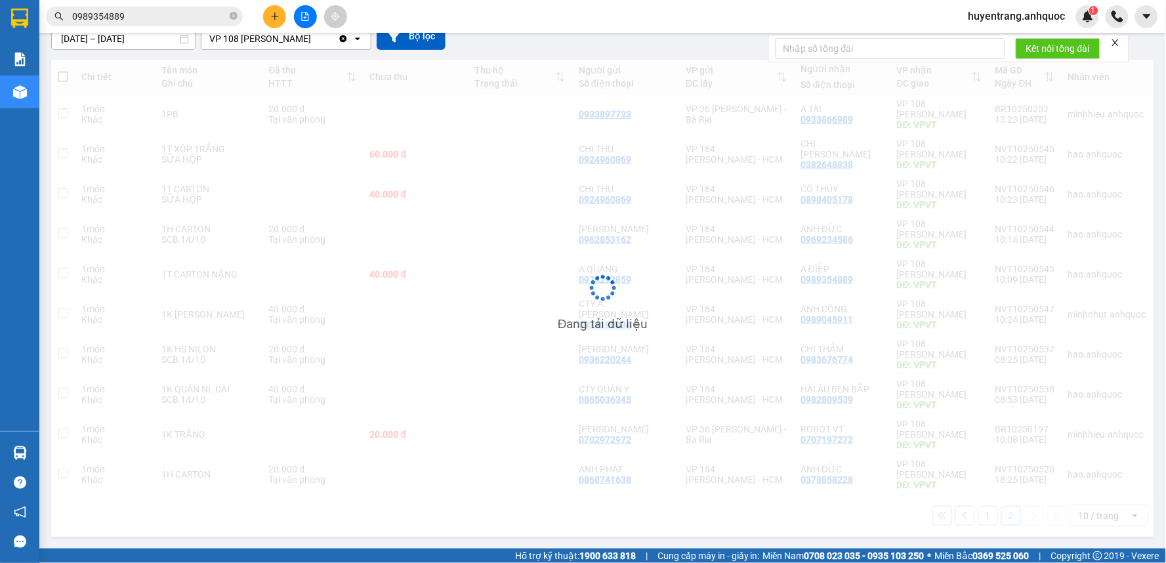
scroll to position [60, 0]
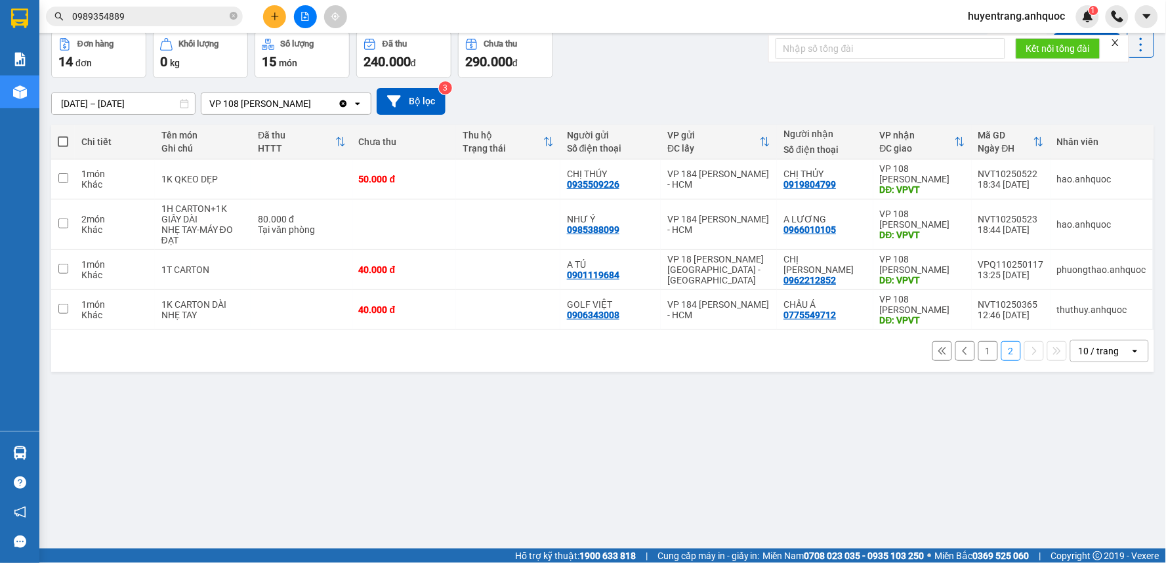
click at [978, 353] on button "1" at bounding box center [988, 351] width 20 height 20
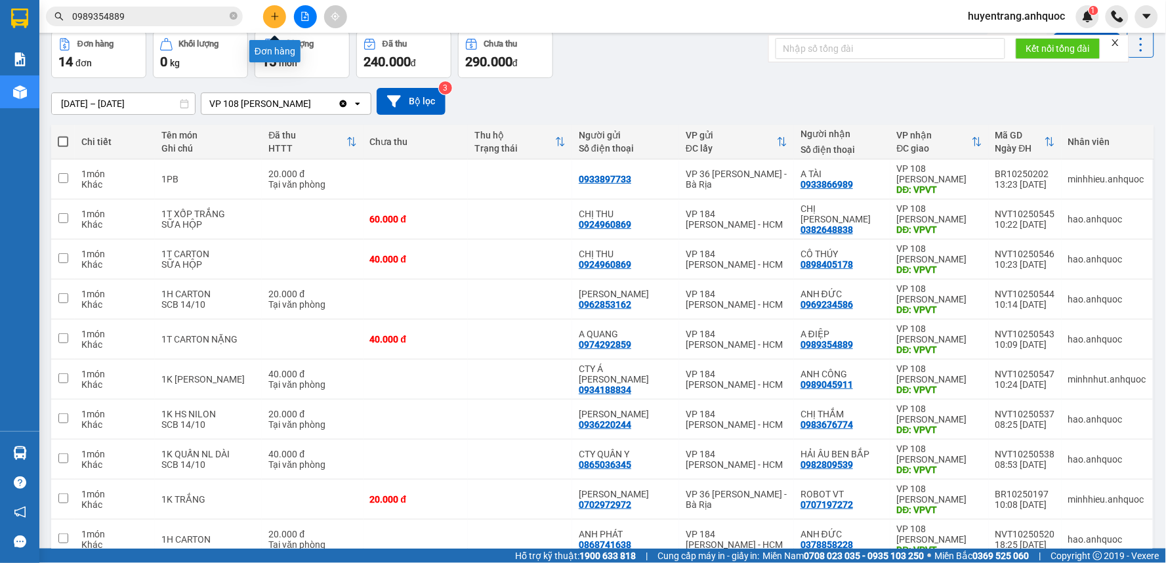
click at [276, 18] on icon "plus" at bounding box center [274, 16] width 9 height 9
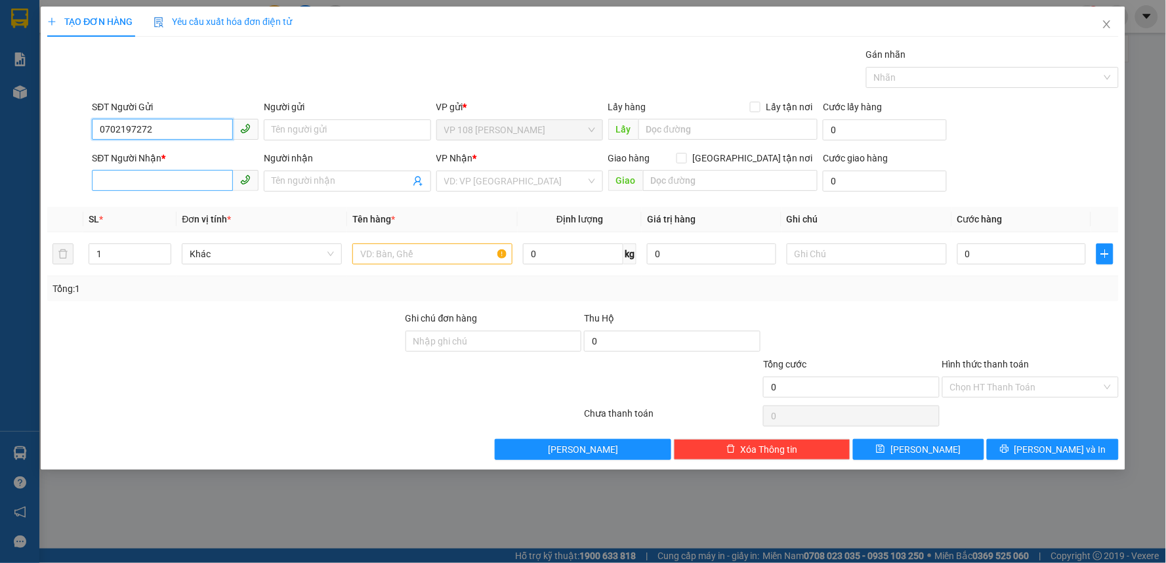
type input "0702197272"
click at [180, 191] on input "SĐT Người Nhận *" at bounding box center [162, 180] width 141 height 21
type input "0702972972"
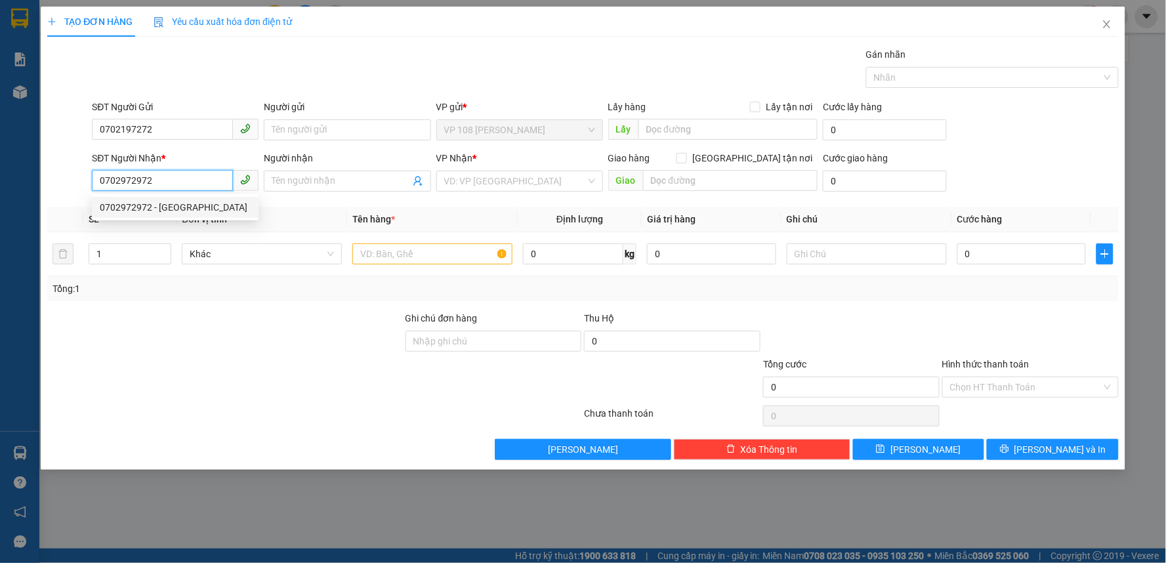
click at [172, 202] on div "0702972972 - [GEOGRAPHIC_DATA]" at bounding box center [175, 207] width 151 height 14
type input "[PERSON_NAME]"
type input "VPBR"
type input "TTTM VP"
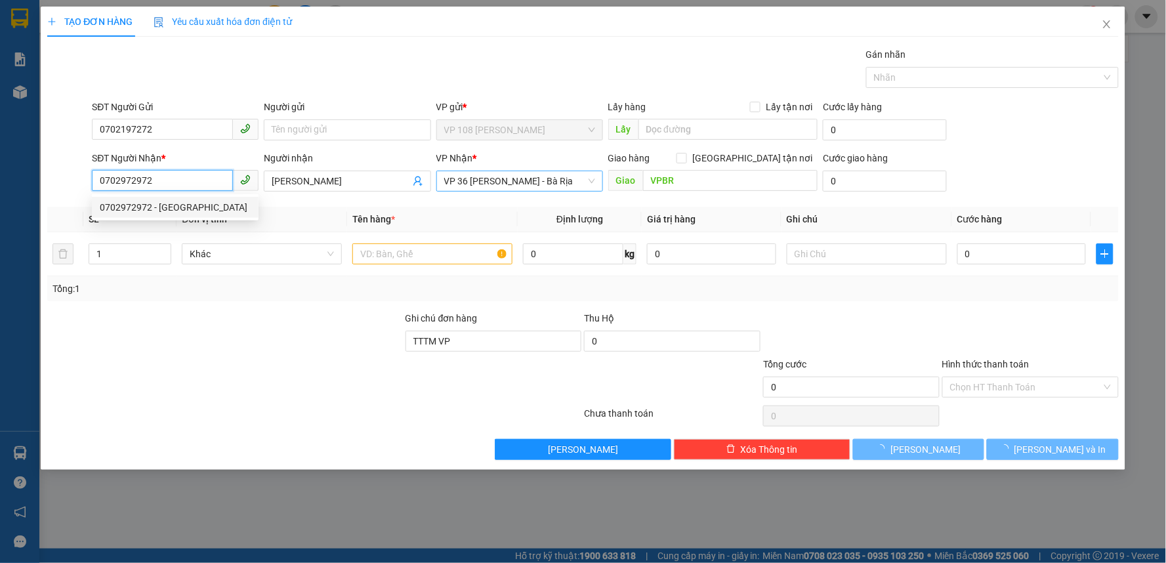
type input "90.000"
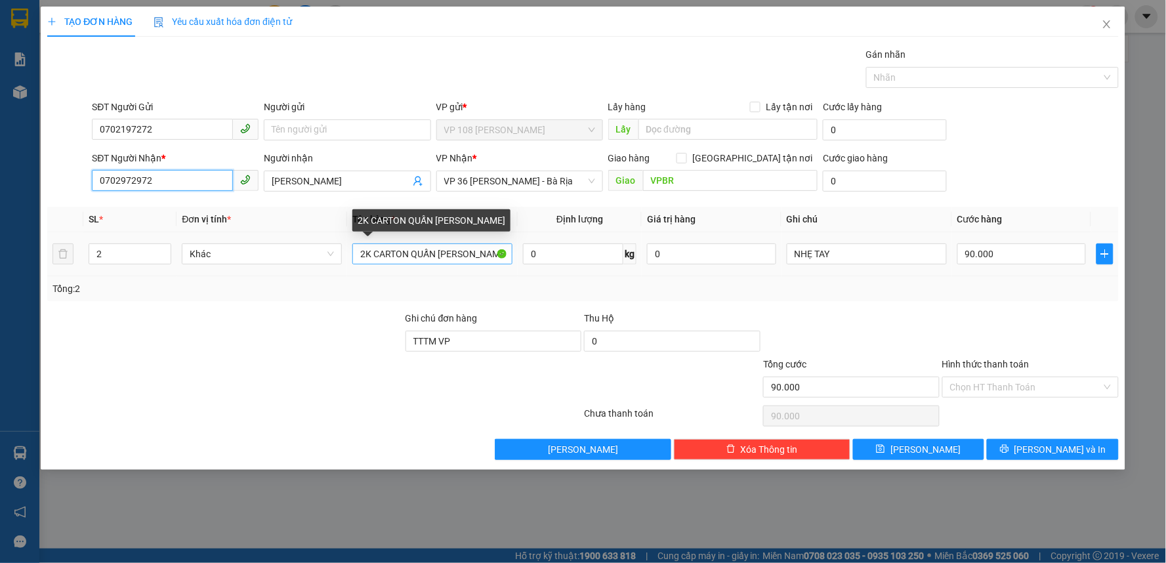
type input "0702972972"
drag, startPoint x: 471, startPoint y: 257, endPoint x: 173, endPoint y: 284, distance: 299.8
click at [173, 284] on div "SL * Đơn vị tính * Tên hàng * Định lượng Giá trị hàng Ghi chú Cước hàng 2 Khác …" at bounding box center [583, 254] width 1072 height 94
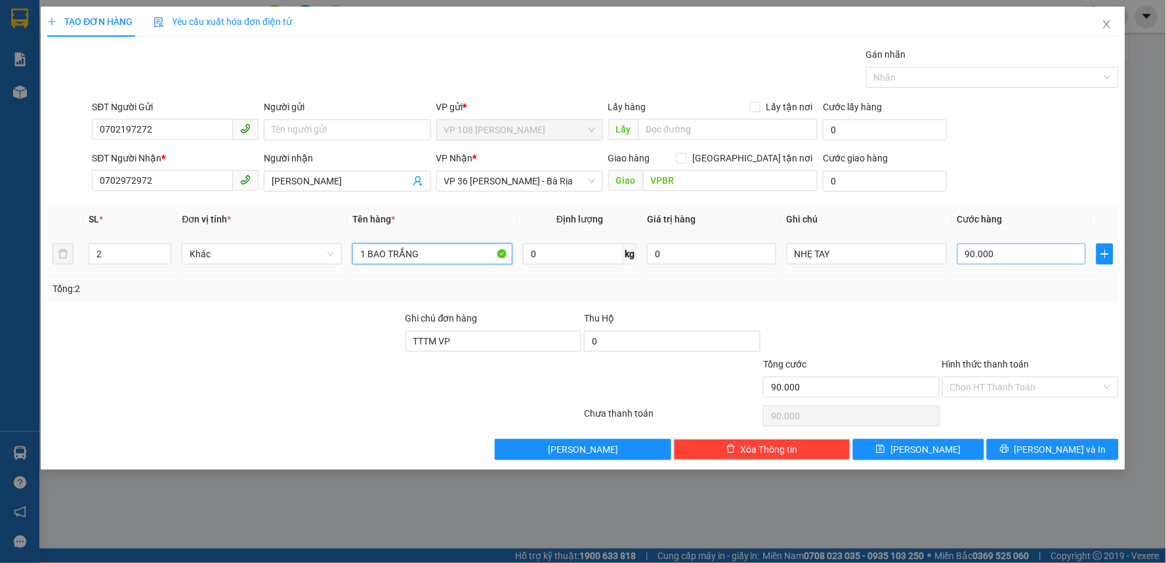
type input "1 BAO TRẮNG"
click at [1034, 253] on input "90.000" at bounding box center [1021, 253] width 129 height 21
type input "3"
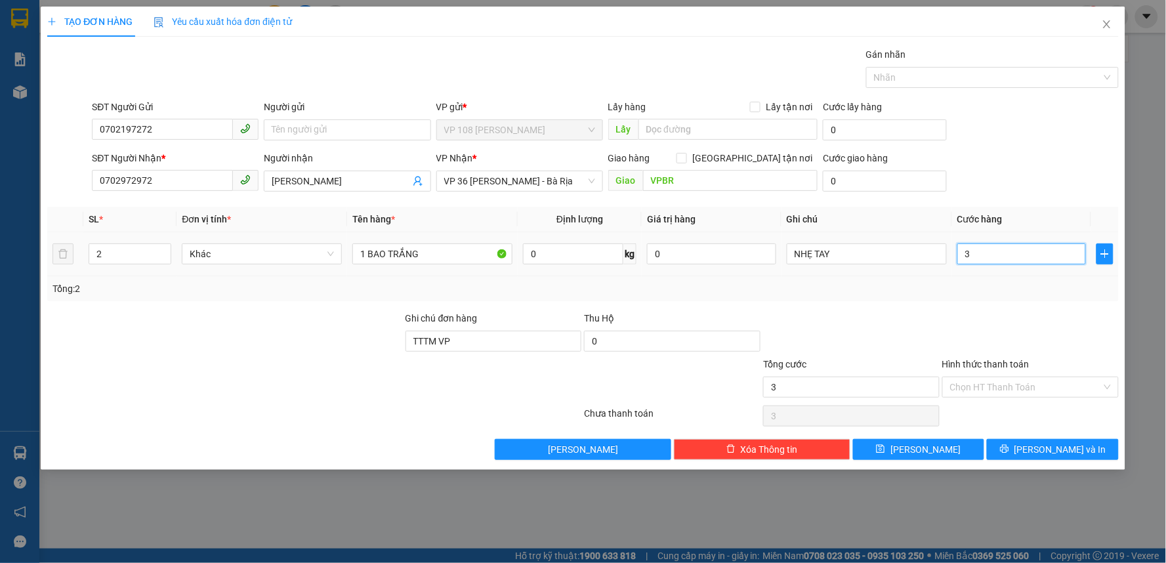
type input "30"
type input "300"
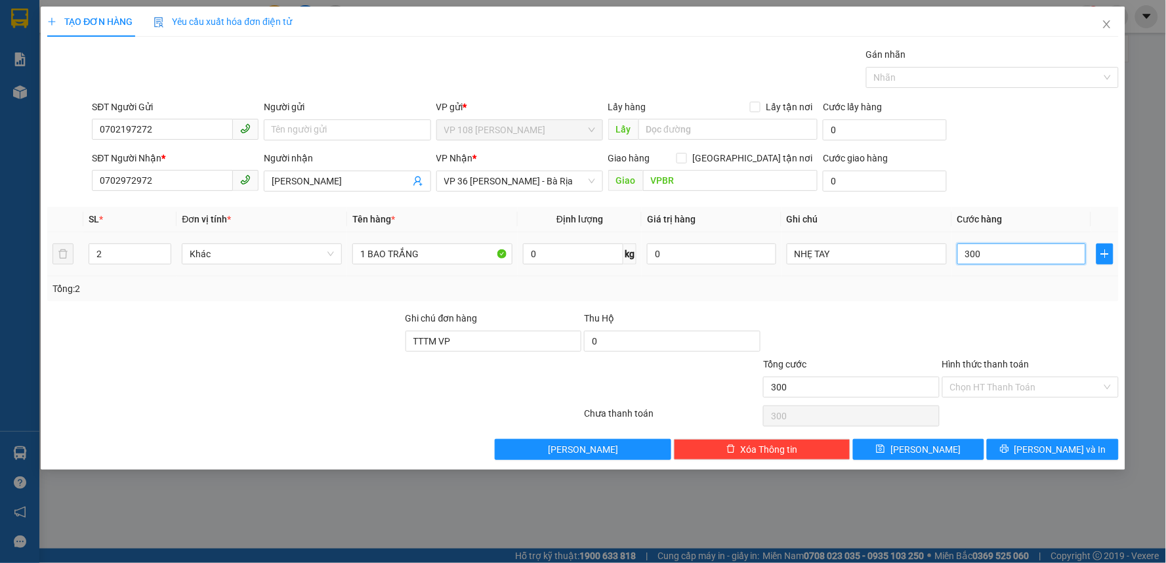
type input "3.000"
type input "30.000"
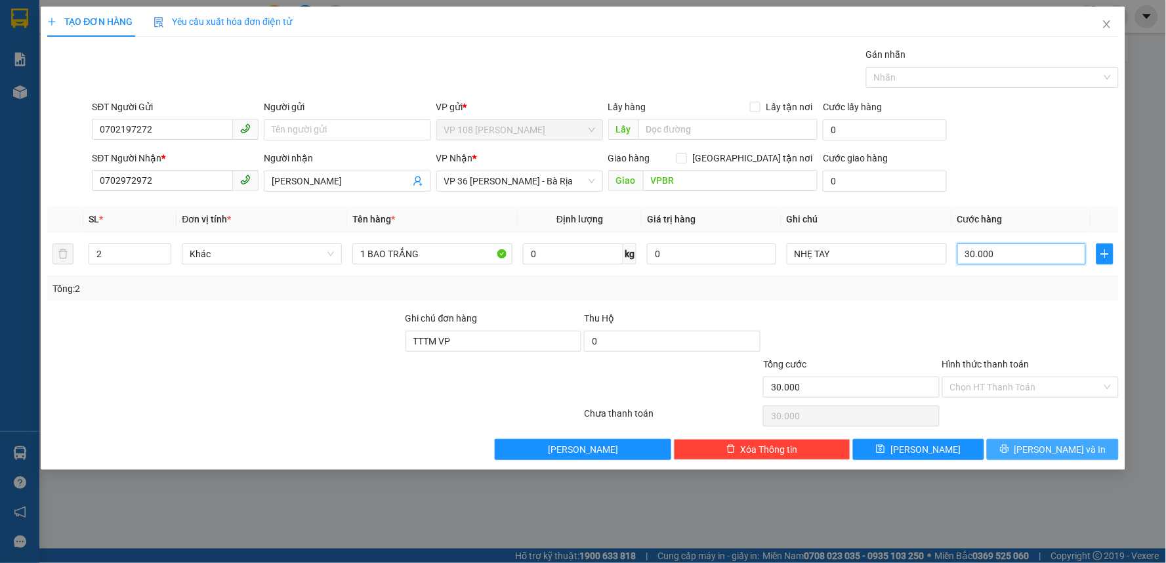
type input "30.000"
click at [1057, 453] on span "[PERSON_NAME] và In" at bounding box center [1060, 449] width 92 height 14
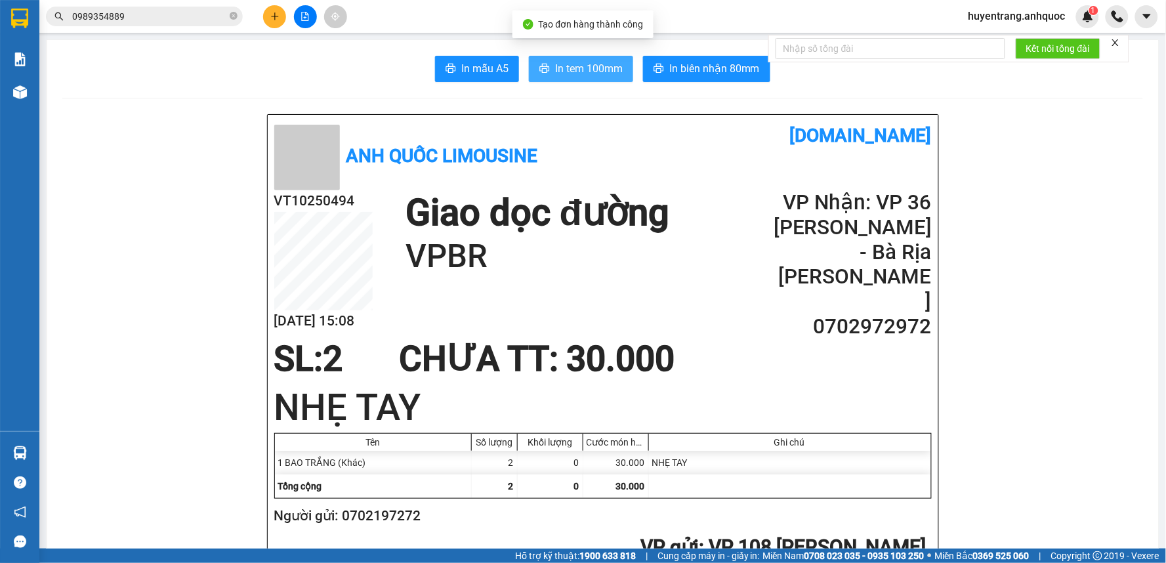
click at [555, 74] on span "In tem 100mm" at bounding box center [589, 68] width 68 height 16
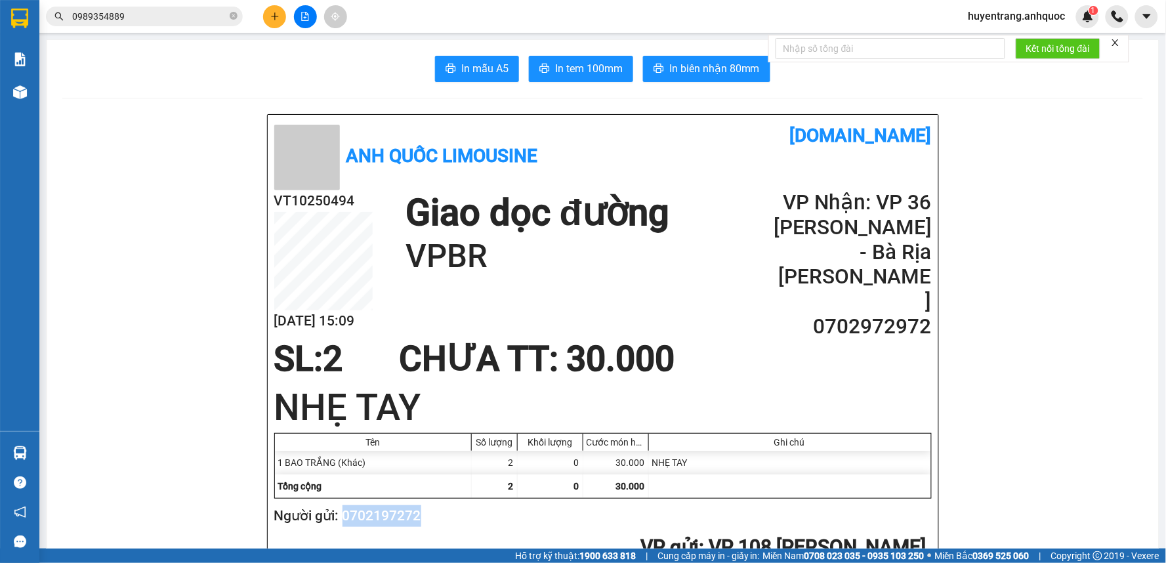
drag, startPoint x: 423, startPoint y: 524, endPoint x: 341, endPoint y: 526, distance: 81.4
click at [341, 526] on h2 "Người gửi: 0702197272" at bounding box center [600, 516] width 652 height 22
copy h2 "0702197272"
click at [234, 15] on icon "close-circle" at bounding box center [234, 16] width 8 height 8
paste input "0702197272"
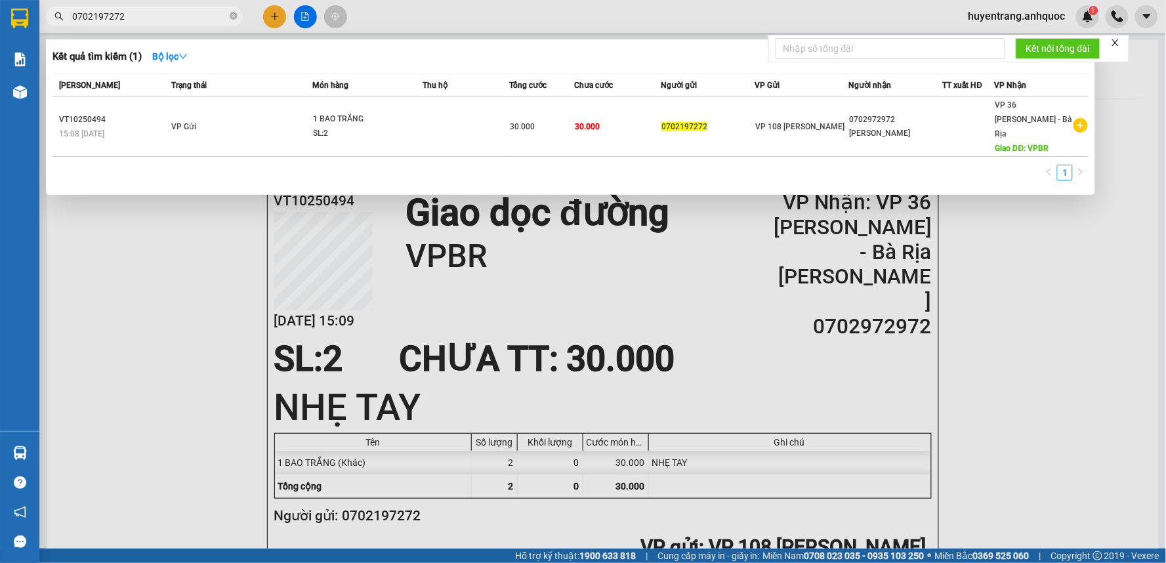
type input "0702197272"
click at [169, 265] on div at bounding box center [583, 281] width 1166 height 563
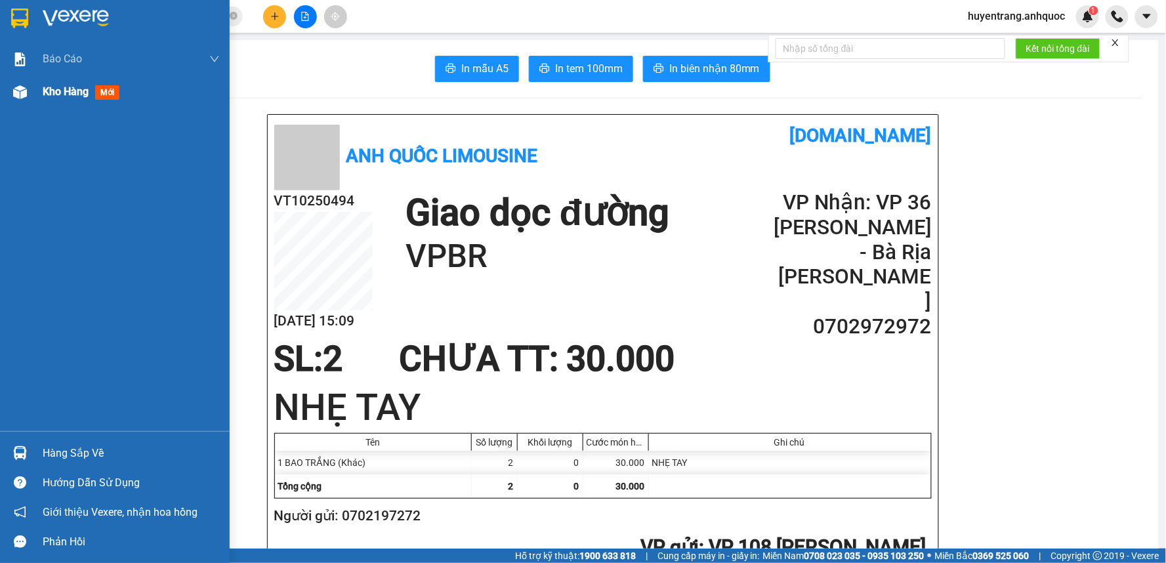
click at [37, 93] on div "Kho hàng mới" at bounding box center [115, 91] width 230 height 33
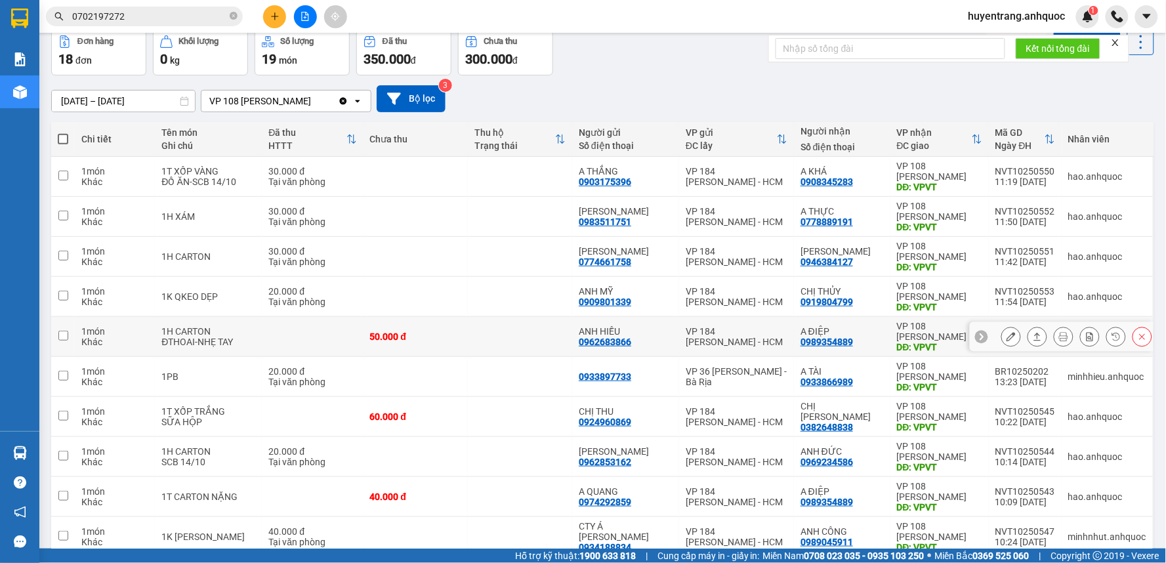
scroll to position [126, 0]
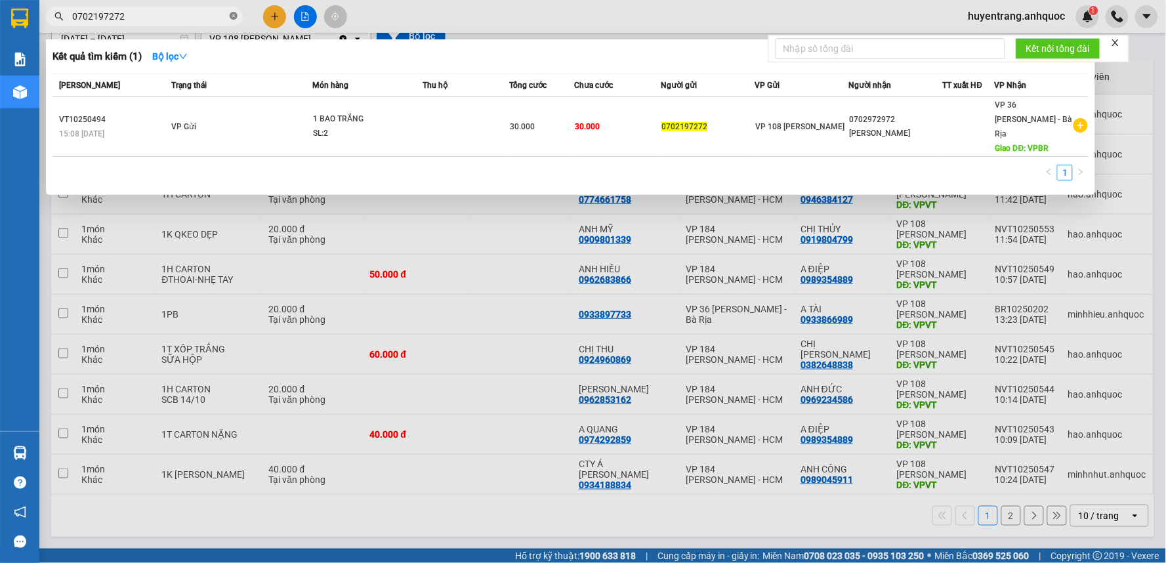
click at [232, 18] on icon "close-circle" at bounding box center [234, 16] width 8 height 8
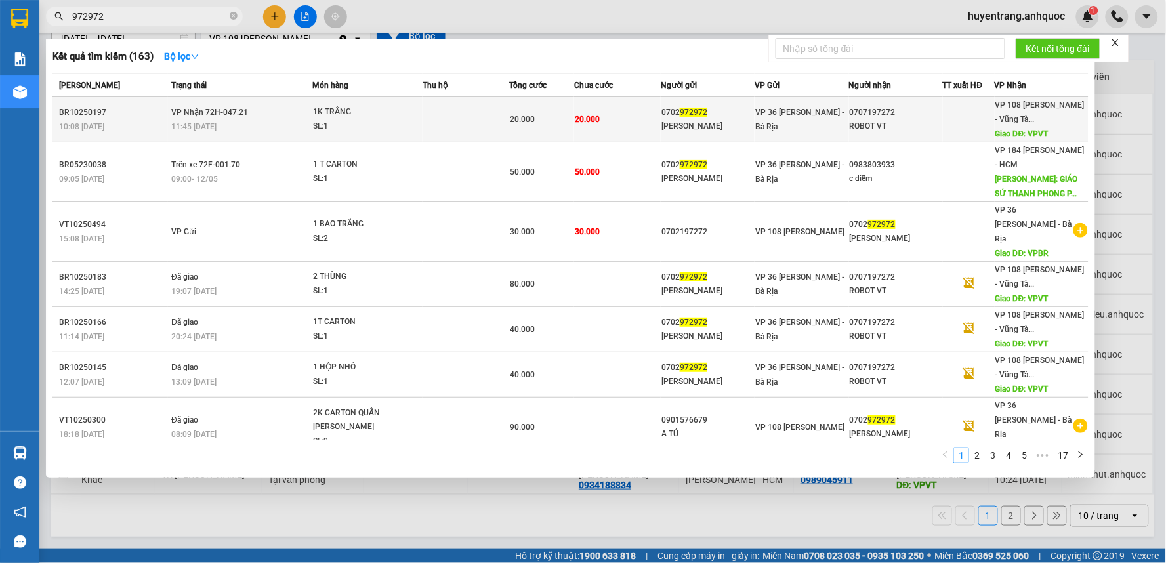
type input "972972"
click at [636, 106] on td "20.000" at bounding box center [617, 119] width 87 height 45
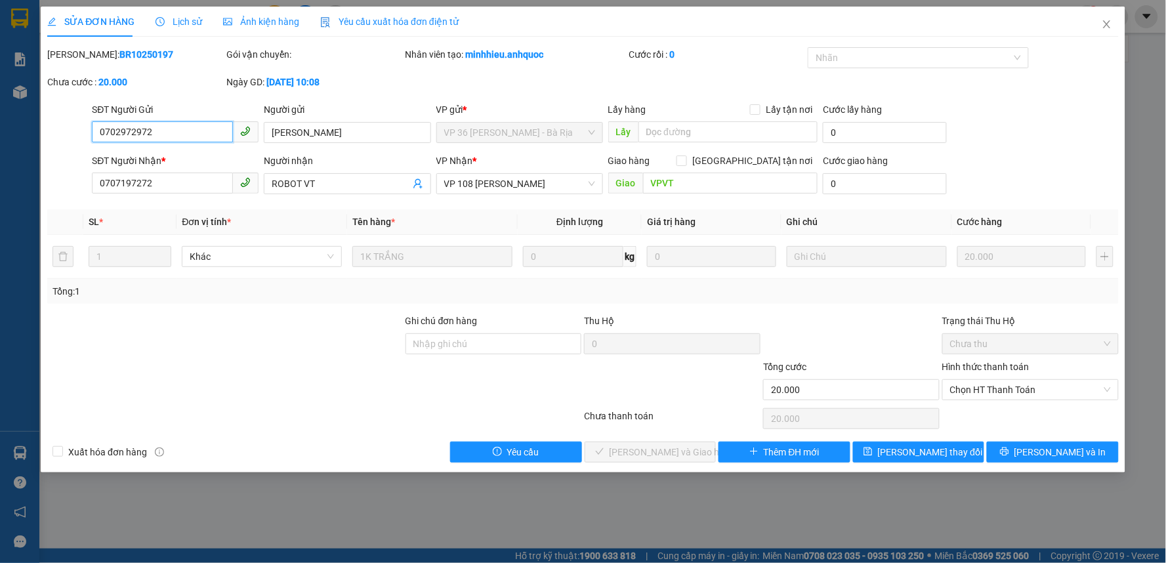
type input "0702972972"
type input "[PERSON_NAME]"
type input "0707197272"
type input "ROBOT VT"
type input "VPVT"
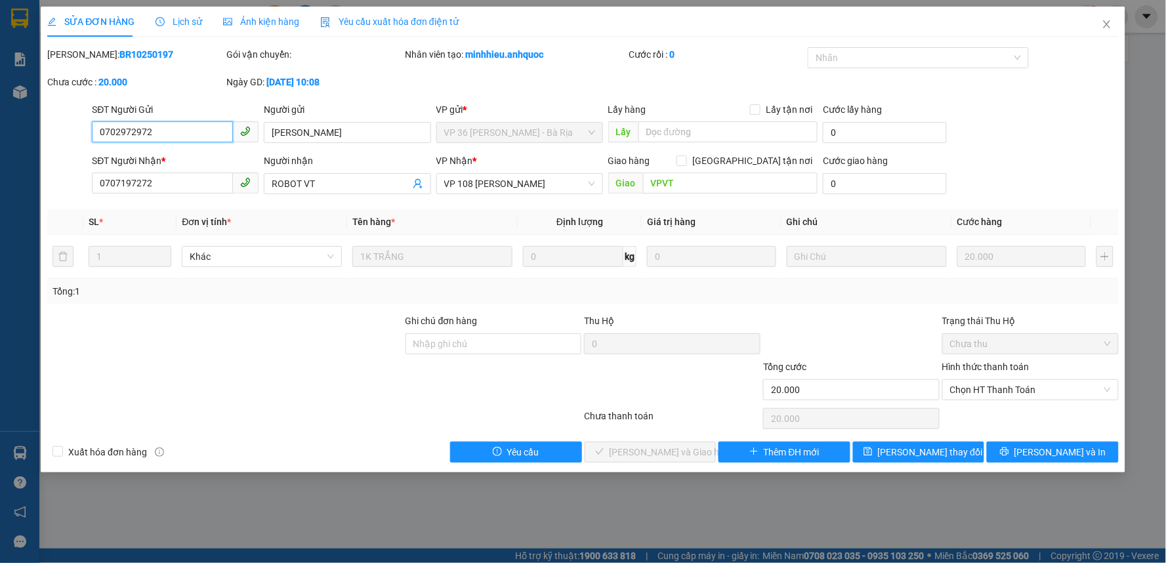
type input "20.000"
click at [146, 180] on input "0707197272" at bounding box center [162, 183] width 141 height 21
click at [1106, 24] on icon "close" at bounding box center [1106, 24] width 7 height 8
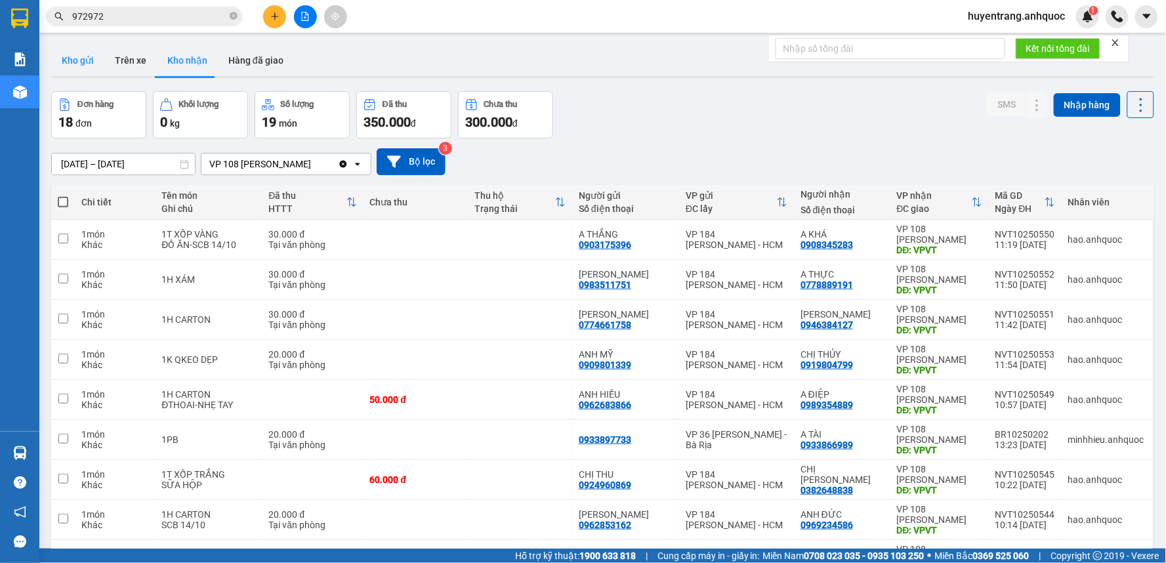
click at [61, 64] on button "Kho gửi" at bounding box center [77, 60] width 53 height 31
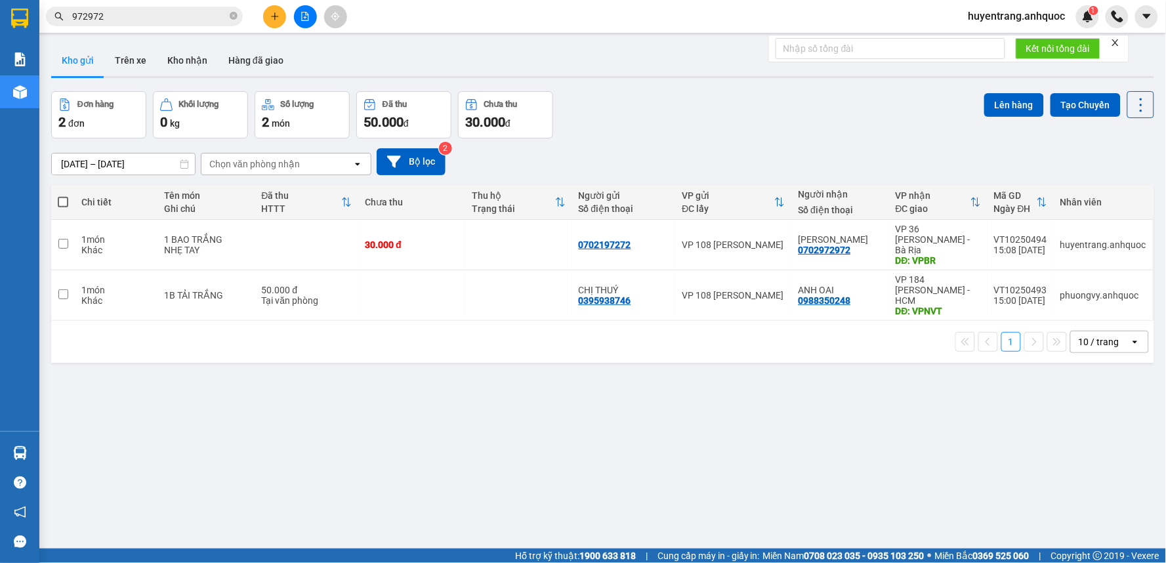
click at [134, 12] on input "972972" at bounding box center [149, 16] width 155 height 14
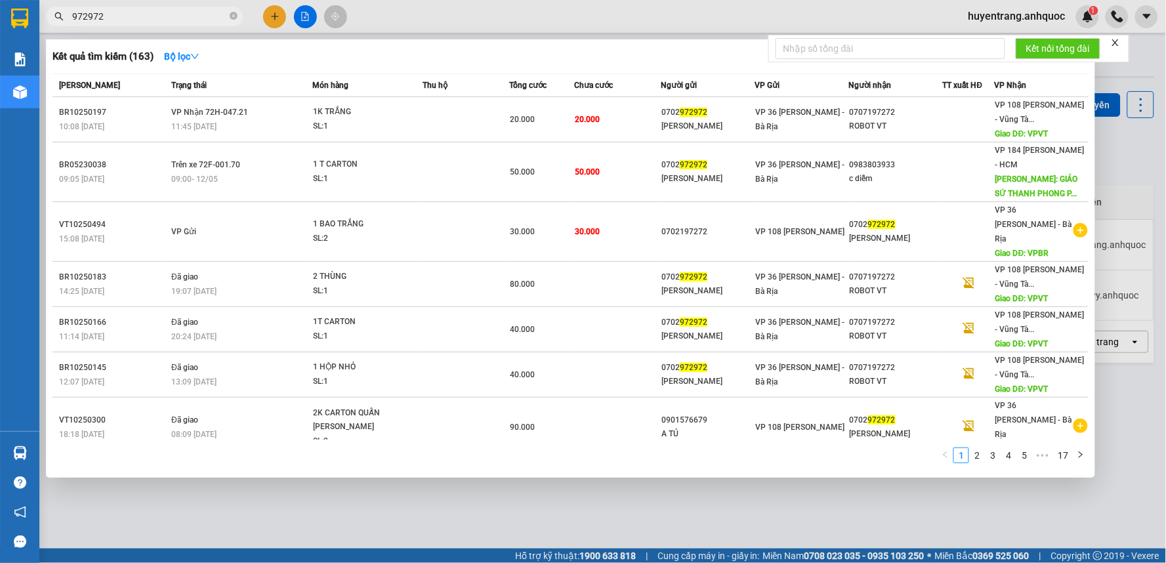
click at [390, 483] on div at bounding box center [583, 281] width 1166 height 563
